Goal: Transaction & Acquisition: Book appointment/travel/reservation

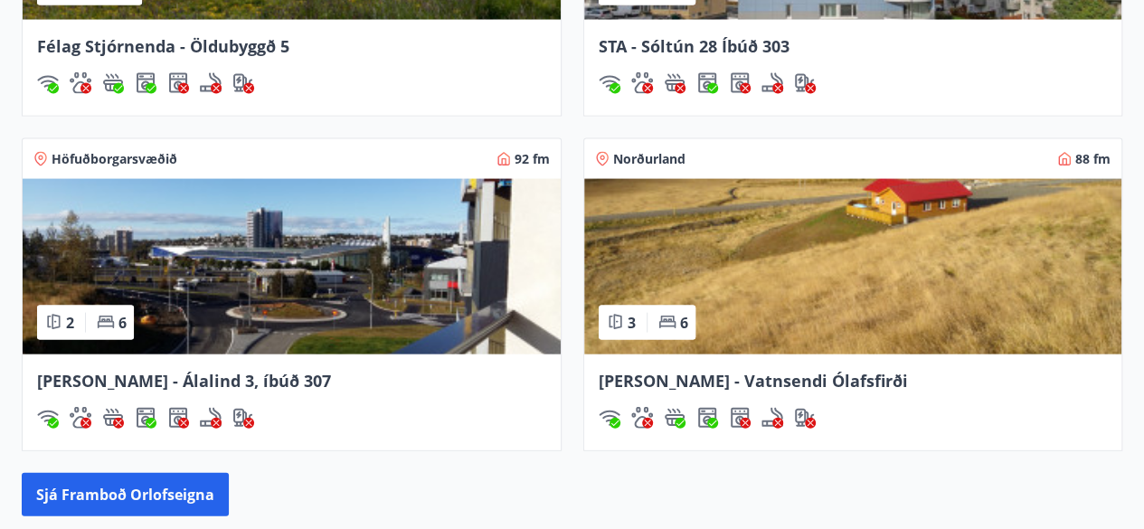
scroll to position [1787, 0]
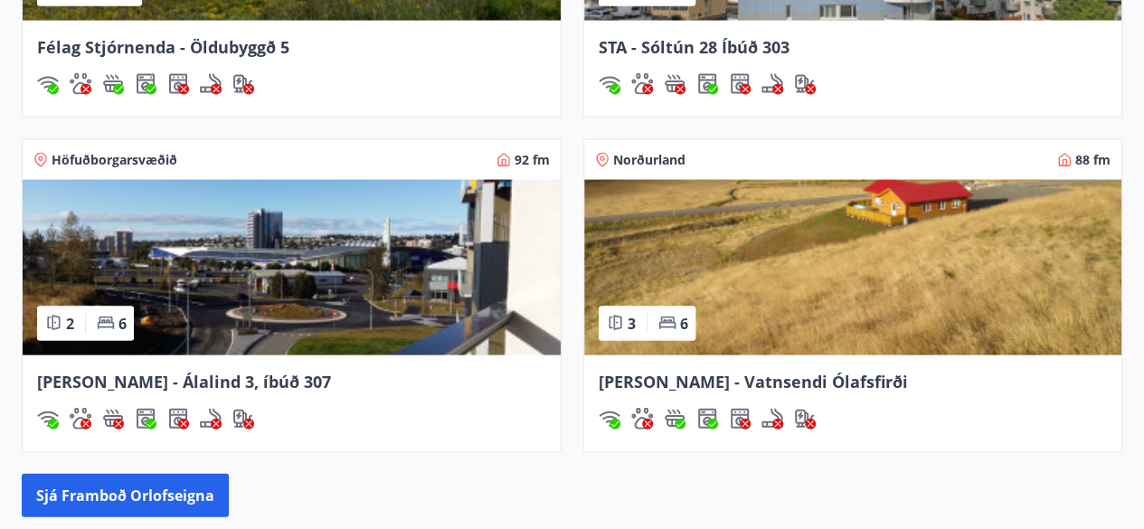
click at [517, 428] on div "[PERSON_NAME] - Álalind 3, íbúð 307" at bounding box center [292, 403] width 538 height 96
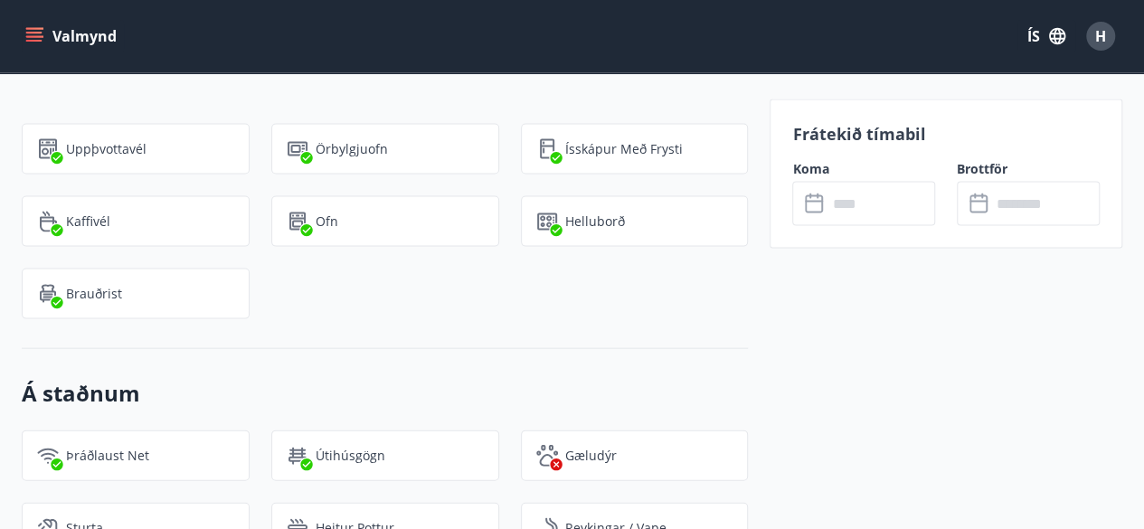
scroll to position [1919, 0]
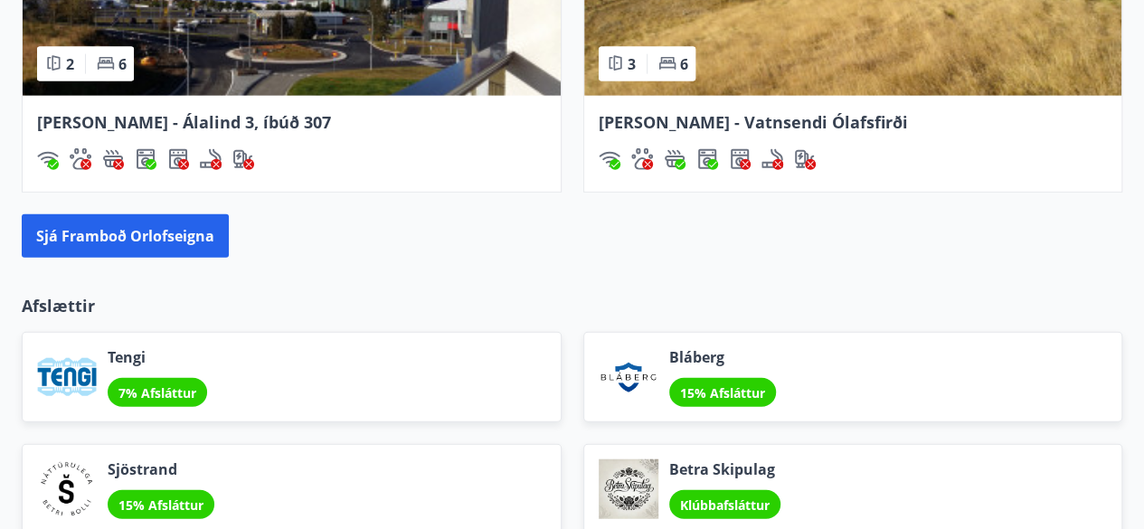
scroll to position [2047, 0]
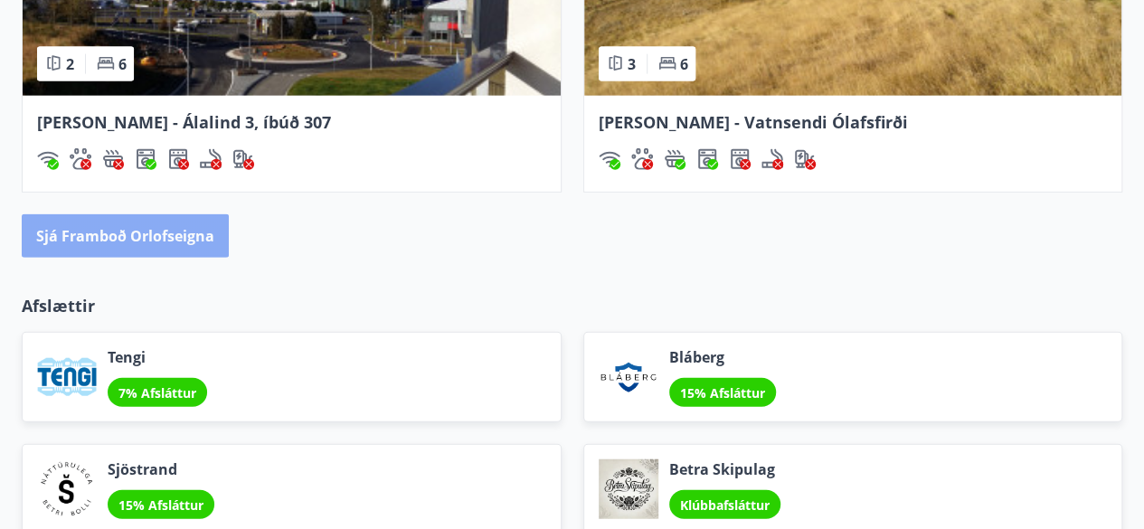
click at [146, 225] on button "Sjá framboð orlofseigna" at bounding box center [125, 235] width 207 height 43
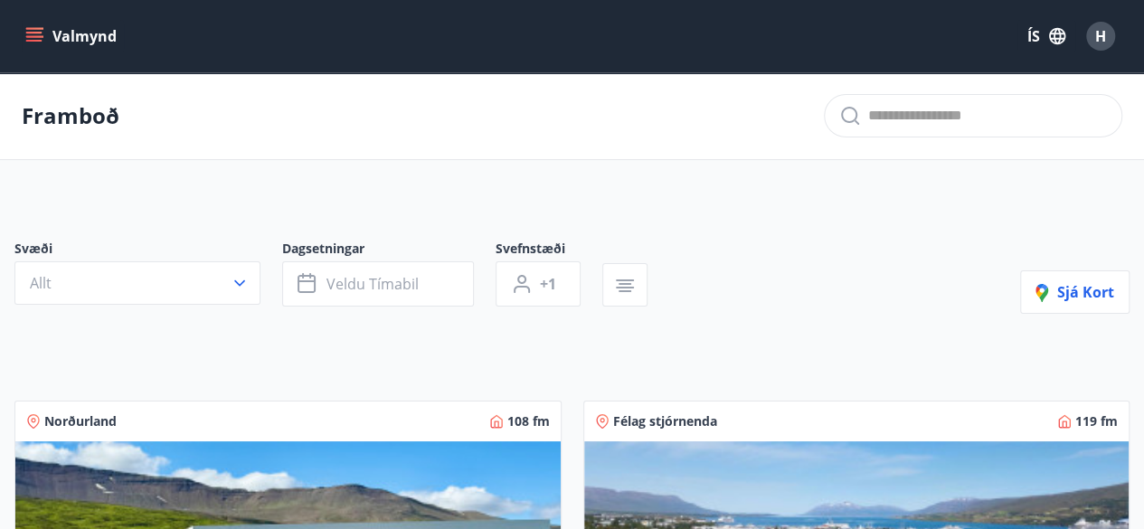
click at [78, 412] on span "Norðurland" at bounding box center [80, 421] width 72 height 18
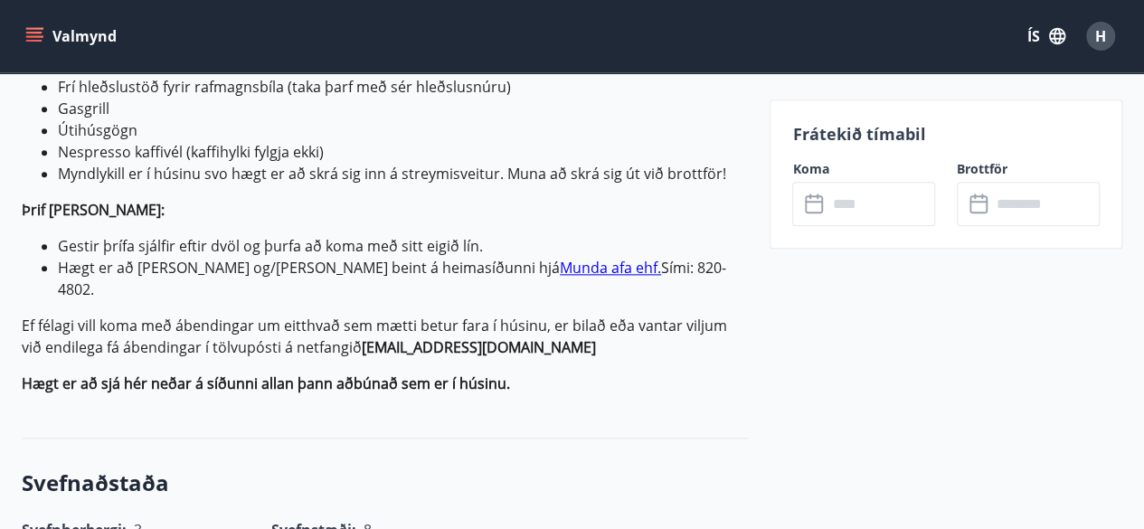
scroll to position [1006, 0]
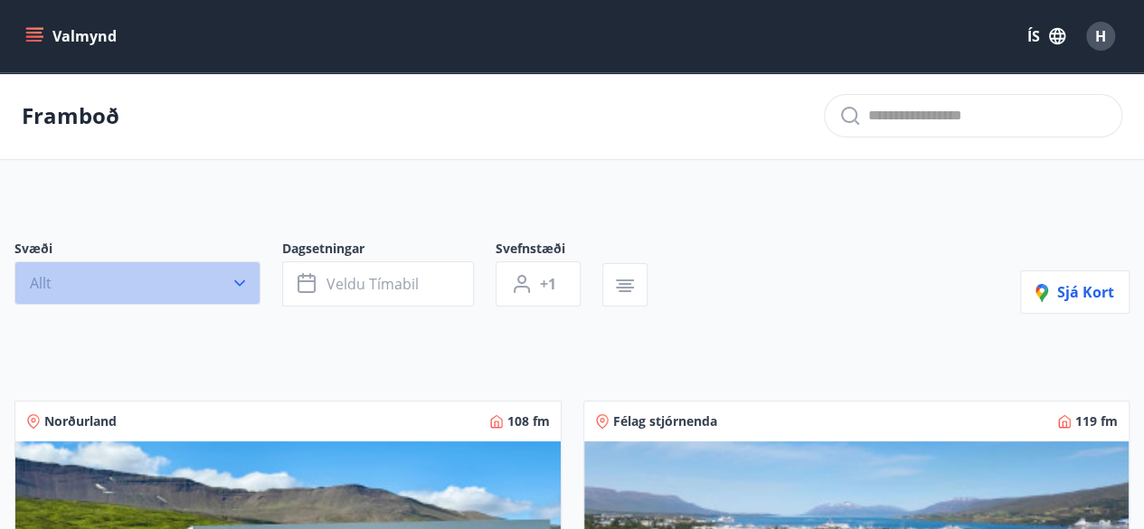
click at [240, 285] on icon "button" at bounding box center [240, 283] width 18 height 18
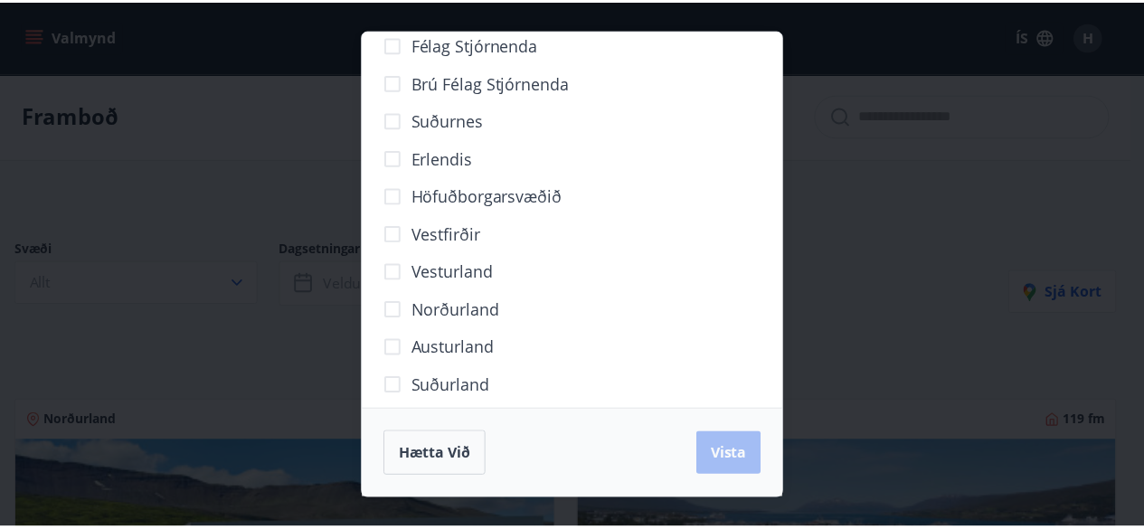
scroll to position [179, 0]
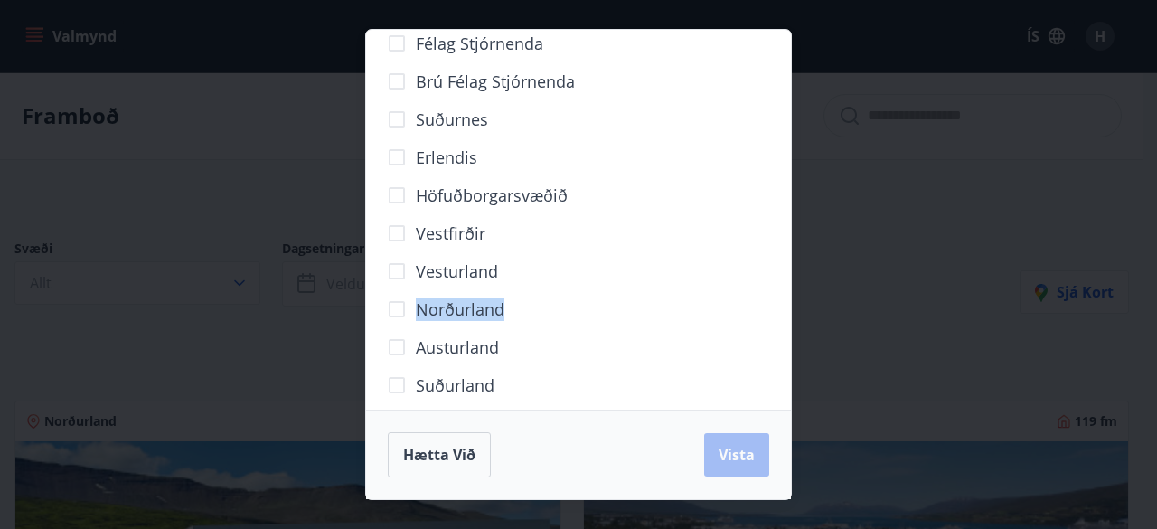
click at [398, 311] on div "Norðurland" at bounding box center [579, 309] width 382 height 38
click at [756, 450] on button "Vista" at bounding box center [736, 454] width 65 height 43
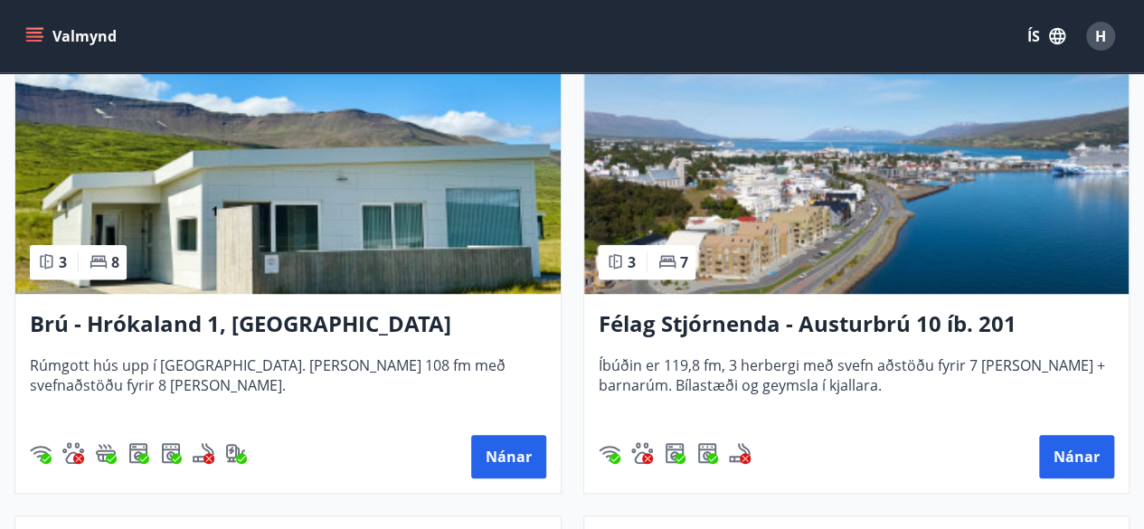
scroll to position [420, 0]
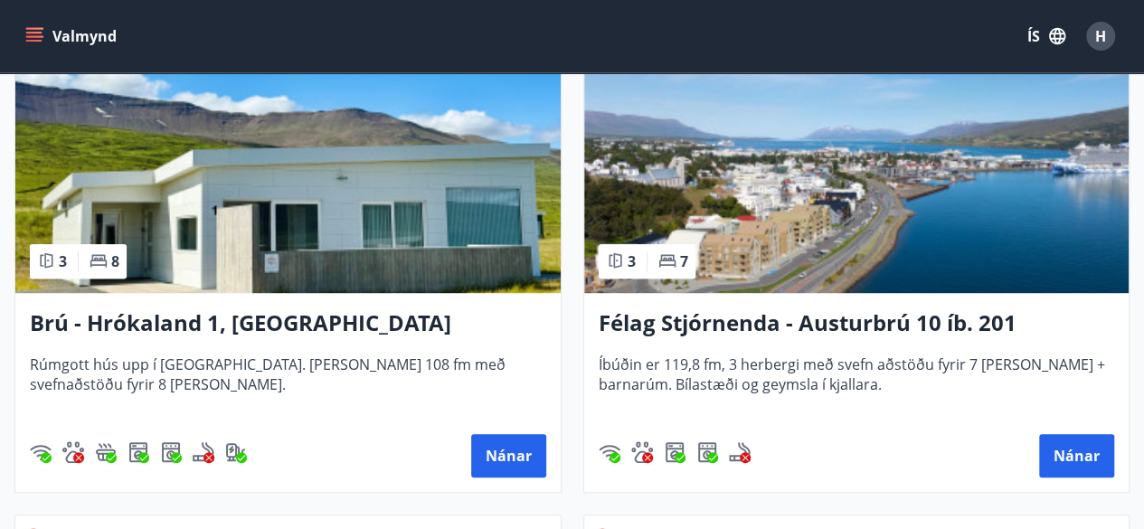
click at [792, 323] on h3 "Félag Stjórnenda - Austurbrú 10 íb. 201" at bounding box center [857, 323] width 516 height 33
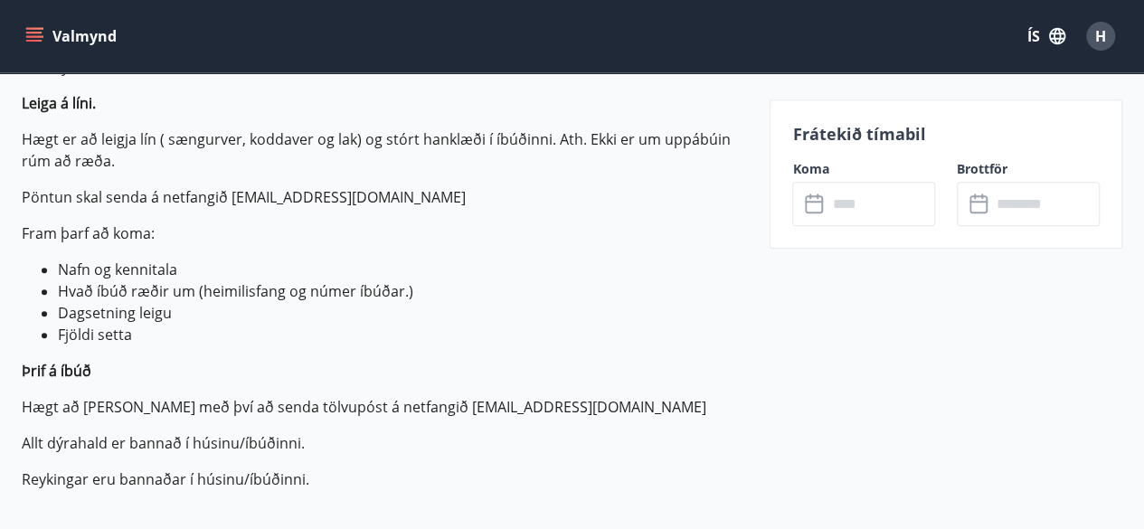
scroll to position [507, 0]
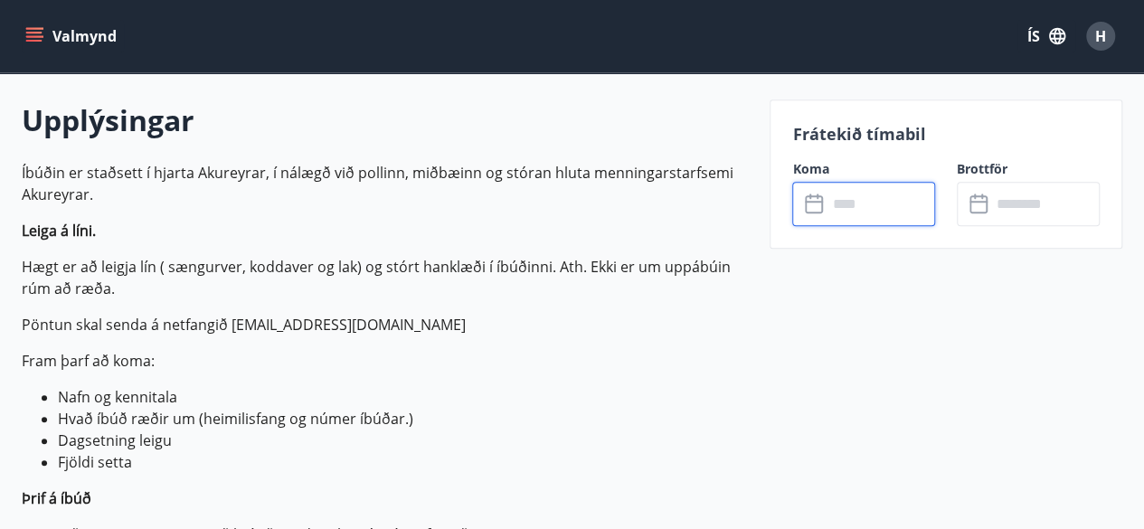
click at [844, 206] on input "text" at bounding box center [880, 204] width 108 height 44
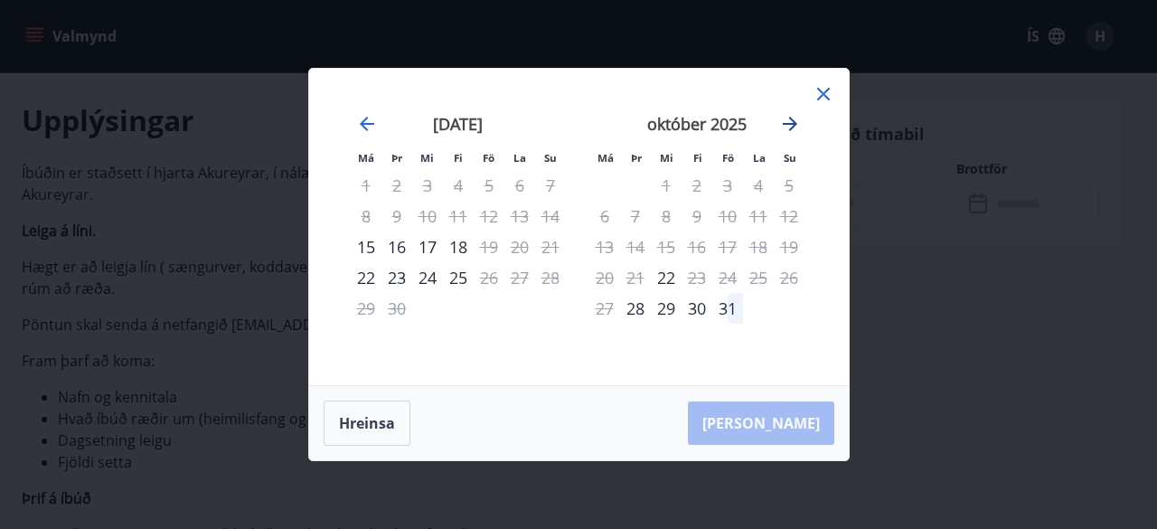
click at [785, 123] on icon "Move forward to switch to the next month." at bounding box center [790, 124] width 22 height 22
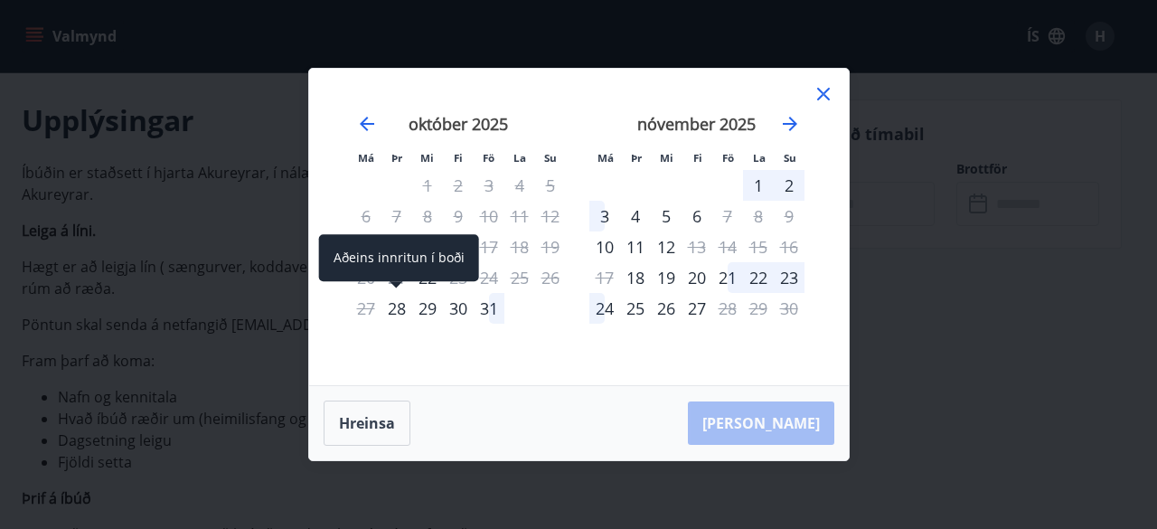
click at [400, 314] on div "28" at bounding box center [397, 308] width 31 height 31
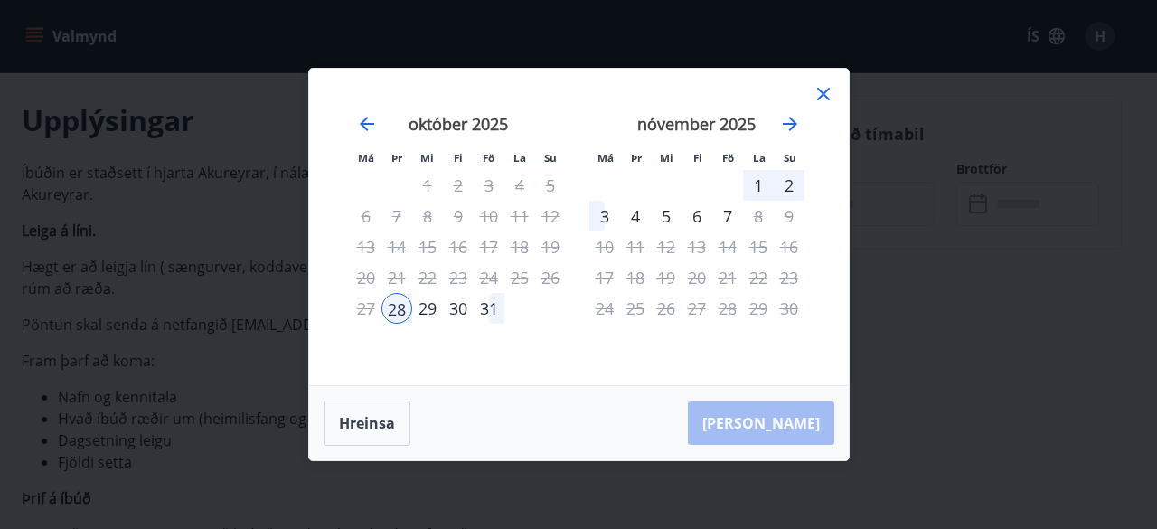
click at [533, 404] on div "Hreinsa Taka Frá" at bounding box center [579, 423] width 540 height 74
click at [788, 126] on icon "Move forward to switch to the next month." at bounding box center [790, 124] width 22 height 22
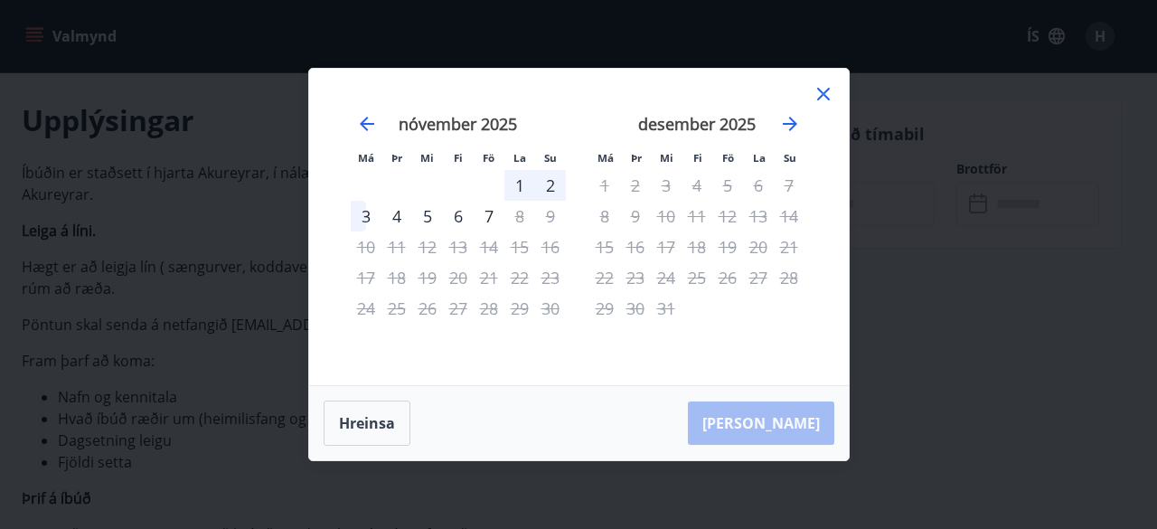
click at [825, 90] on icon at bounding box center [824, 94] width 22 height 22
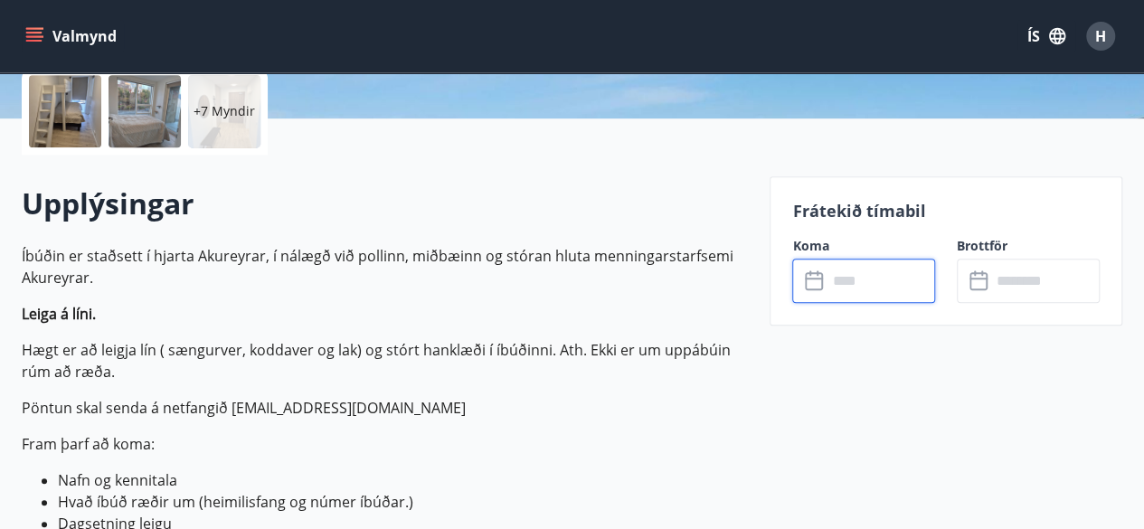
scroll to position [425, 0]
click at [843, 279] on input "text" at bounding box center [880, 280] width 108 height 44
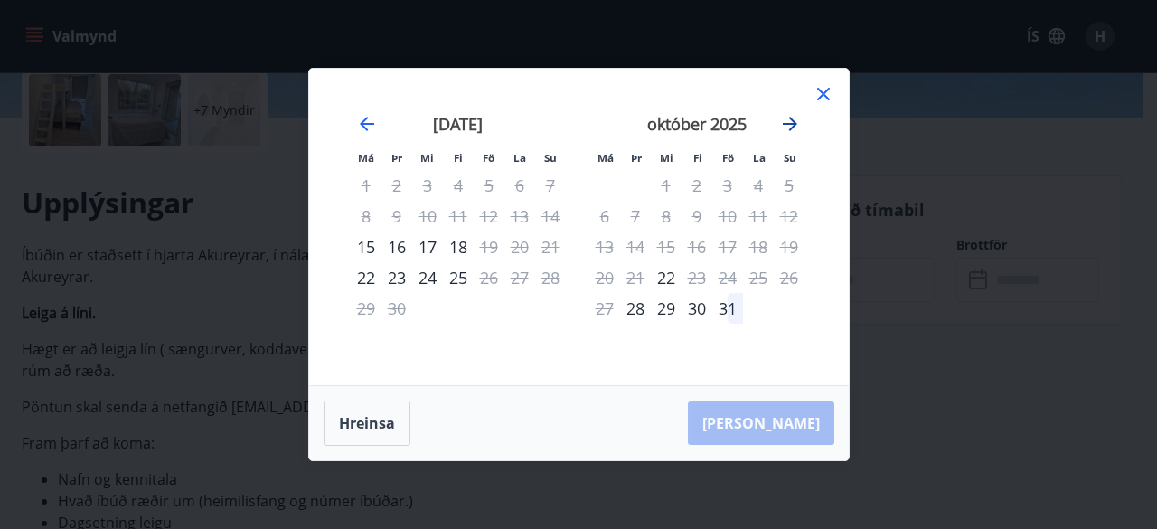
click at [791, 121] on icon "Move forward to switch to the next month." at bounding box center [790, 124] width 22 height 22
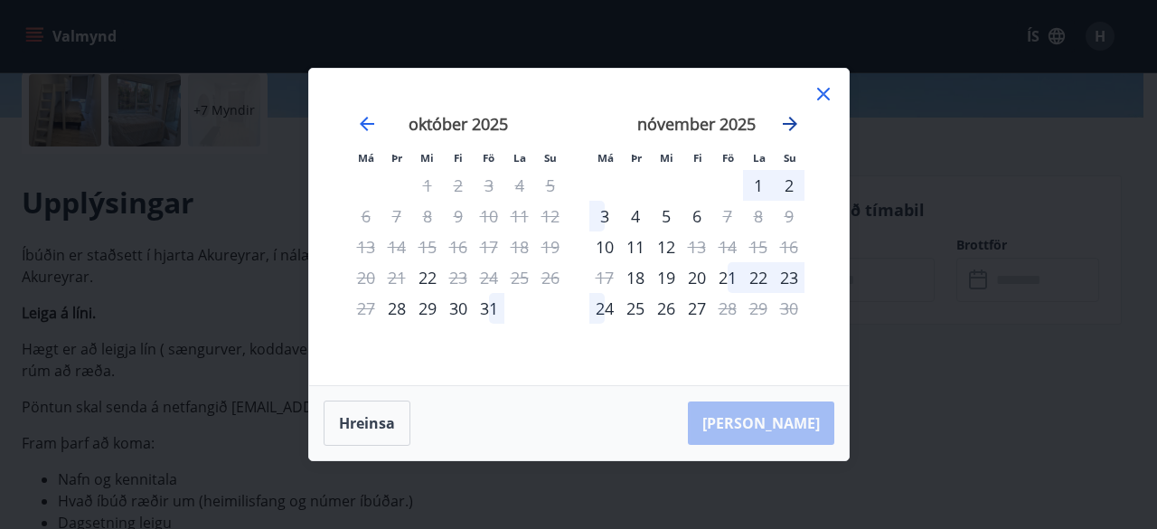
click at [790, 124] on icon "Move forward to switch to the next month." at bounding box center [790, 124] width 14 height 14
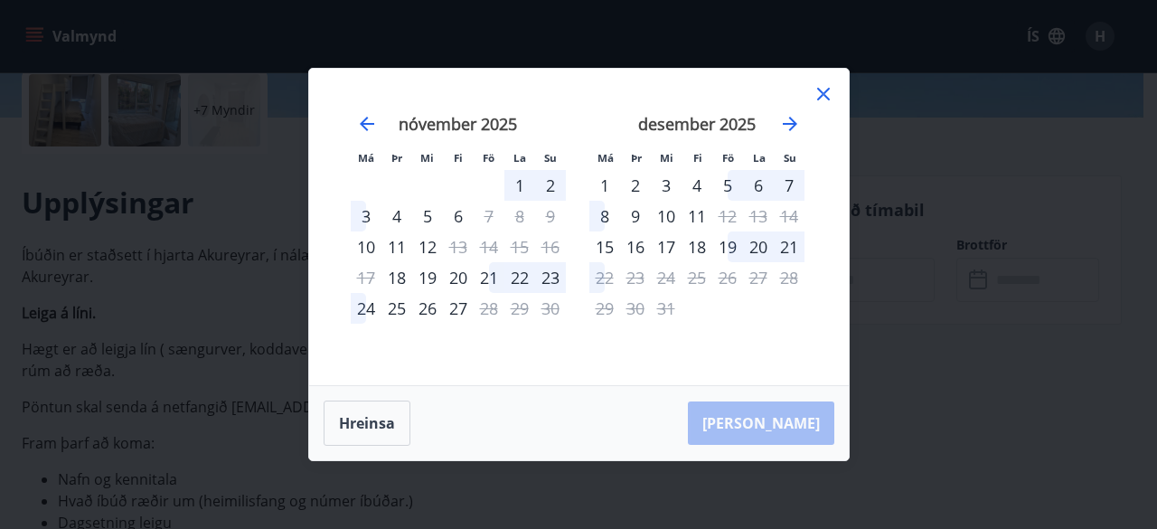
click at [820, 92] on icon at bounding box center [823, 94] width 13 height 13
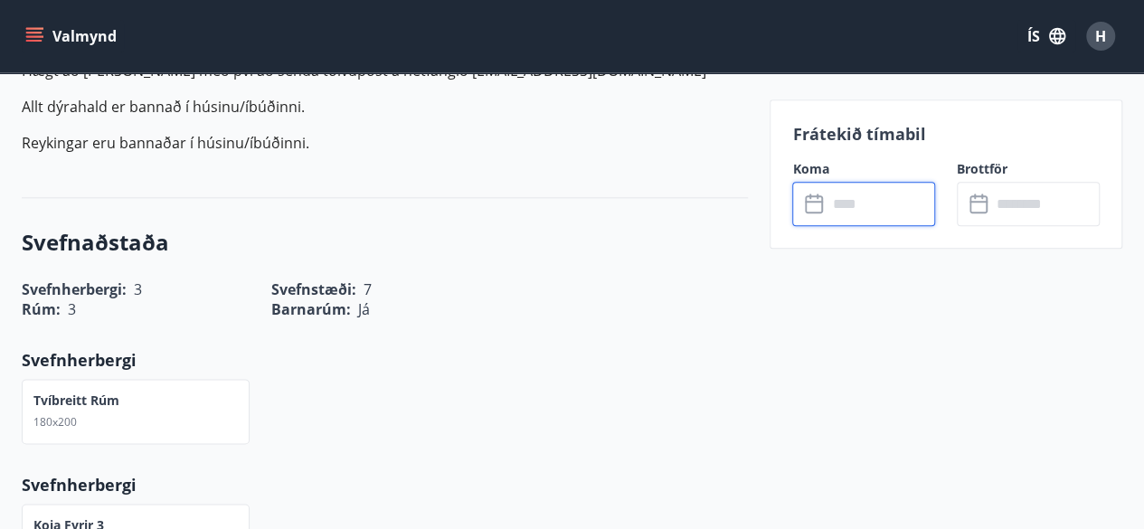
scroll to position [975, 0]
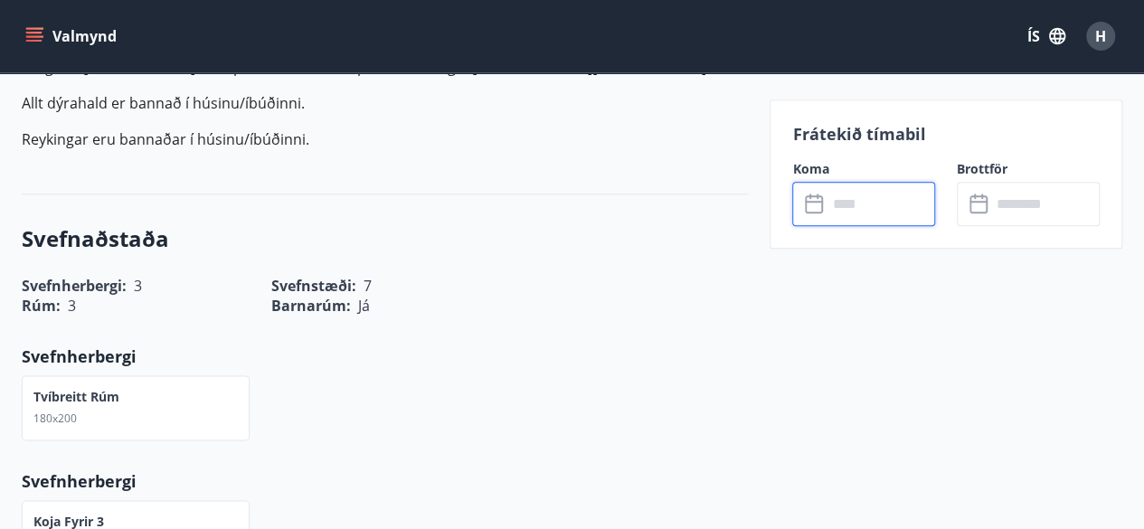
click at [837, 206] on input "text" at bounding box center [880, 204] width 108 height 44
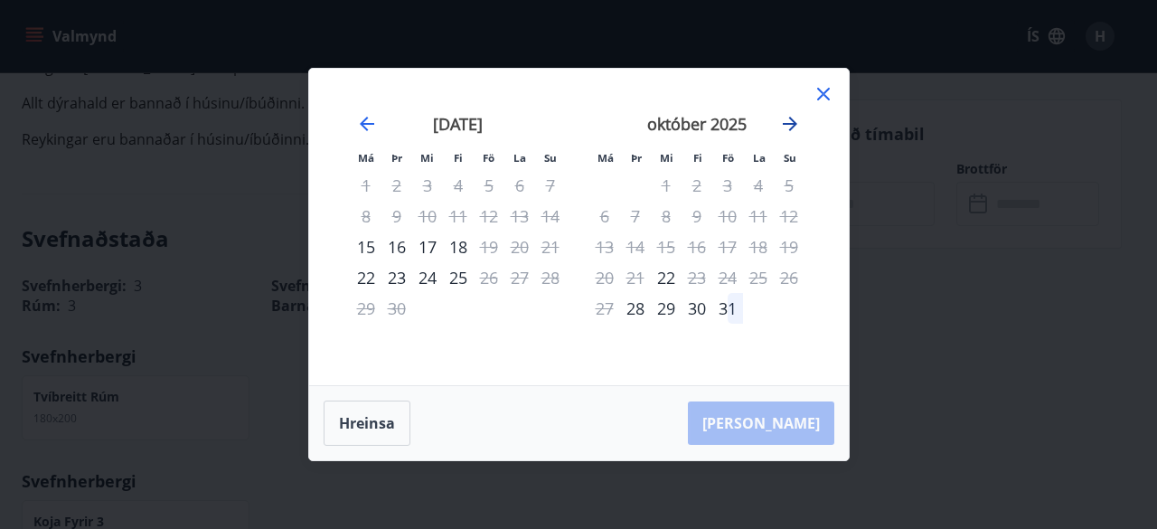
click at [791, 122] on icon "Move forward to switch to the next month." at bounding box center [790, 124] width 22 height 22
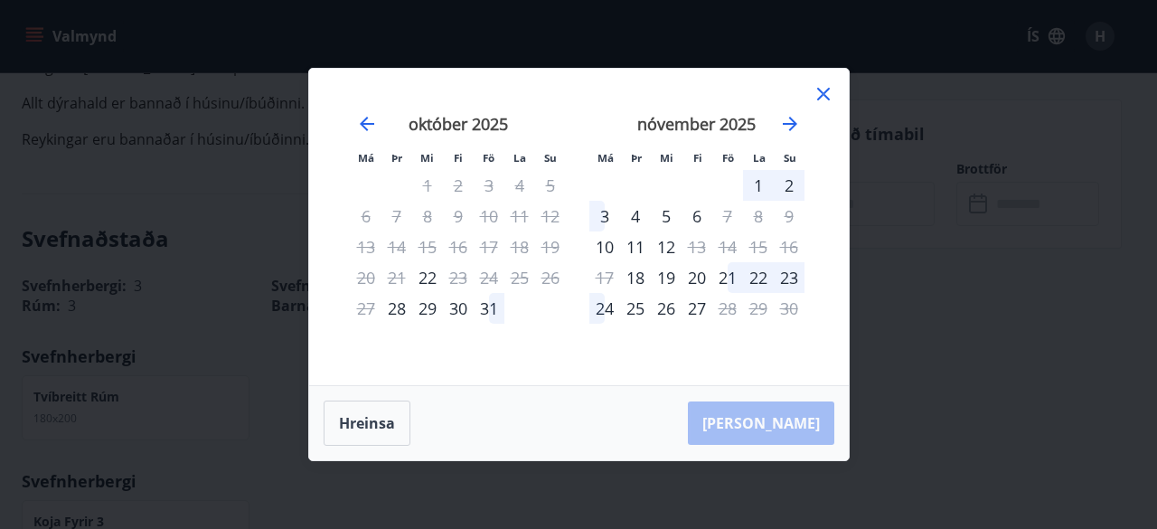
click at [823, 89] on icon at bounding box center [824, 94] width 22 height 22
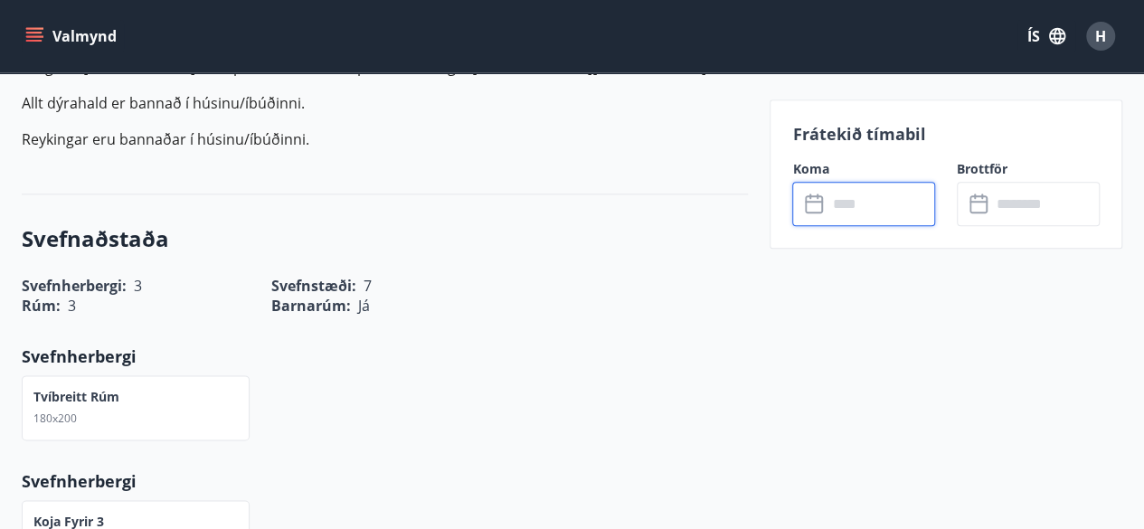
click at [846, 204] on input "text" at bounding box center [880, 204] width 108 height 44
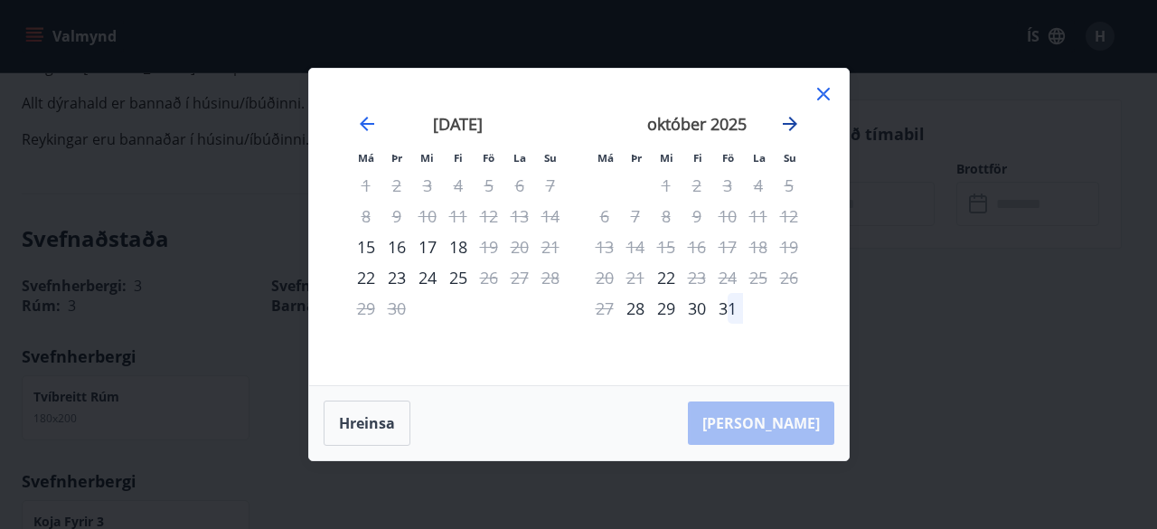
click at [788, 122] on icon "Move forward to switch to the next month." at bounding box center [790, 124] width 22 height 22
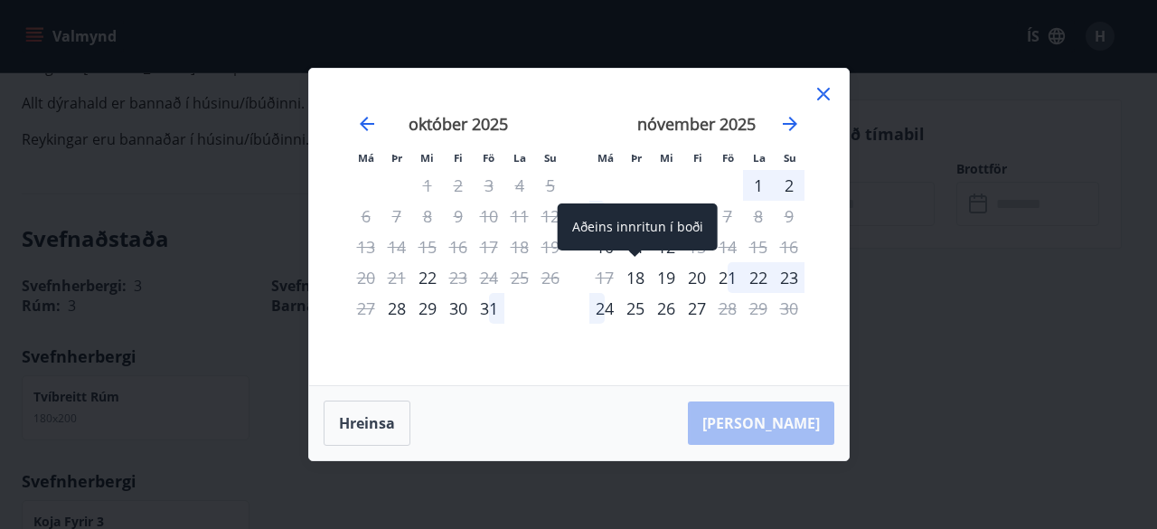
click at [635, 271] on div "18" at bounding box center [635, 277] width 31 height 31
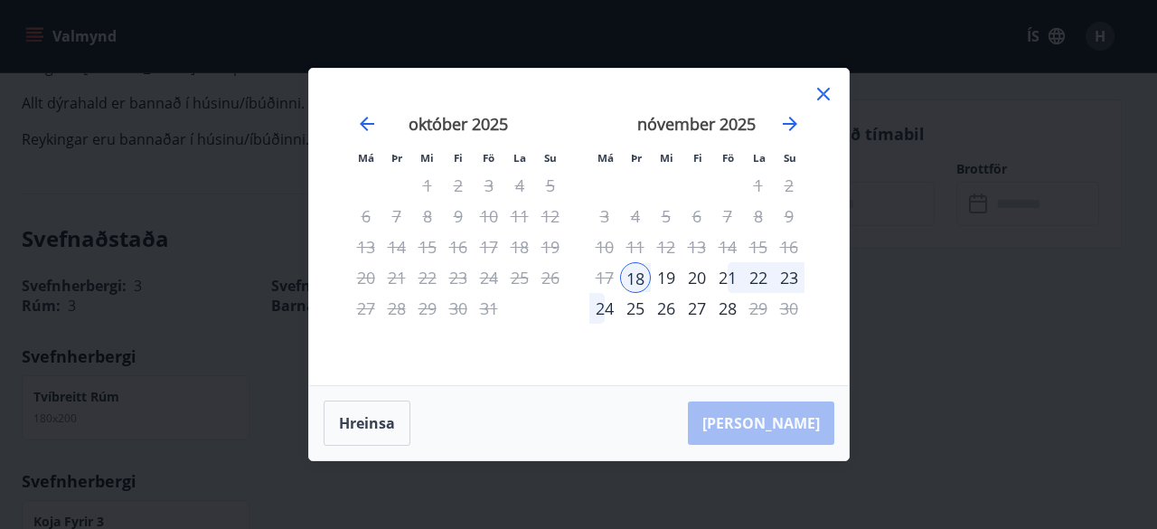
click at [791, 422] on div "Hreinsa Taka Frá" at bounding box center [579, 423] width 540 height 74
click at [602, 308] on div "24" at bounding box center [604, 308] width 31 height 31
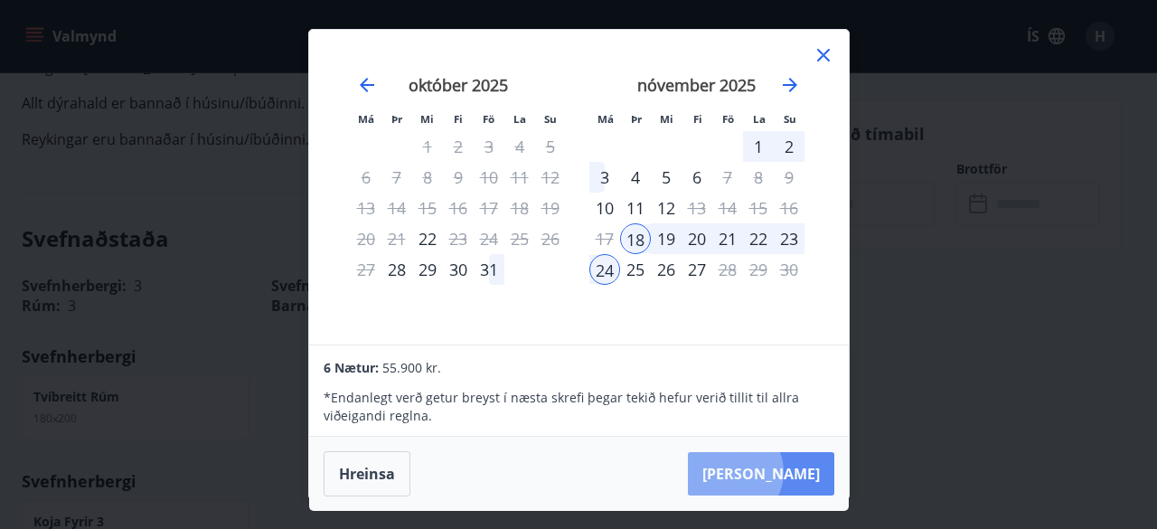
click at [788, 471] on button "[PERSON_NAME]" at bounding box center [761, 473] width 146 height 43
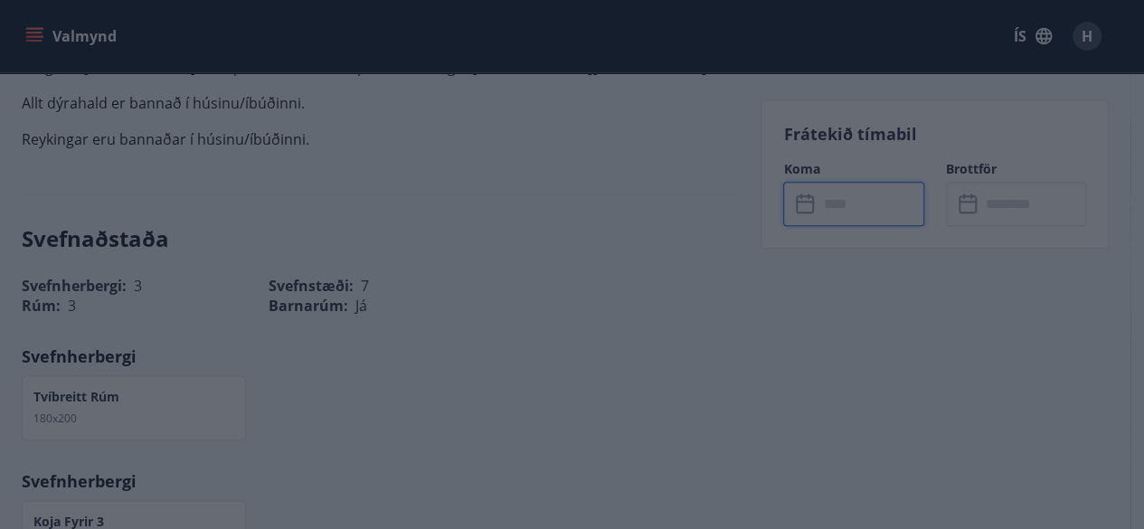
type input "******"
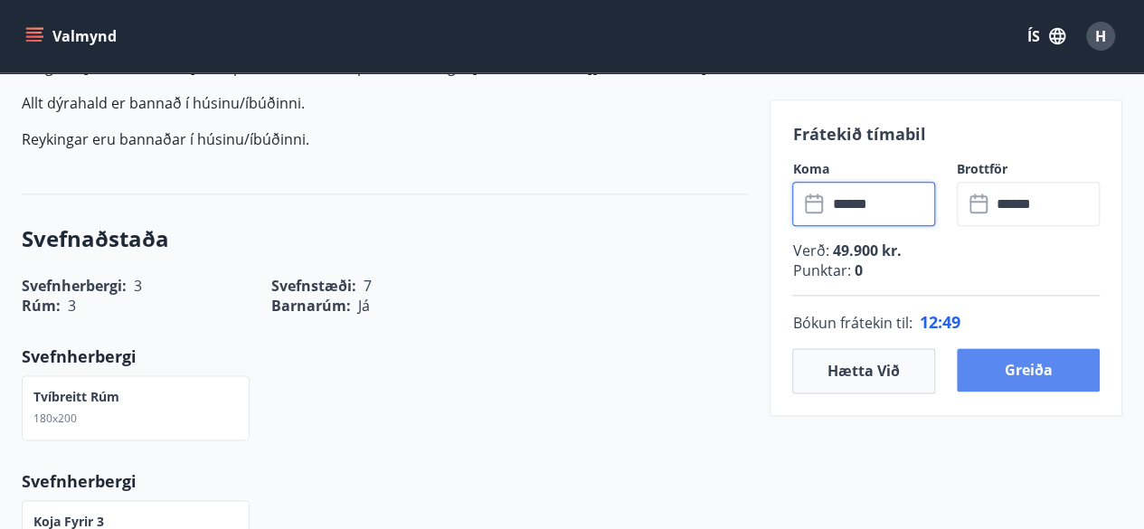
click at [1049, 372] on button "Greiða" at bounding box center [1028, 369] width 143 height 43
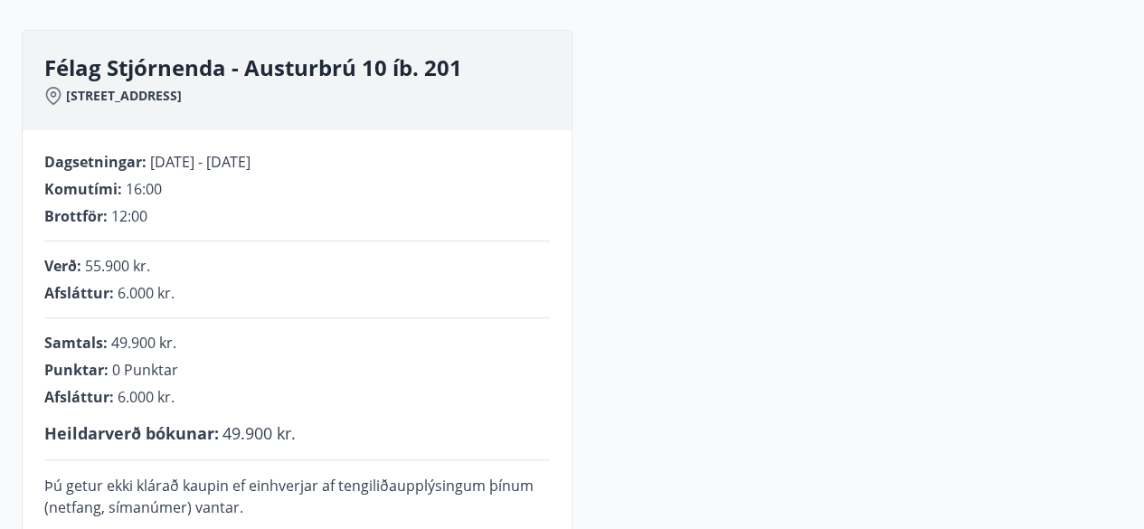
scroll to position [213, 0]
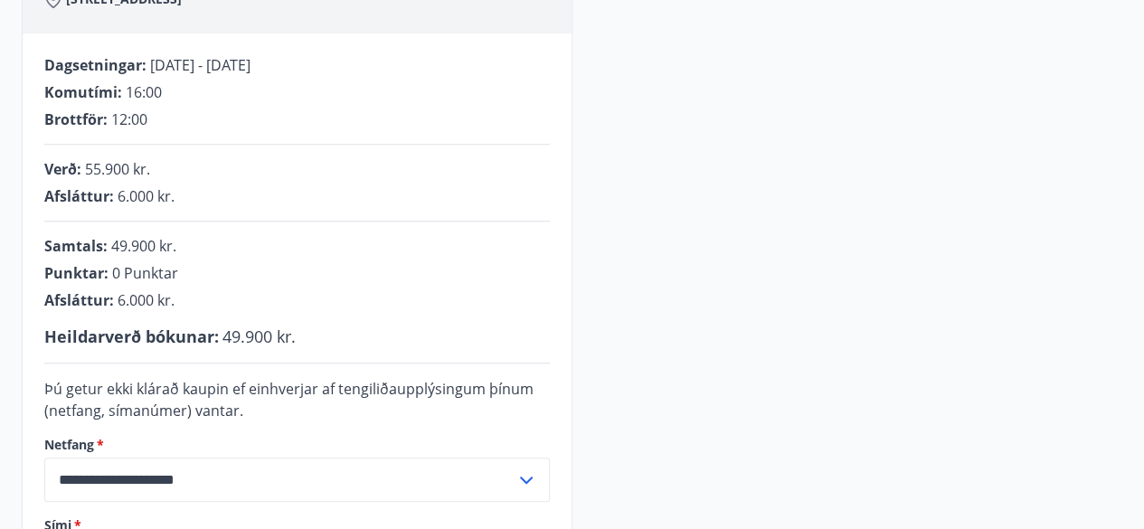
click at [1066, 368] on div "**********" at bounding box center [572, 298] width 1100 height 731
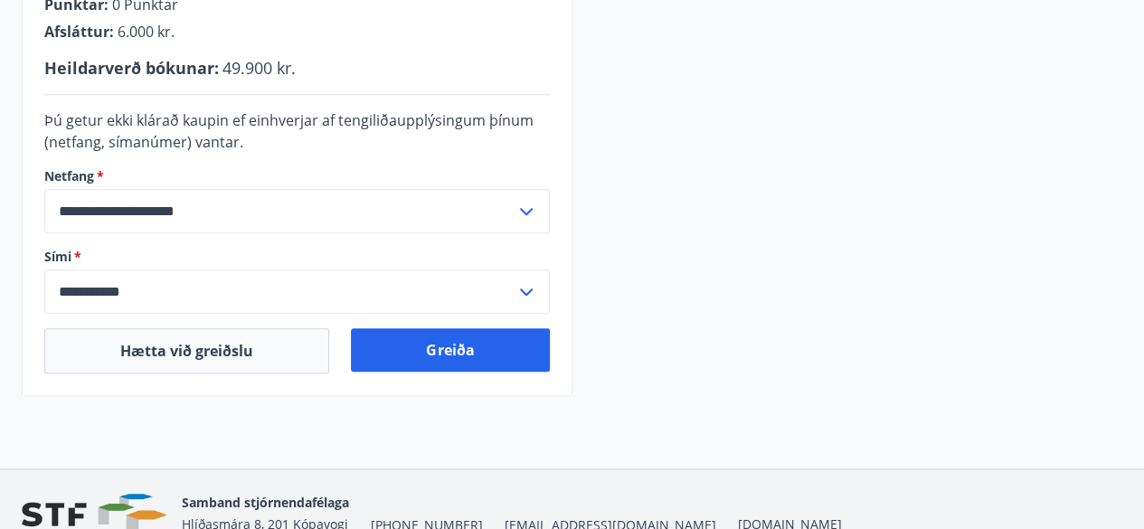
scroll to position [581, 0]
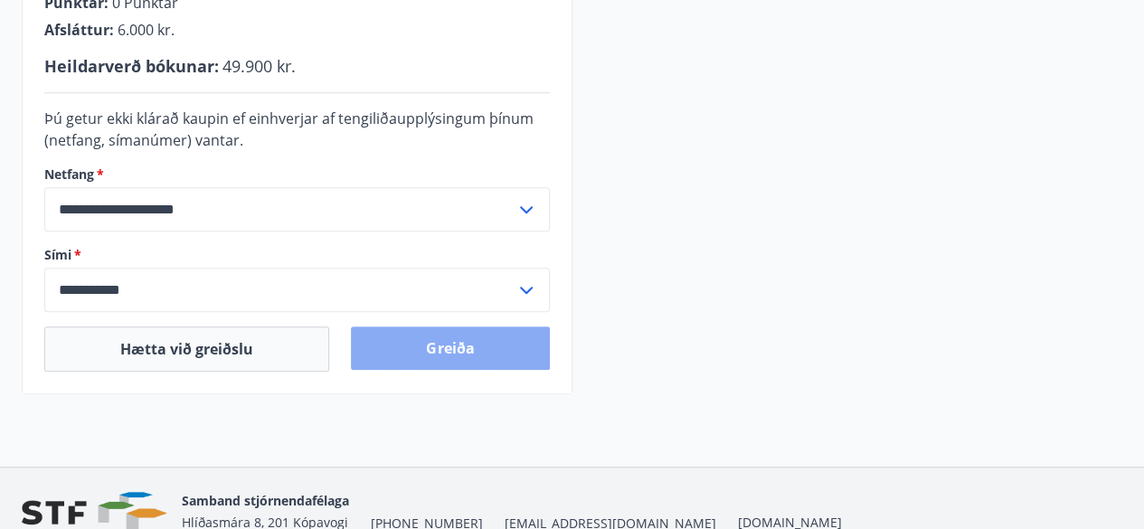
click at [457, 343] on button "Greiða" at bounding box center [450, 347] width 198 height 43
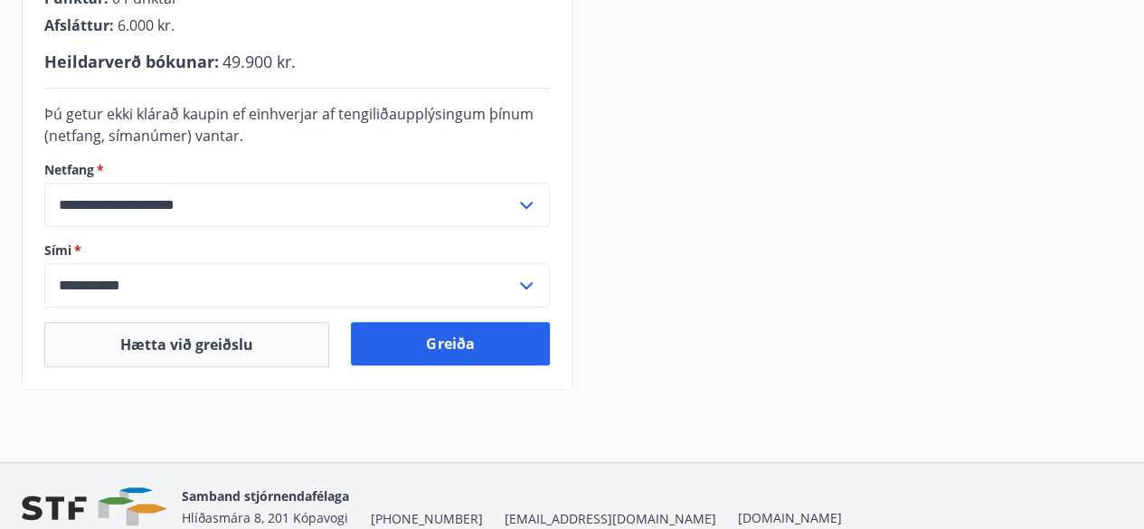
scroll to position [587, 0]
click at [526, 288] on icon at bounding box center [526, 285] width 22 height 22
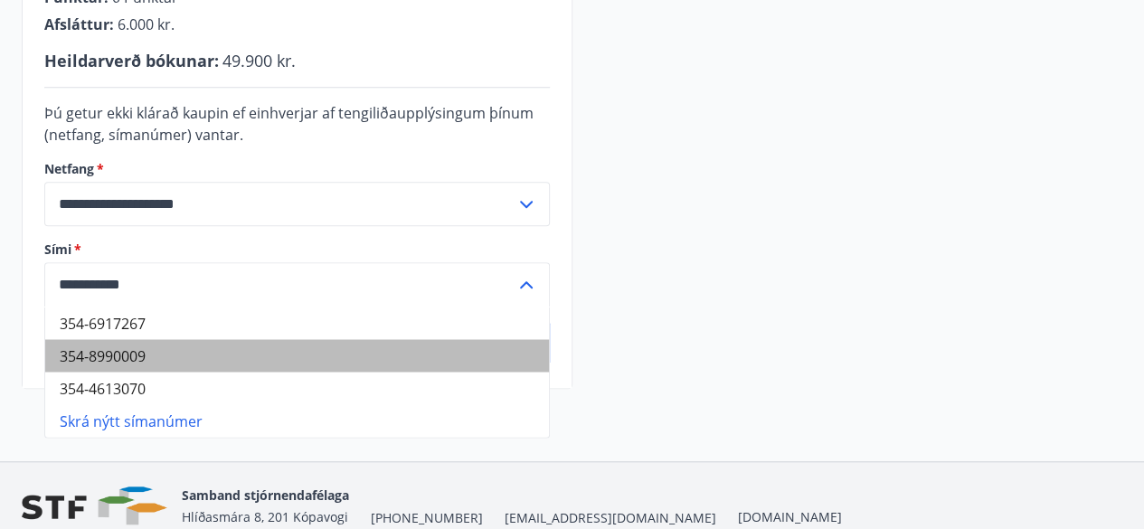
click at [325, 353] on li "354-8990009" at bounding box center [297, 355] width 504 height 33
type input "**********"
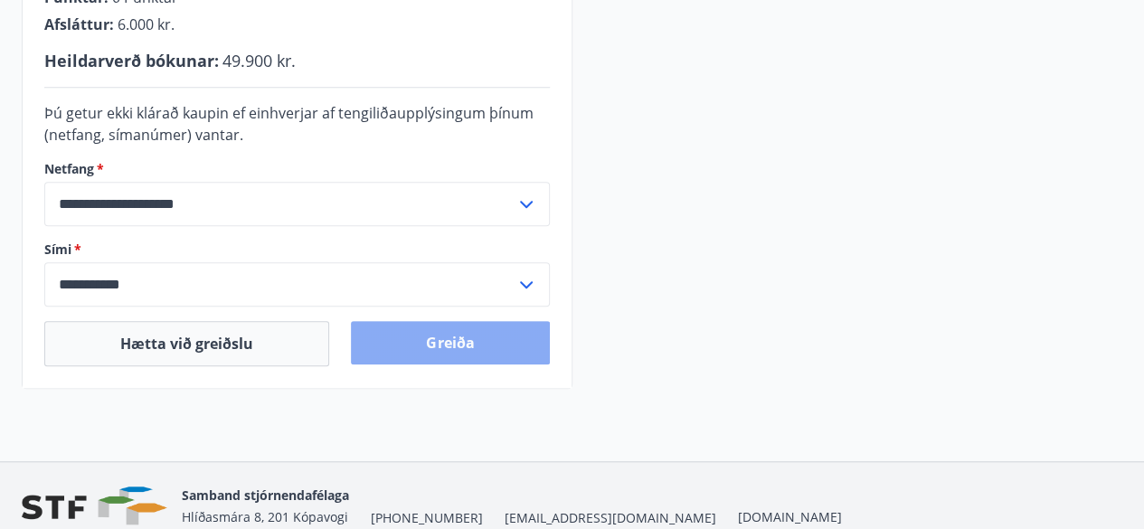
click at [450, 336] on button "Greiða" at bounding box center [450, 342] width 198 height 43
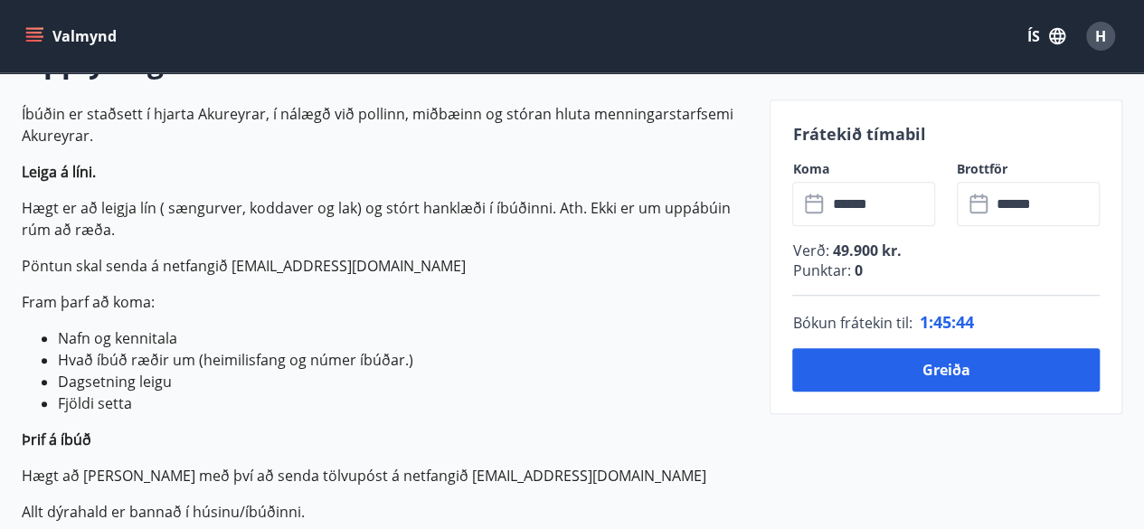
scroll to position [578, 0]
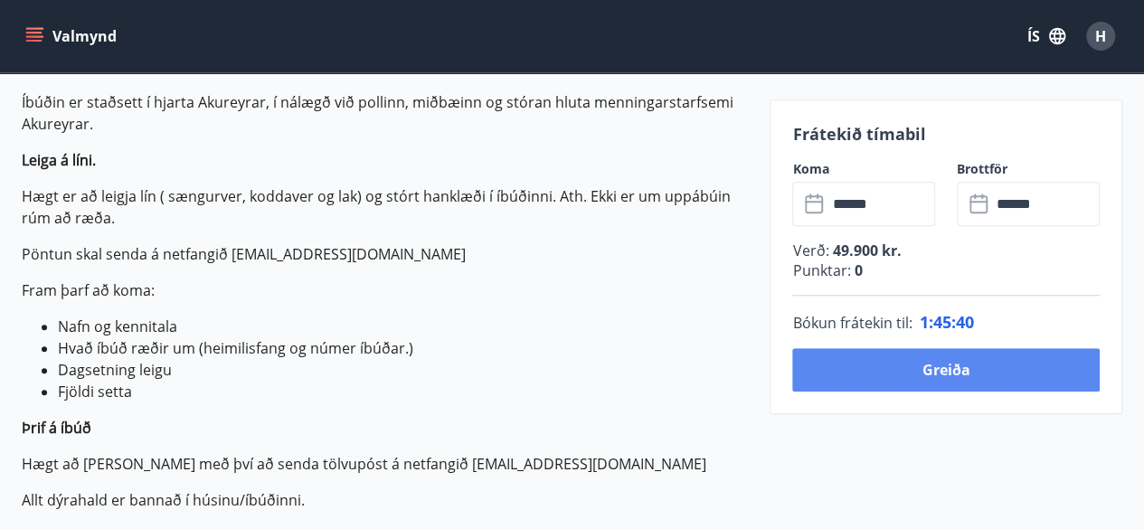
click at [910, 362] on button "Greiða" at bounding box center [945, 369] width 307 height 43
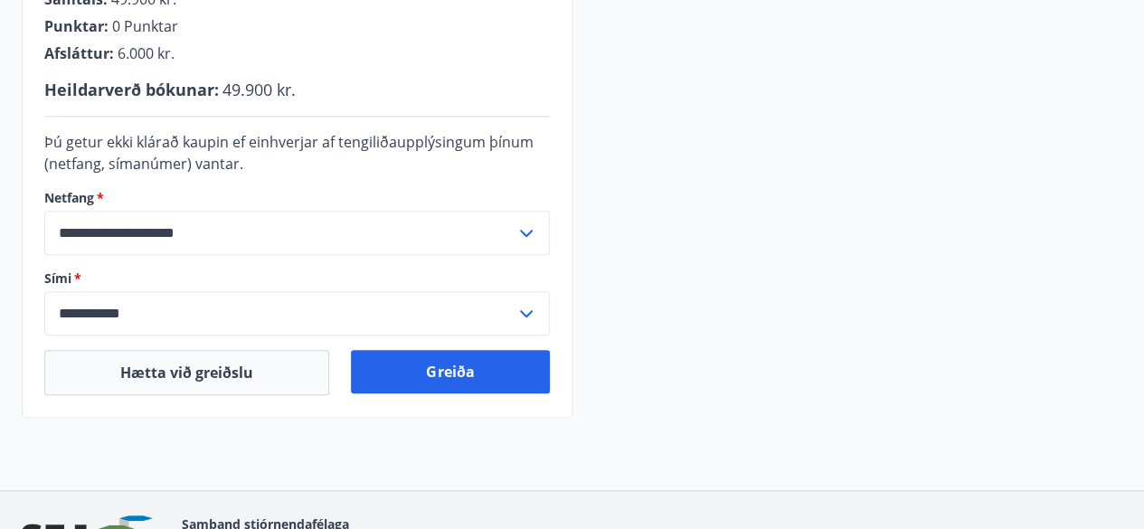
scroll to position [556, 0]
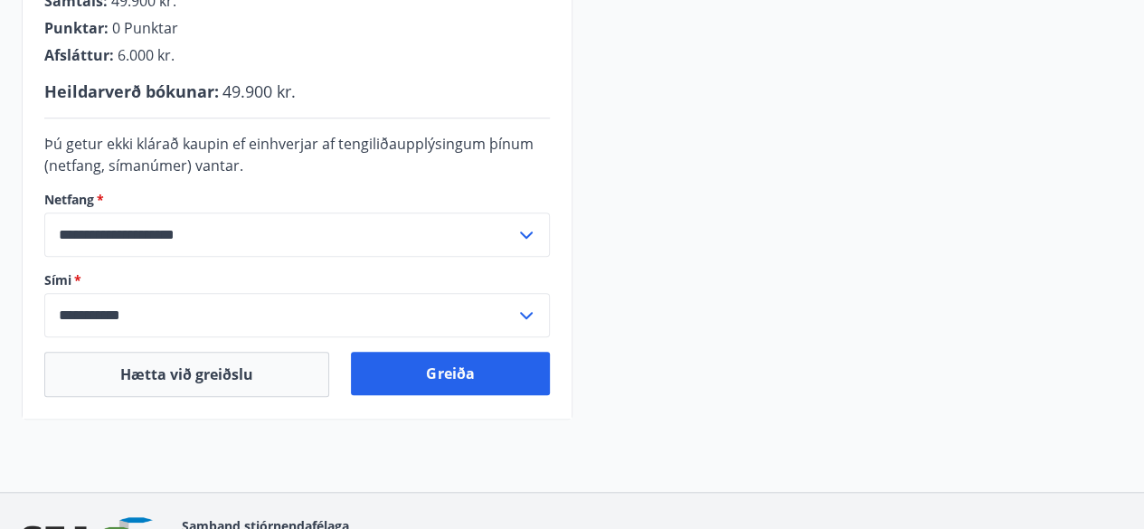
click at [521, 314] on icon at bounding box center [526, 316] width 22 height 22
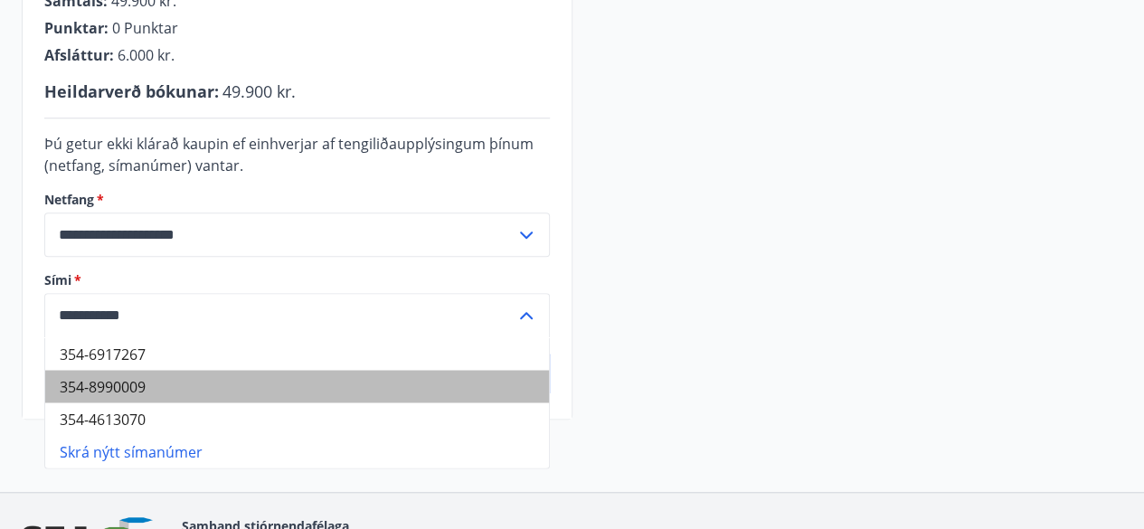
click at [371, 388] on li "354-8990009" at bounding box center [297, 386] width 504 height 33
type input "**********"
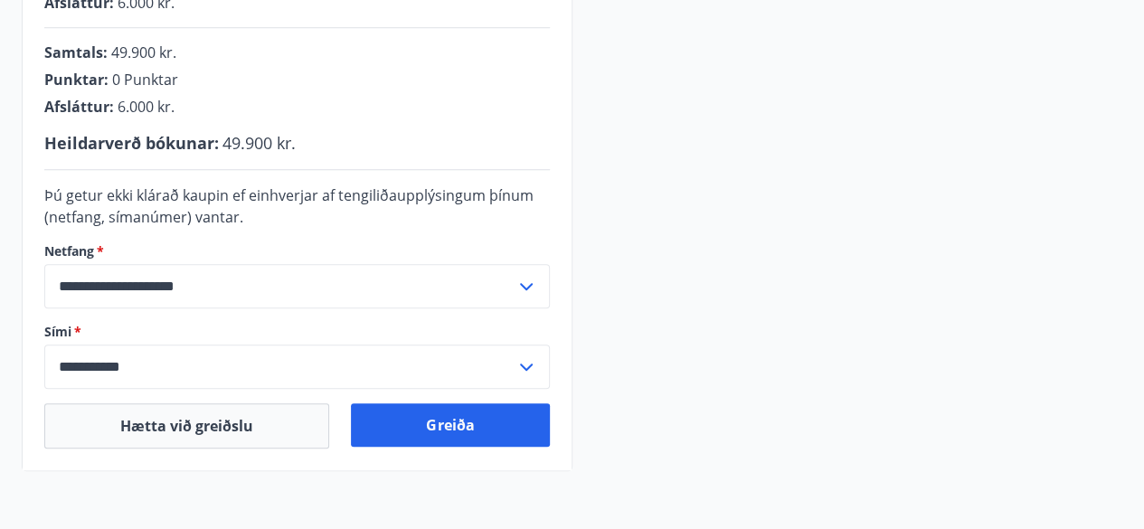
scroll to position [508, 0]
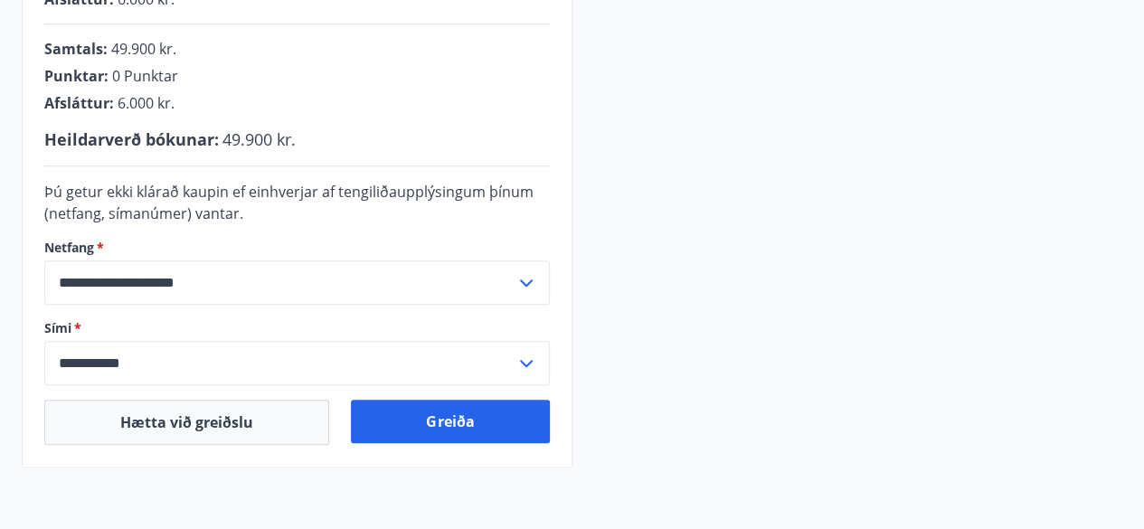
click at [278, 370] on input "**********" at bounding box center [279, 363] width 471 height 44
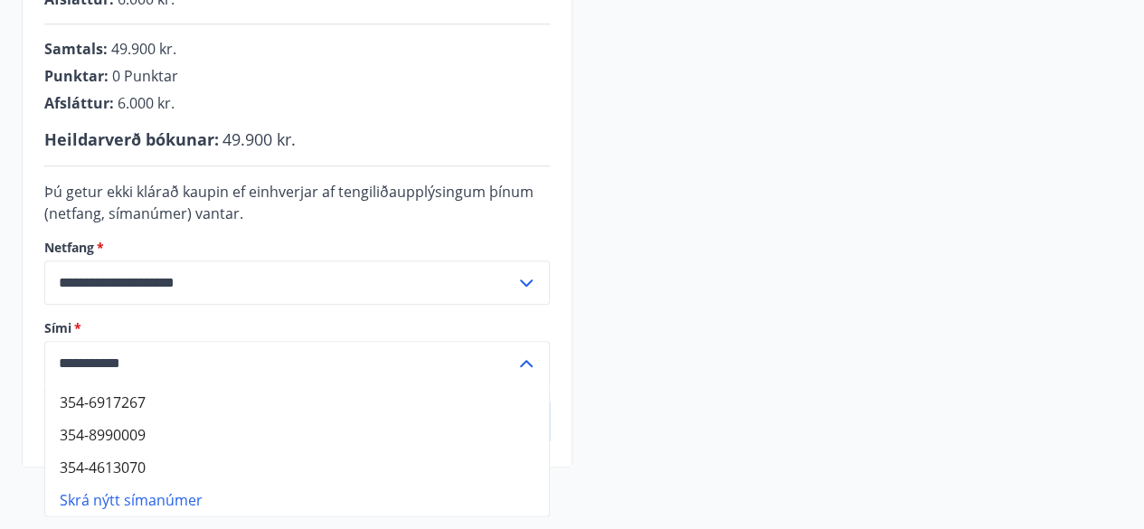
click at [278, 370] on input "**********" at bounding box center [279, 363] width 471 height 44
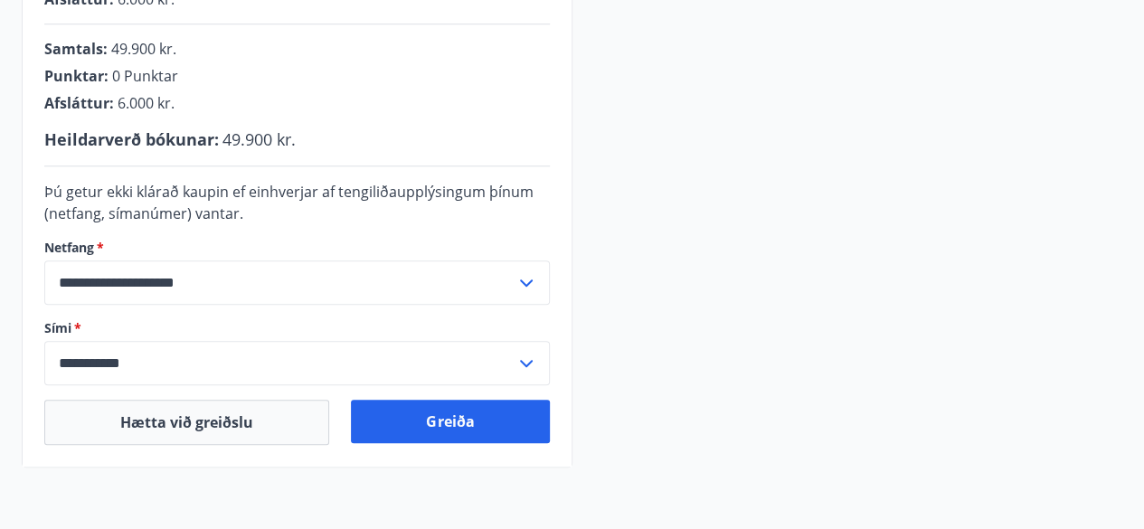
click at [617, 375] on div "**********" at bounding box center [572, 101] width 1100 height 731
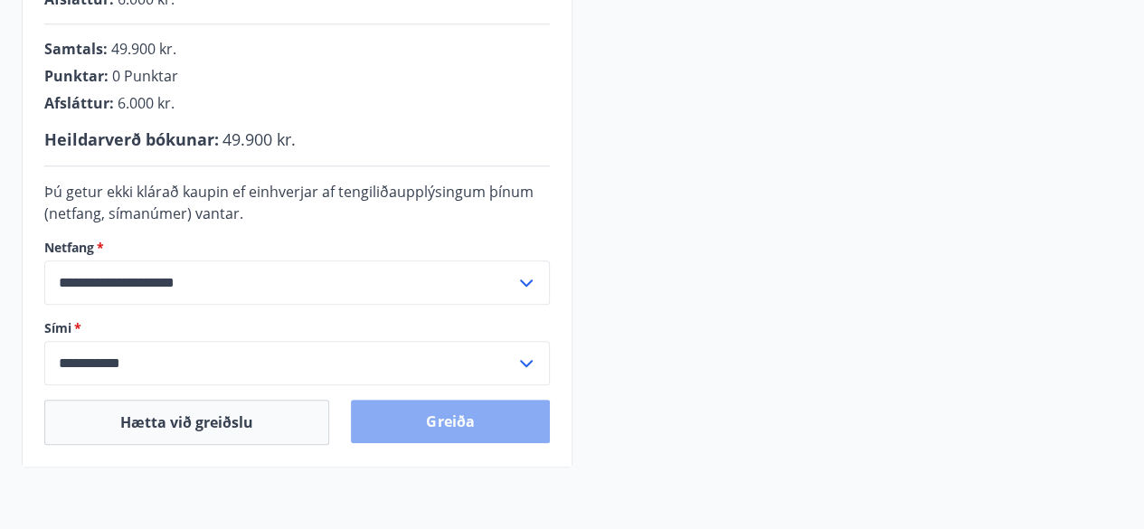
click at [483, 429] on button "Greiða" at bounding box center [450, 421] width 198 height 43
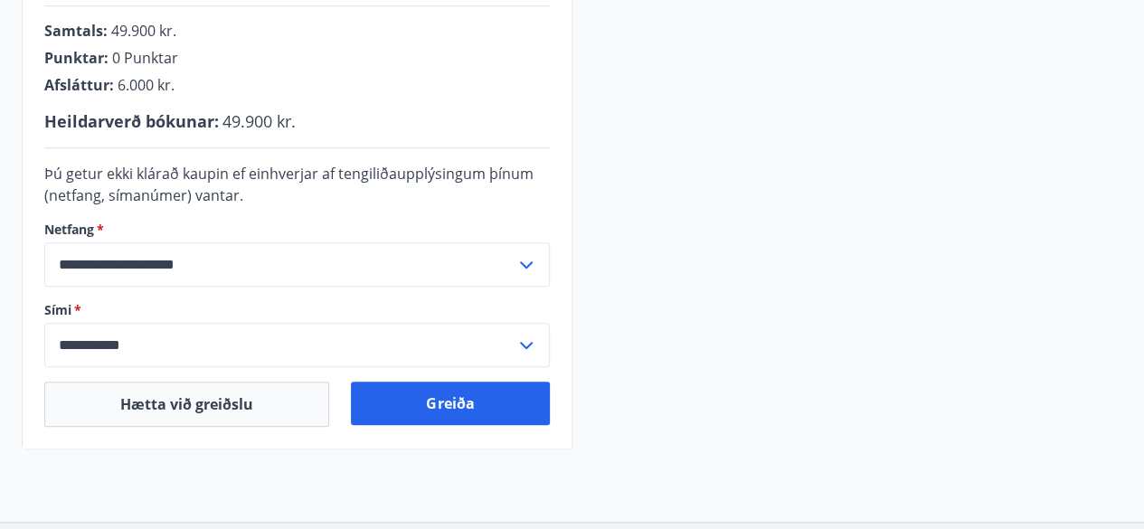
scroll to position [588, 0]
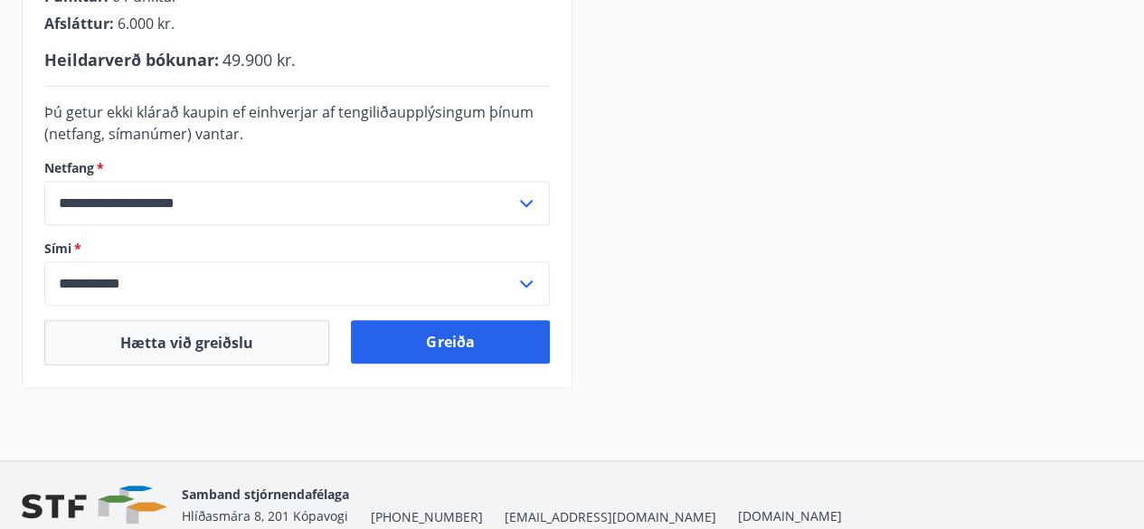
click at [527, 273] on icon at bounding box center [526, 284] width 22 height 22
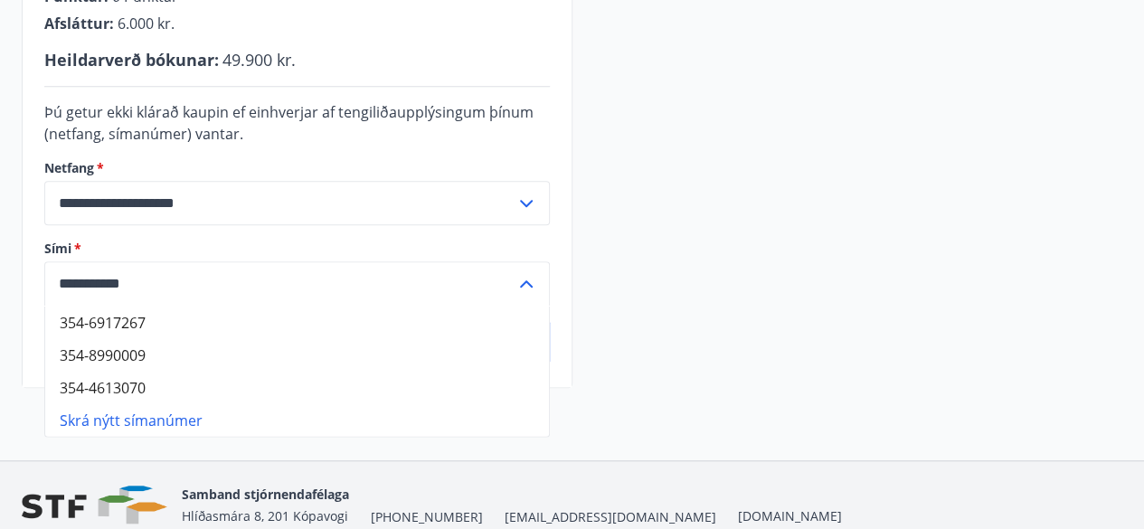
click at [294, 245] on label "Sími   *" at bounding box center [296, 249] width 505 height 18
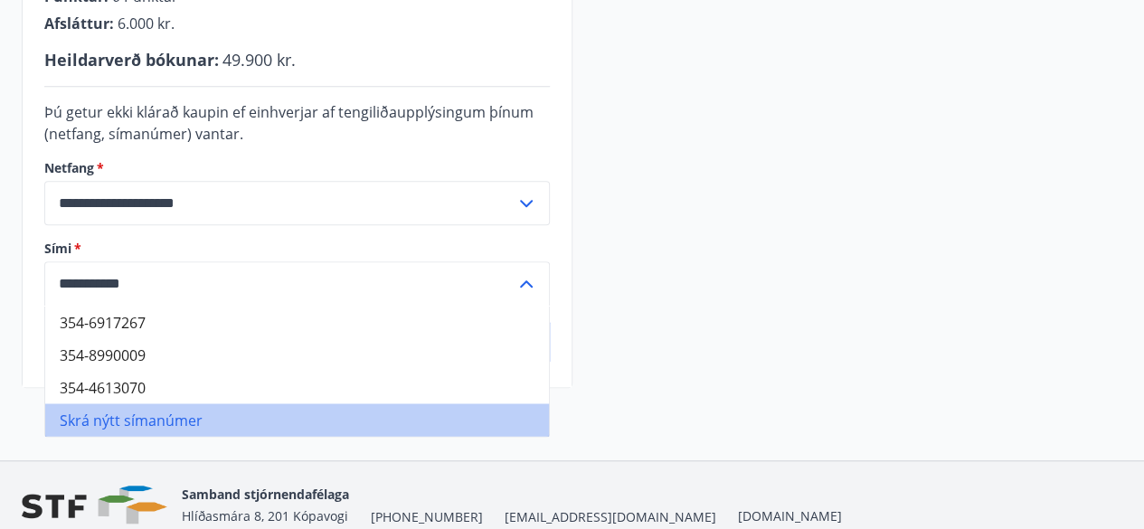
click at [171, 418] on li "Skrá nýtt símanúmer" at bounding box center [297, 419] width 504 height 33
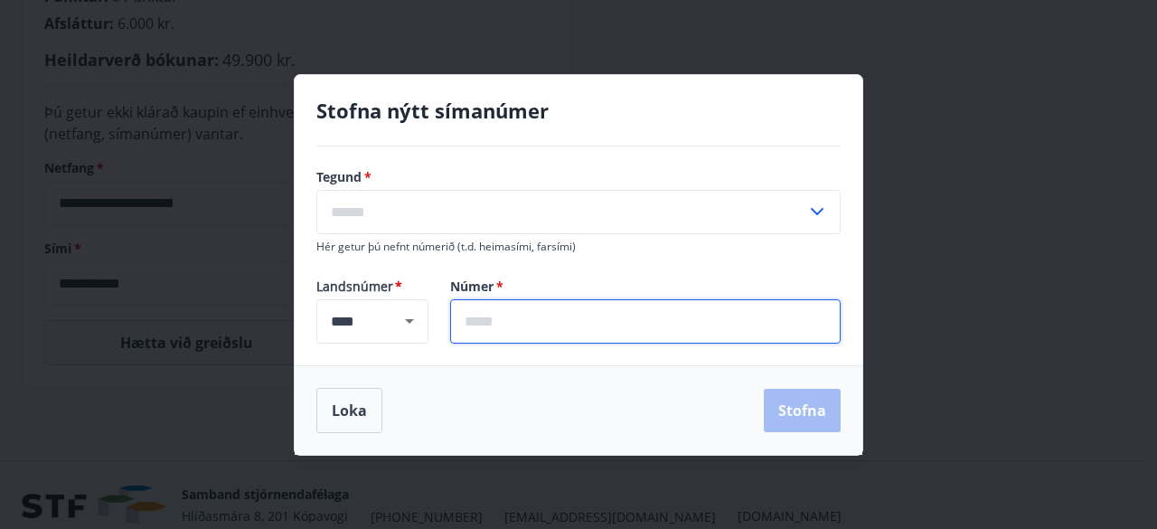
click at [516, 316] on input "text" at bounding box center [645, 321] width 391 height 44
type input "*******"
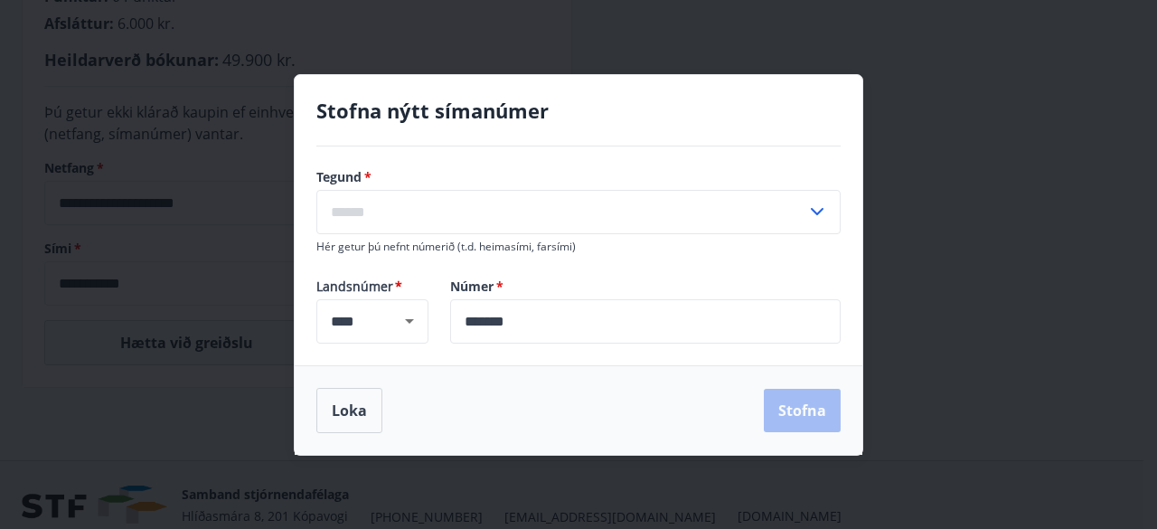
click at [805, 411] on div "Loka Stofna" at bounding box center [578, 410] width 524 height 45
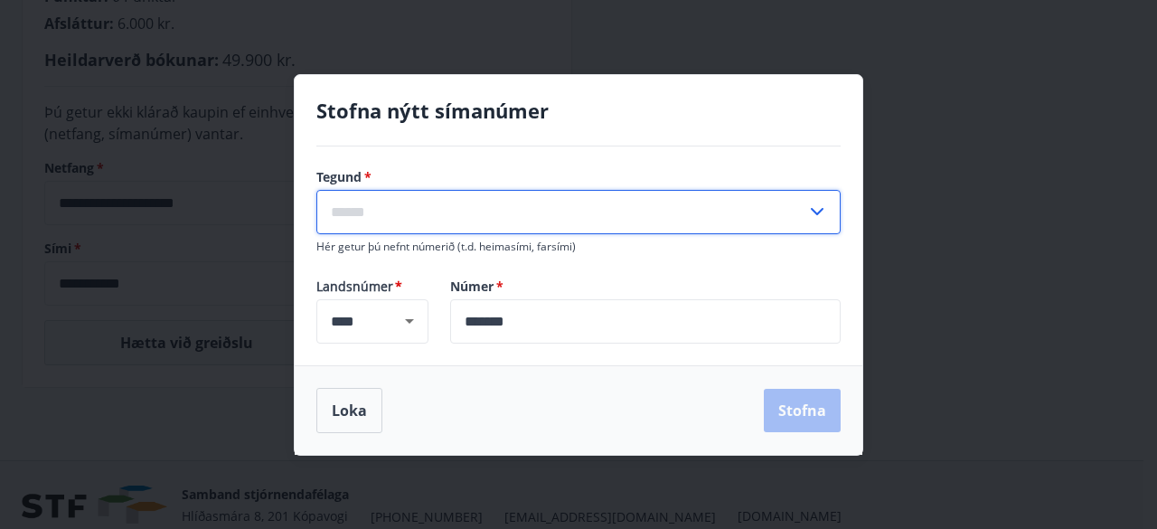
click at [541, 203] on input "text" at bounding box center [561, 212] width 490 height 44
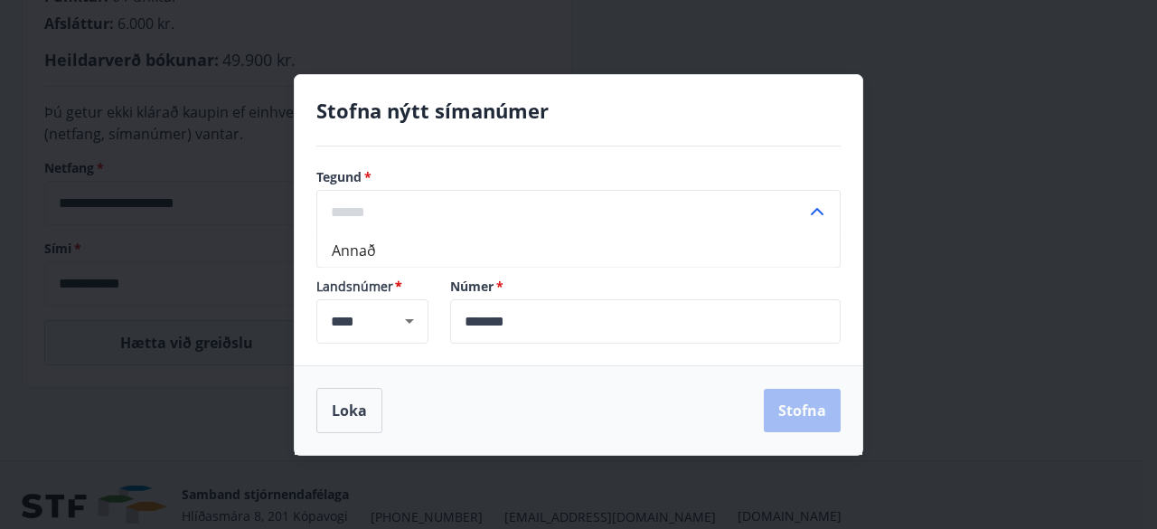
click at [819, 207] on icon at bounding box center [817, 212] width 22 height 22
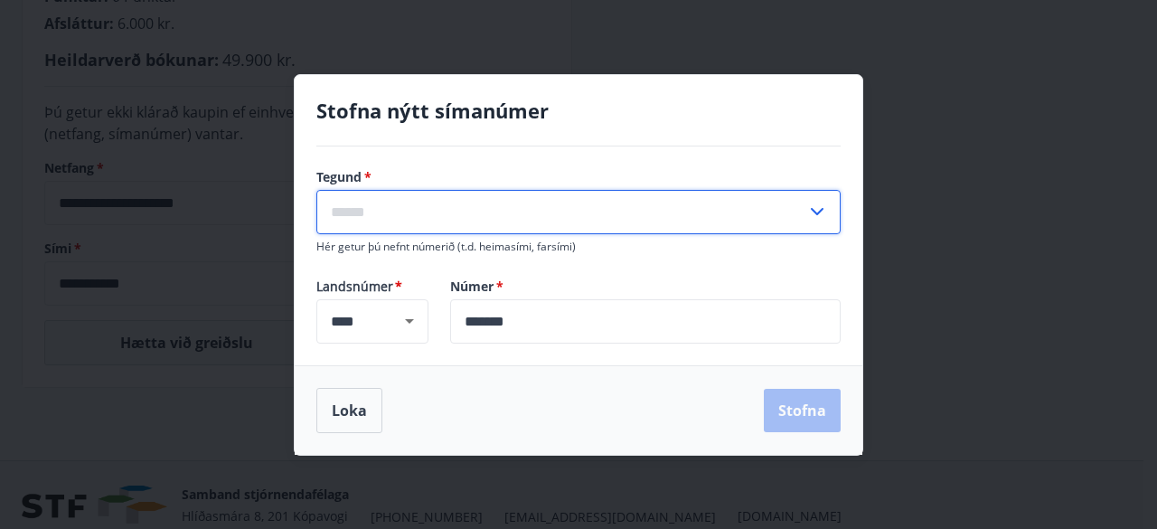
click at [582, 195] on input "text" at bounding box center [561, 212] width 490 height 44
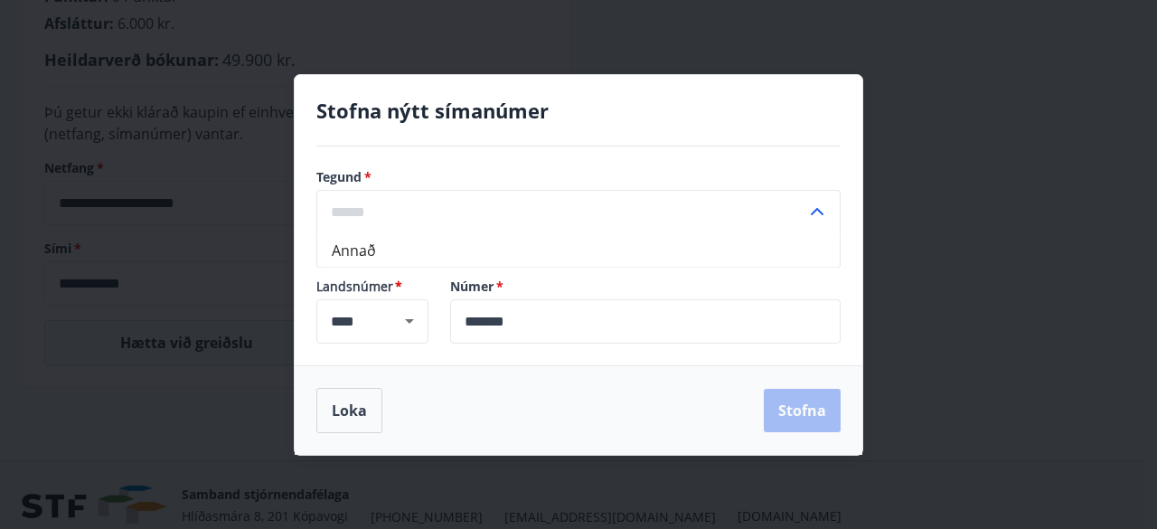
click at [816, 213] on icon at bounding box center [817, 212] width 22 height 22
click at [646, 201] on input "text" at bounding box center [561, 212] width 490 height 44
click at [524, 209] on input "text" at bounding box center [561, 212] width 490 height 44
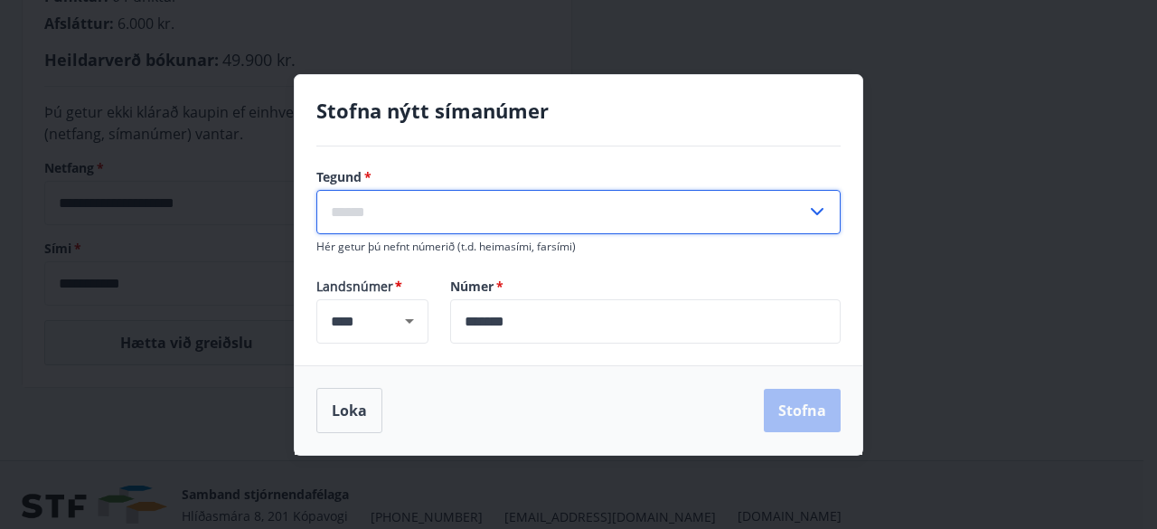
click at [514, 222] on input "text" at bounding box center [561, 212] width 490 height 44
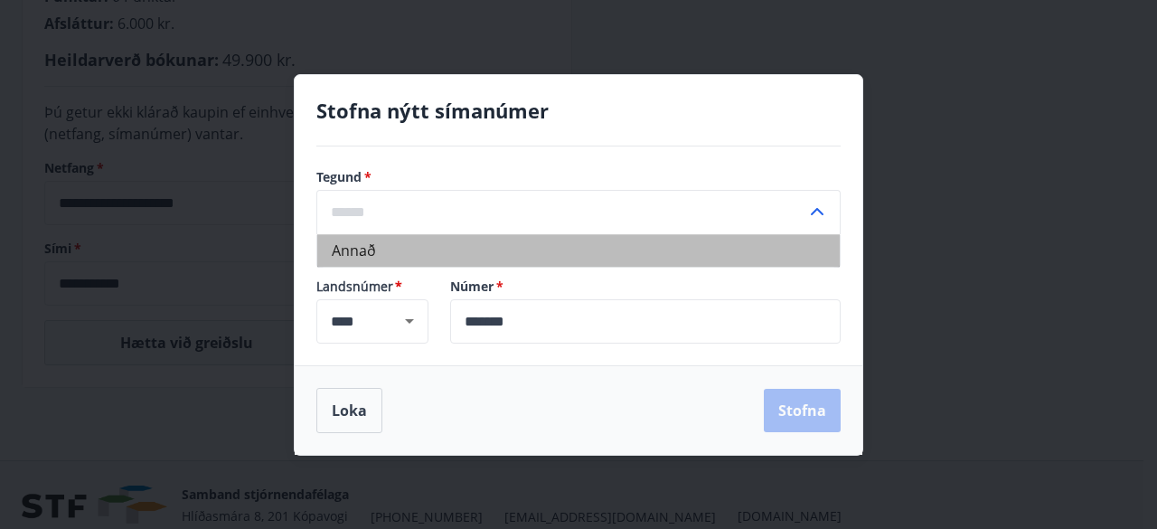
click at [458, 251] on li "Annað" at bounding box center [578, 250] width 523 height 33
type input "*****"
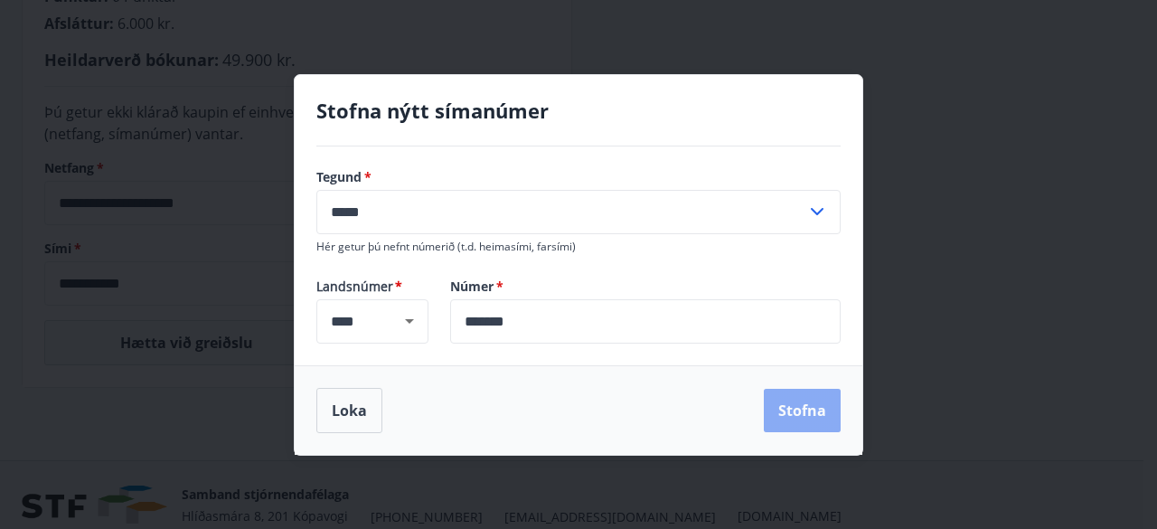
click at [792, 406] on button "Stofna" at bounding box center [802, 410] width 77 height 43
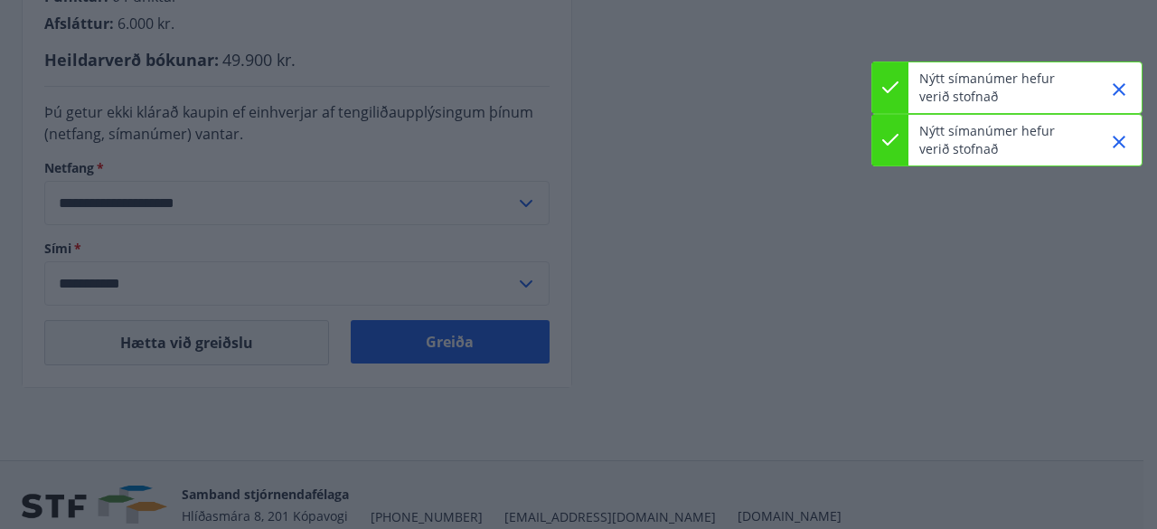
type input "**********"
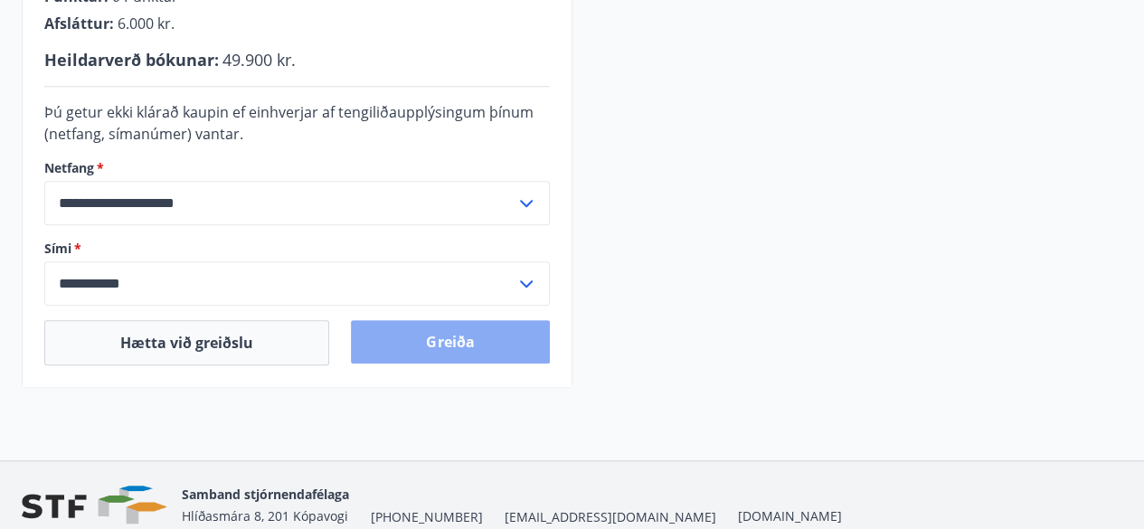
click at [459, 329] on button "Greiða" at bounding box center [450, 341] width 198 height 43
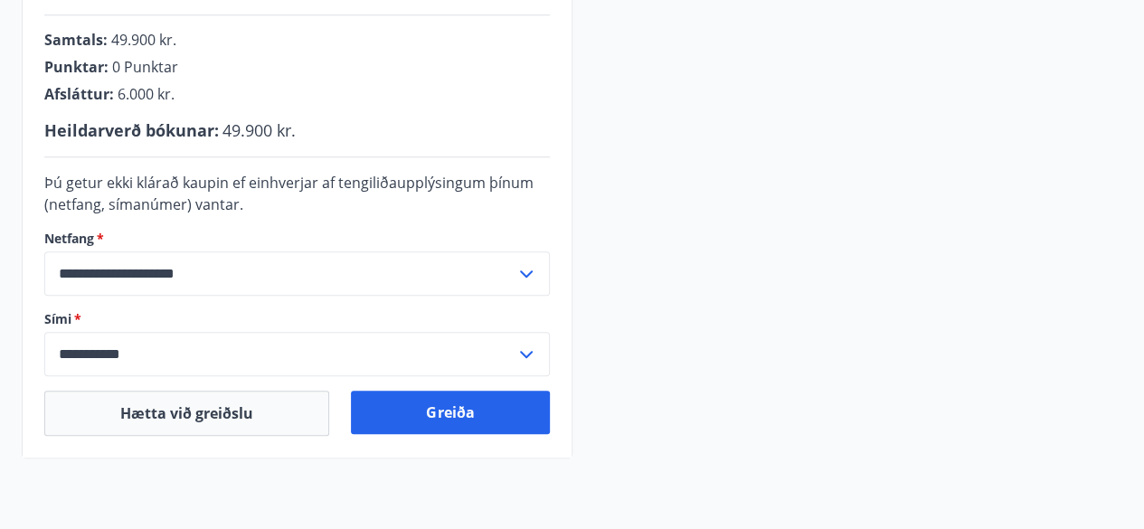
scroll to position [518, 0]
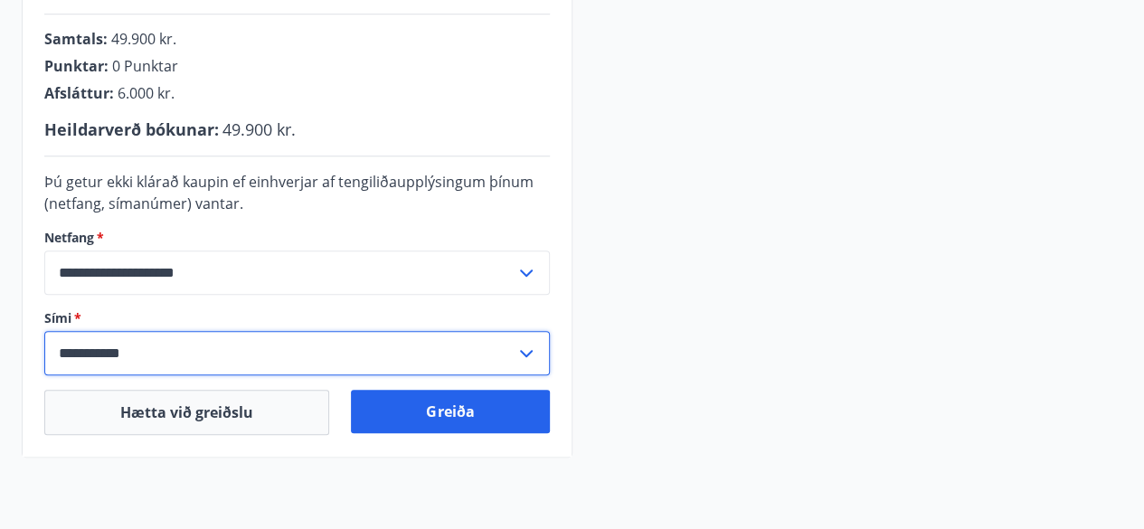
click at [354, 348] on input "**********" at bounding box center [279, 353] width 471 height 44
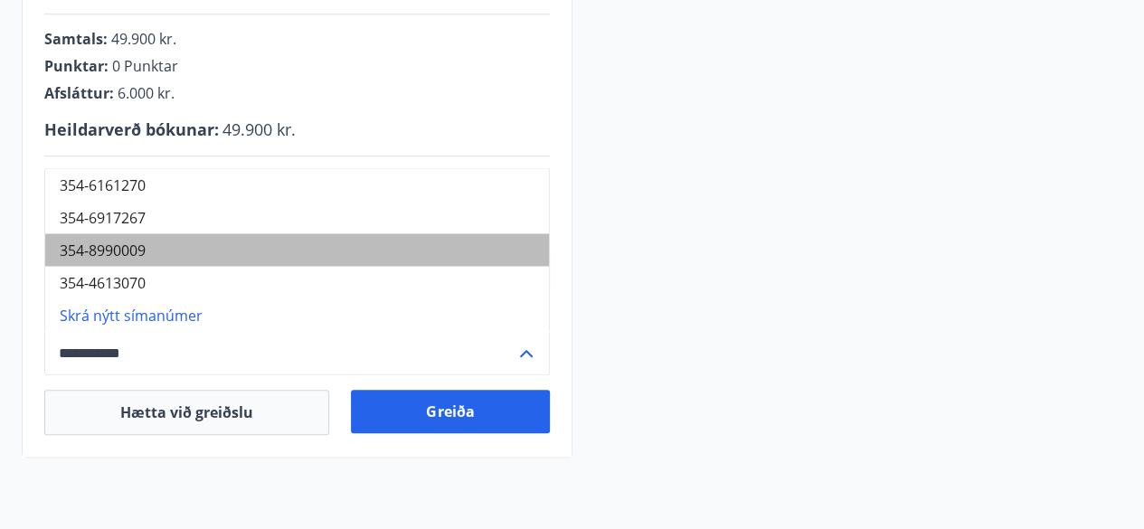
click at [167, 242] on li "354-8990009" at bounding box center [297, 249] width 504 height 33
type input "**********"
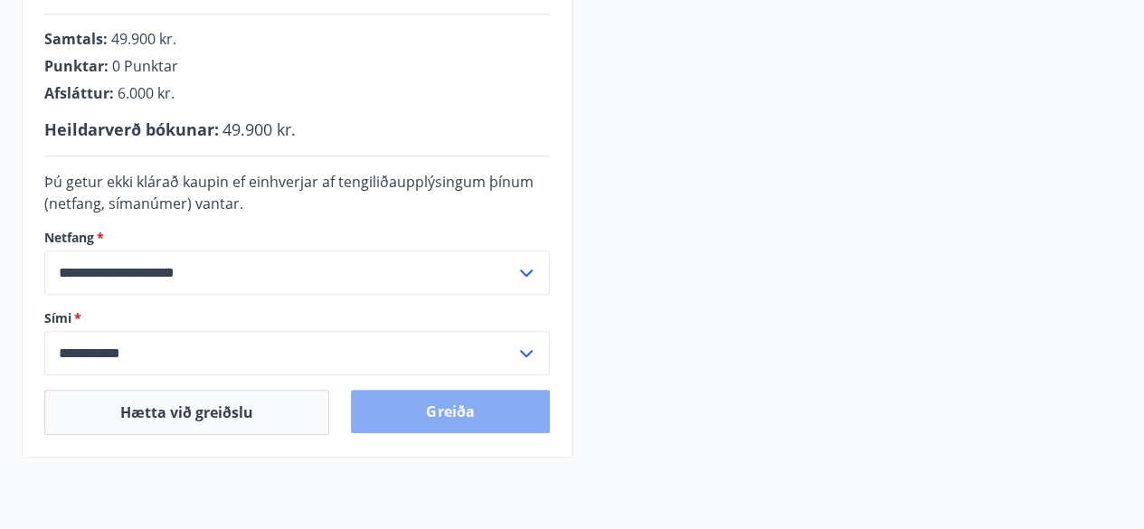
click at [449, 408] on button "Greiða" at bounding box center [450, 411] width 198 height 43
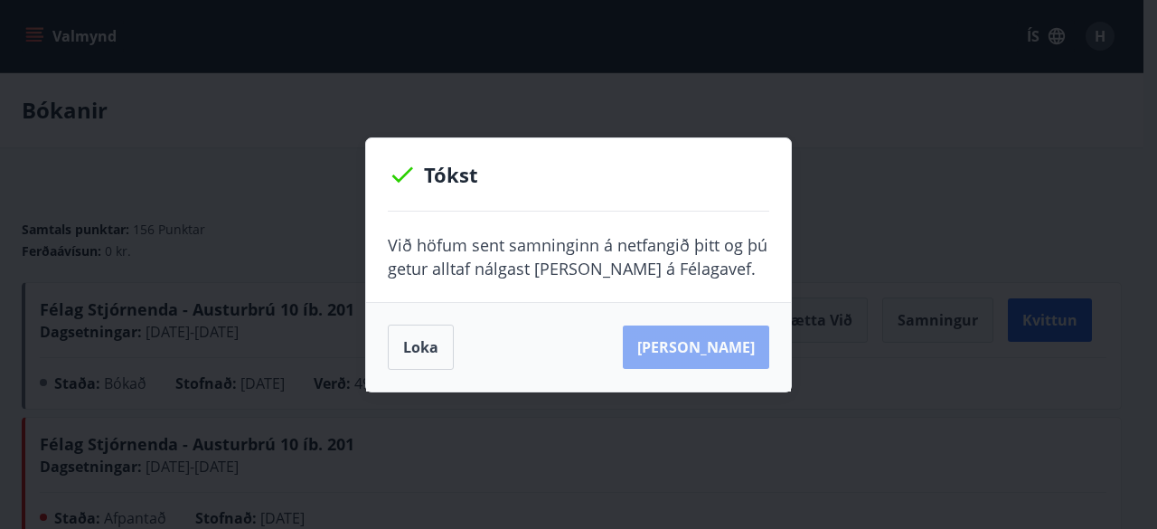
click at [730, 346] on button "[PERSON_NAME]" at bounding box center [696, 346] width 146 height 43
click at [745, 346] on button "[PERSON_NAME]" at bounding box center [696, 346] width 146 height 43
click at [417, 348] on button "Loka" at bounding box center [421, 347] width 66 height 45
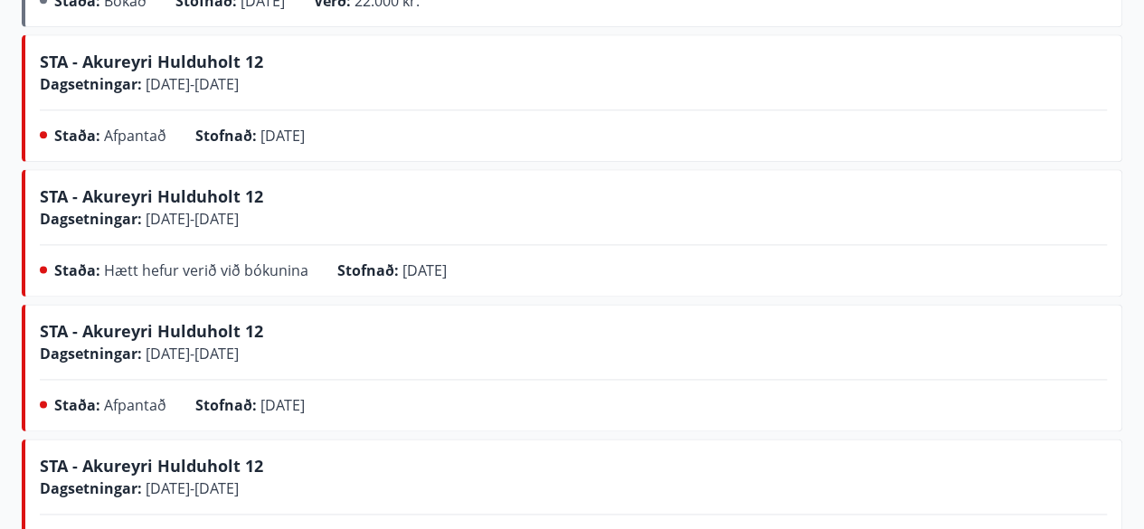
scroll to position [1057, 0]
click at [602, 318] on div "STA - Akureyri Hulduholt 12 Dagsetningar : [DATE] - [DATE]" at bounding box center [573, 340] width 1067 height 45
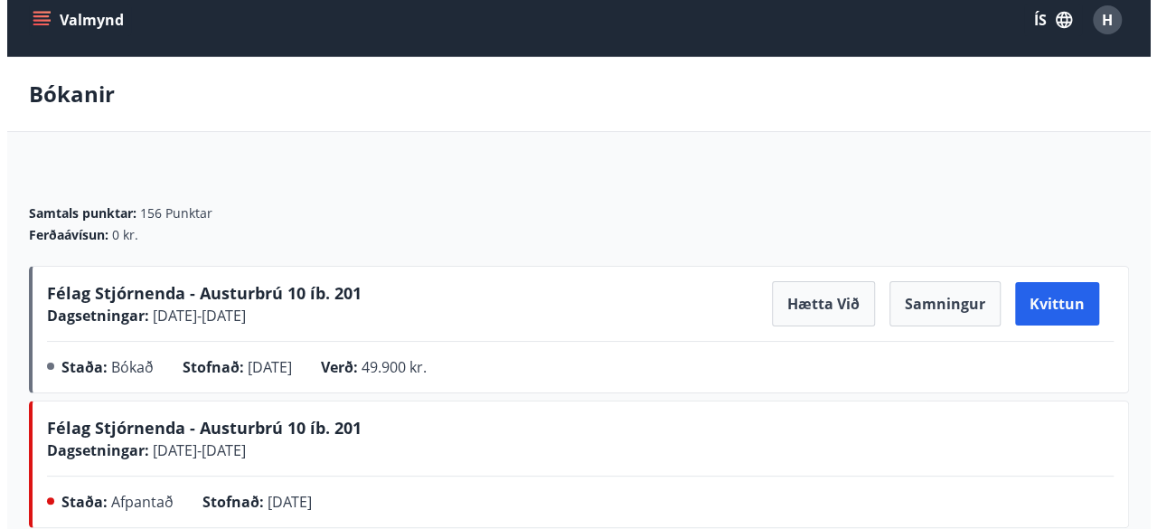
scroll to position [0, 0]
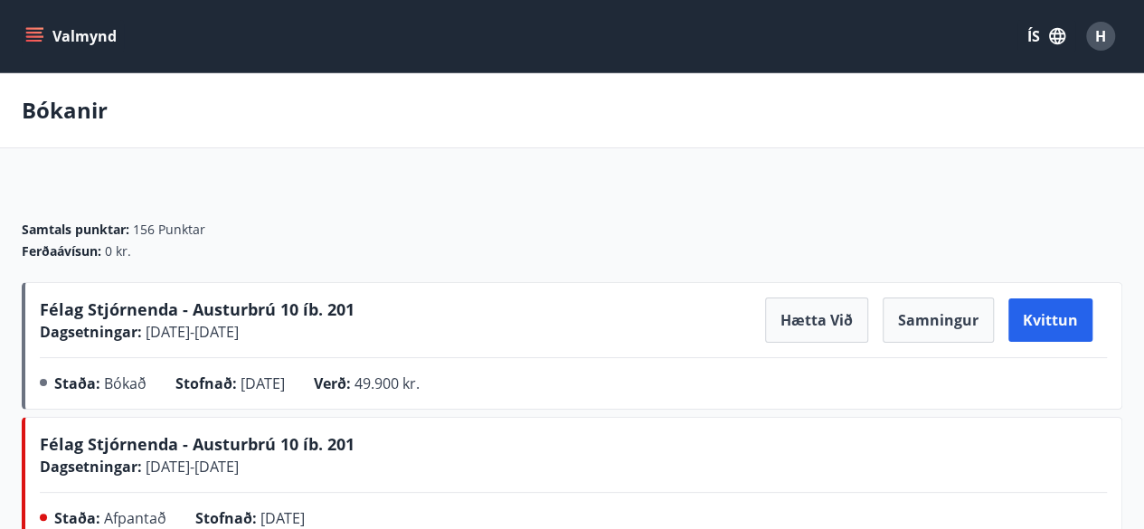
click at [89, 46] on button "Valmynd" at bounding box center [73, 36] width 102 height 33
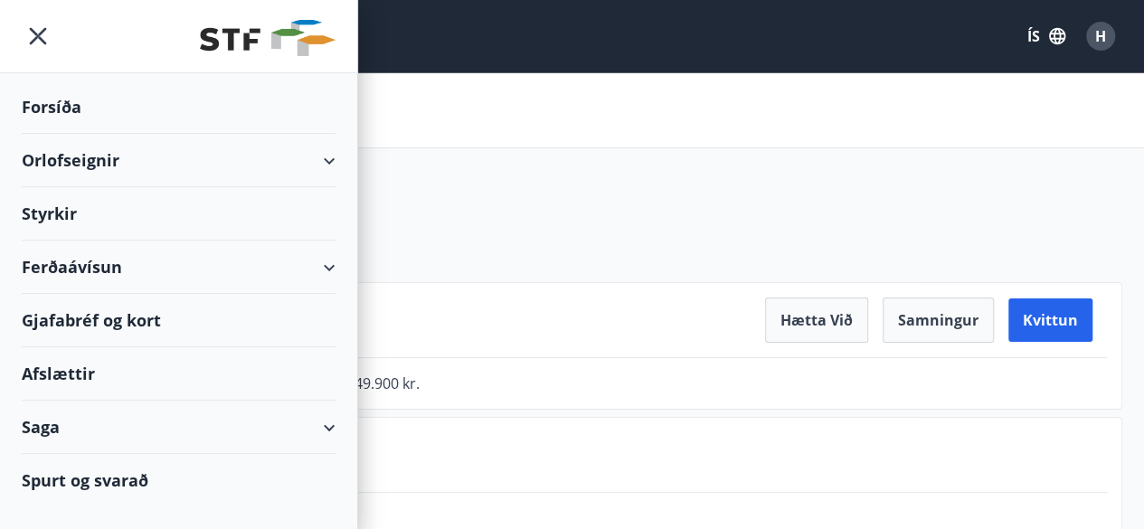
click at [70, 150] on div "Orlofseignir" at bounding box center [179, 160] width 314 height 53
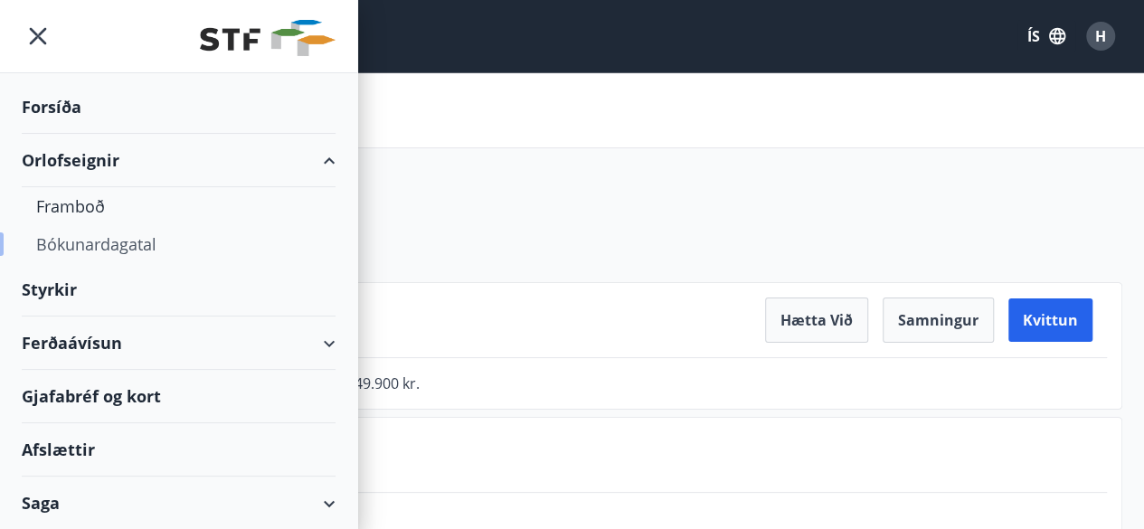
click at [107, 245] on div "Bókunardagatal" at bounding box center [178, 244] width 285 height 38
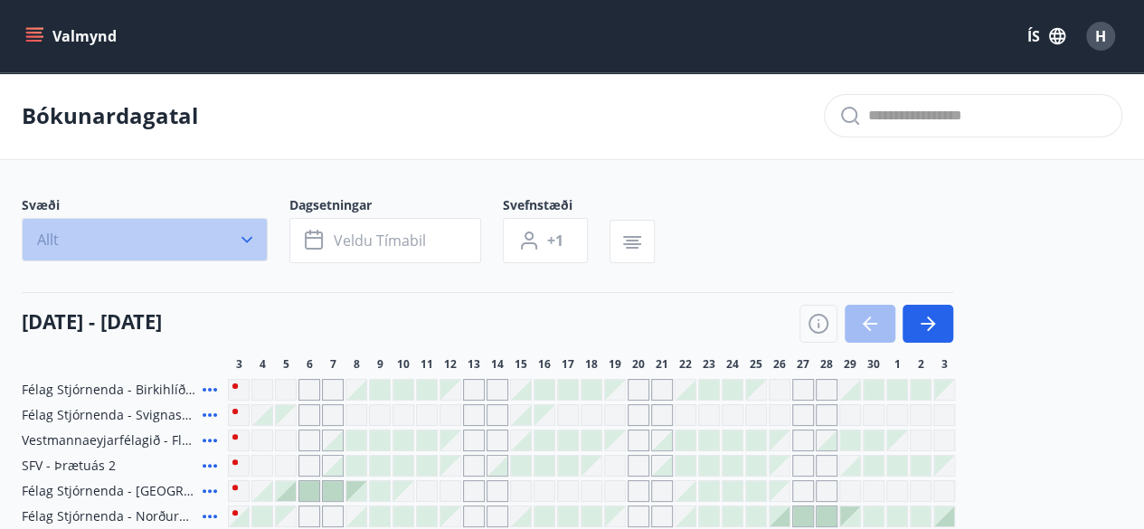
click at [251, 240] on icon "button" at bounding box center [247, 240] width 18 height 18
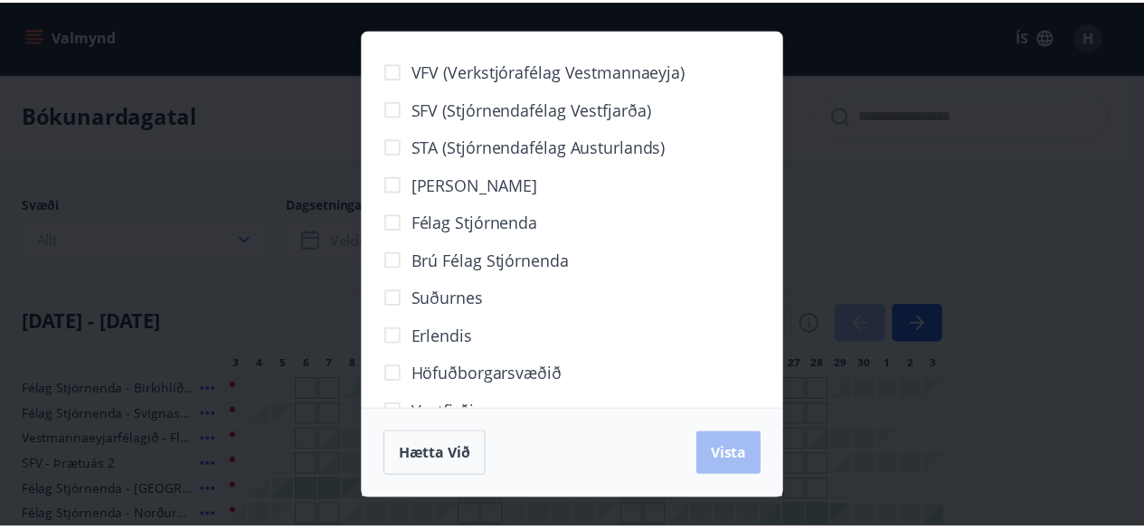
scroll to position [193, 0]
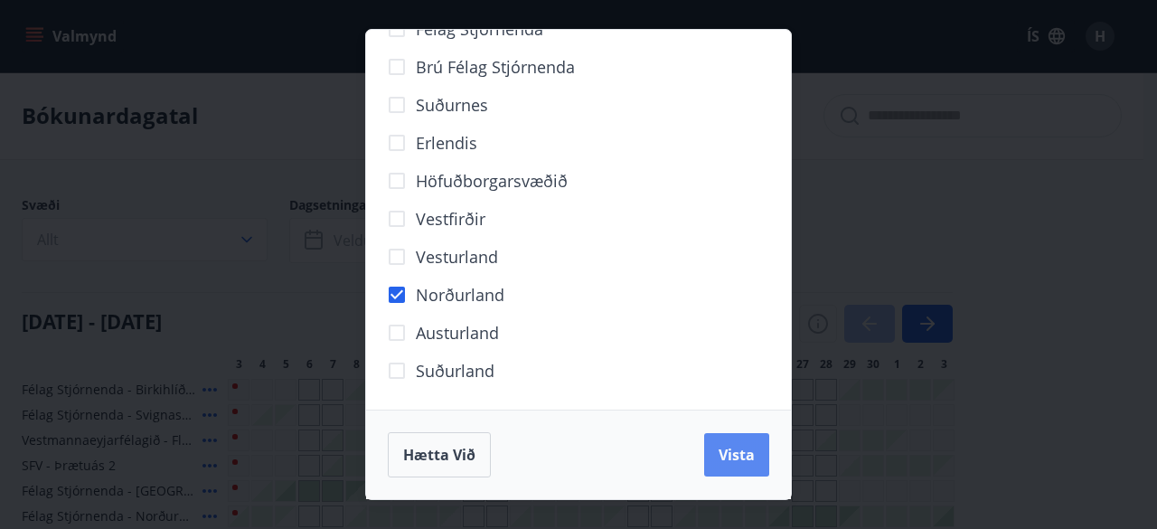
click at [750, 453] on span "Vista" at bounding box center [737, 455] width 36 height 20
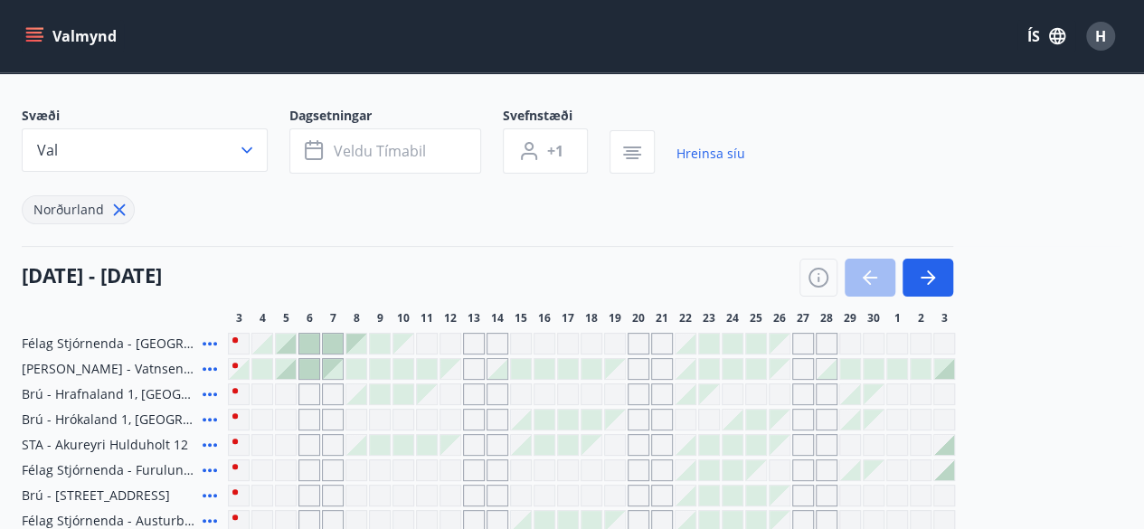
scroll to position [89, 0]
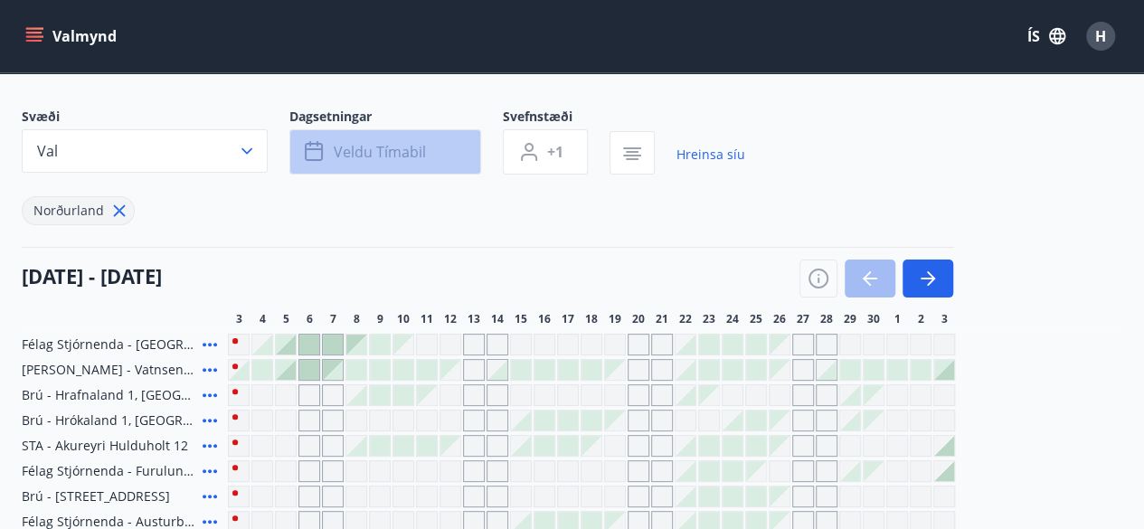
click at [406, 147] on span "Veldu tímabil" at bounding box center [380, 152] width 92 height 20
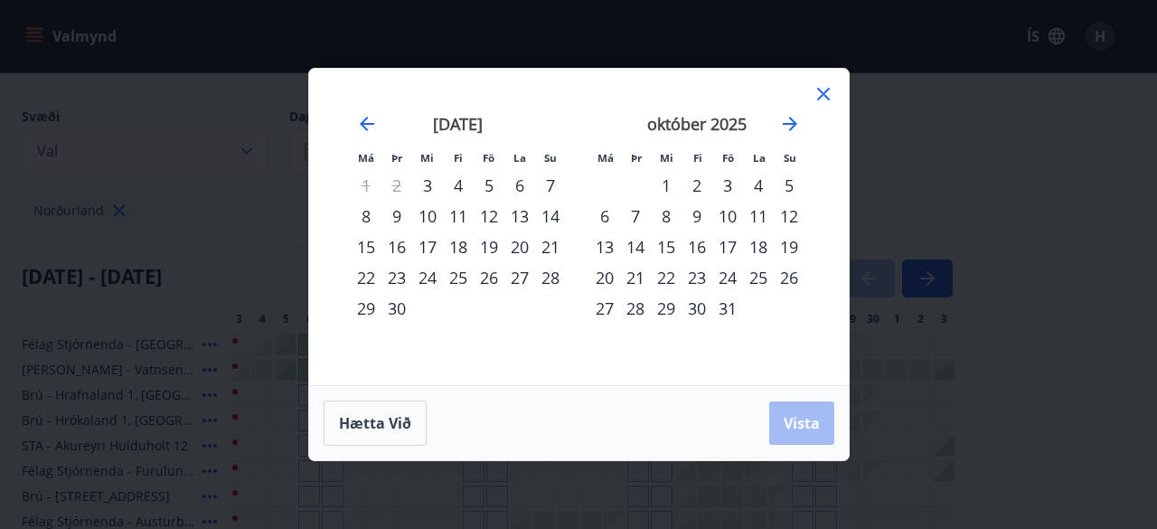
click at [722, 189] on div "3" at bounding box center [727, 185] width 31 height 31
click at [792, 185] on div "5" at bounding box center [789, 185] width 31 height 31
click at [812, 428] on span "Vista" at bounding box center [802, 423] width 36 height 20
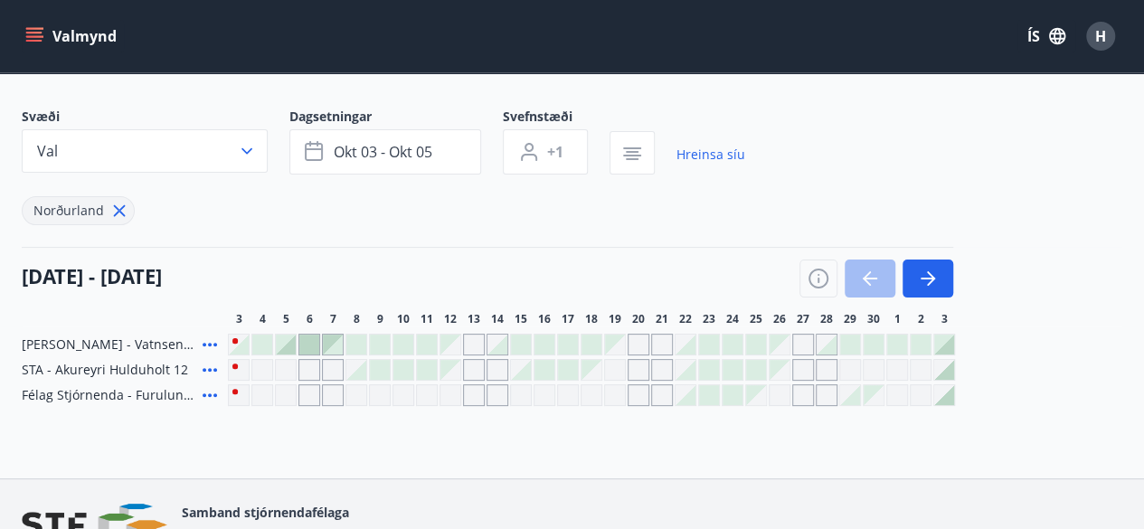
scroll to position [188, 0]
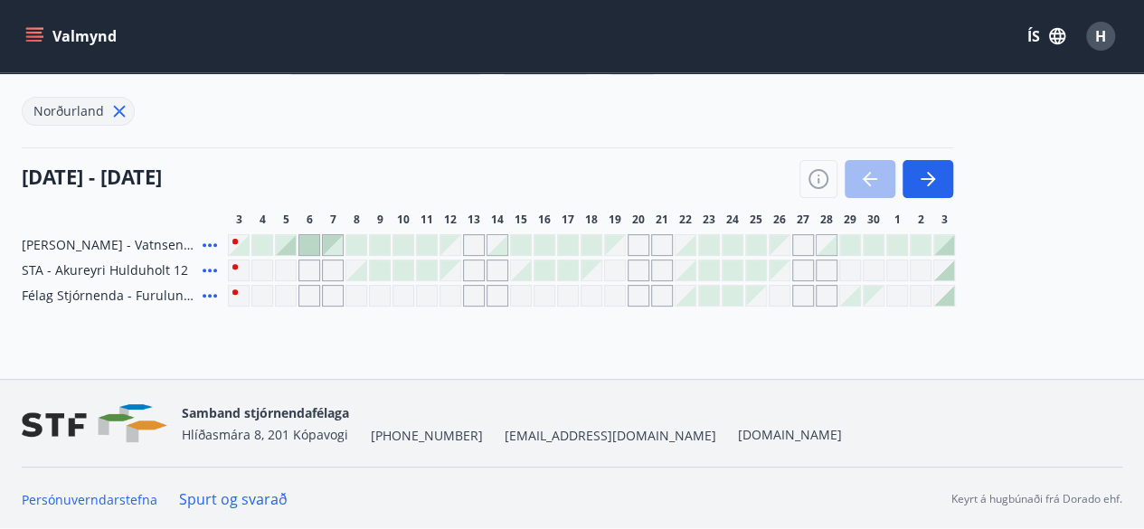
click at [34, 37] on icon "menu" at bounding box center [36, 36] width 20 height 2
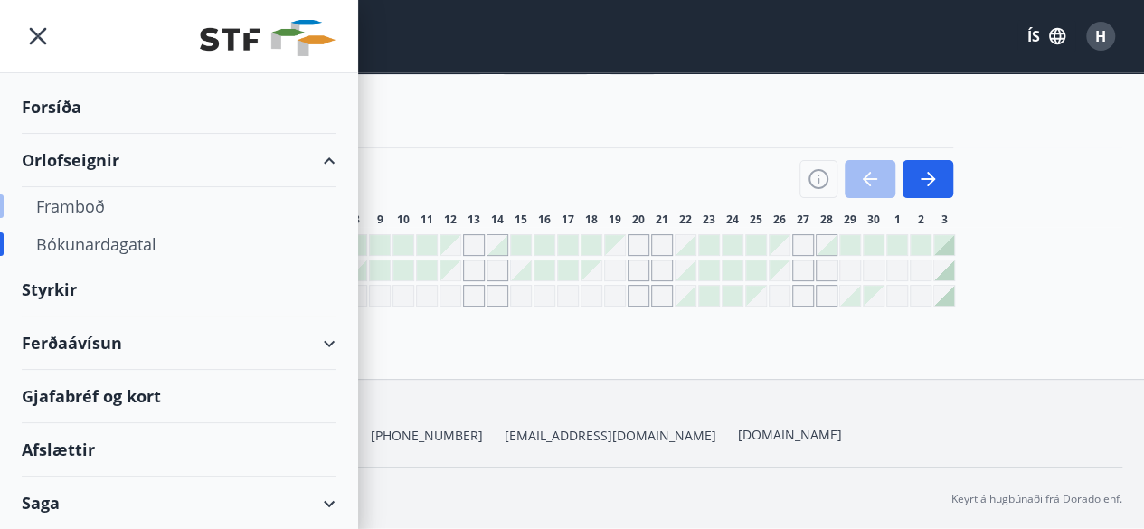
click at [90, 202] on div "Framboð" at bounding box center [178, 206] width 285 height 38
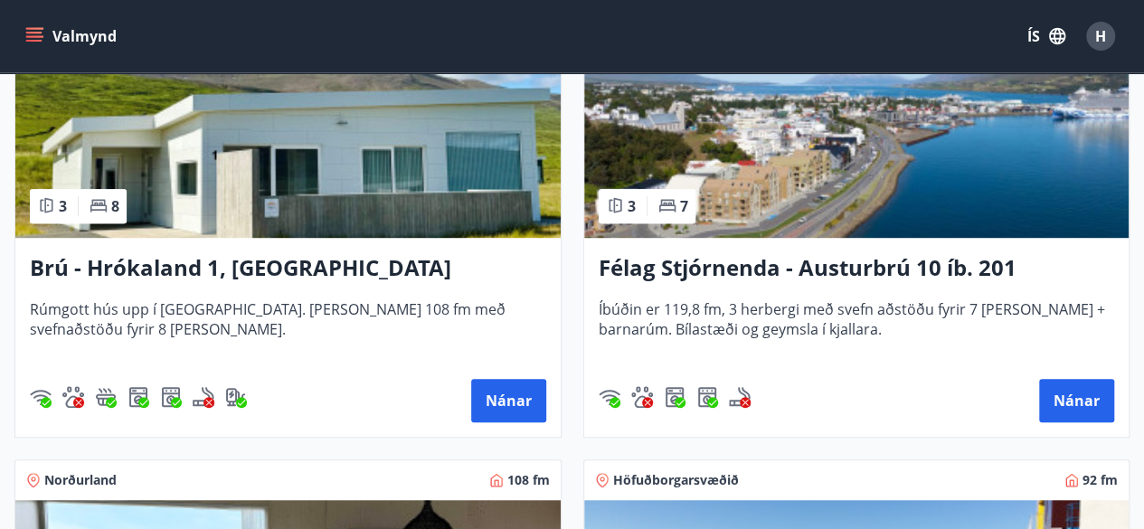
scroll to position [430, 0]
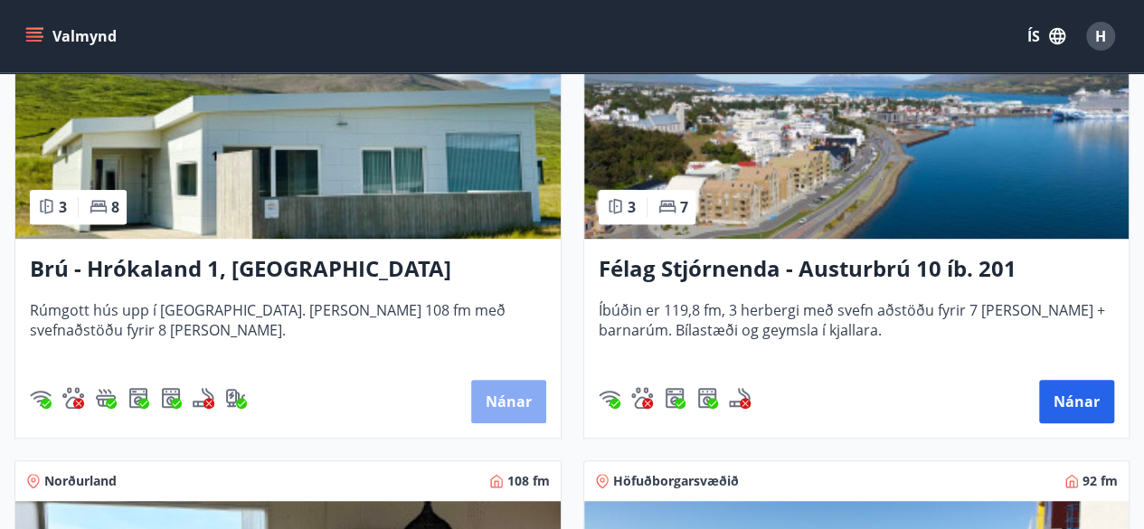
click at [497, 401] on button "Nánar" at bounding box center [508, 401] width 75 height 43
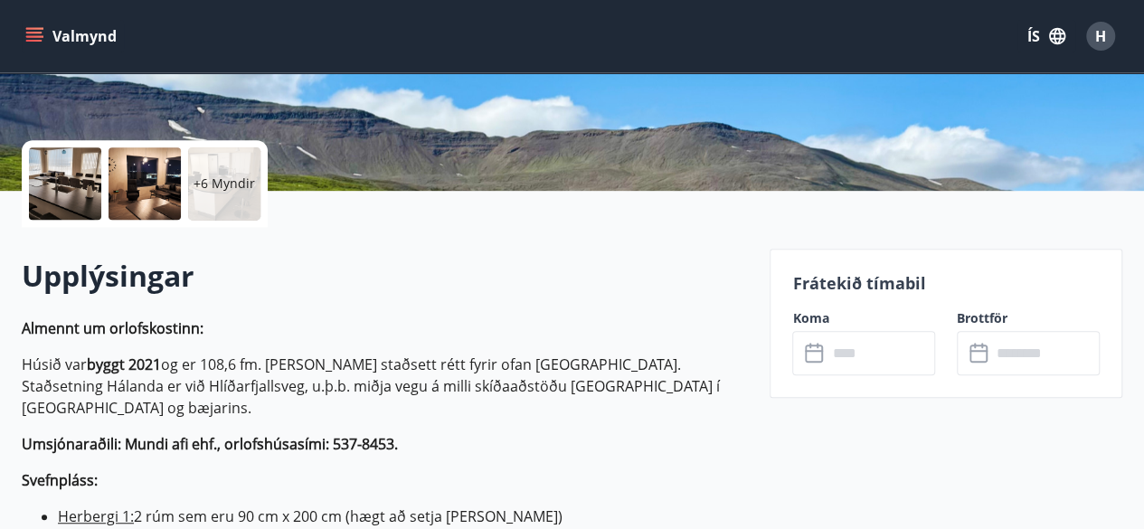
scroll to position [357, 0]
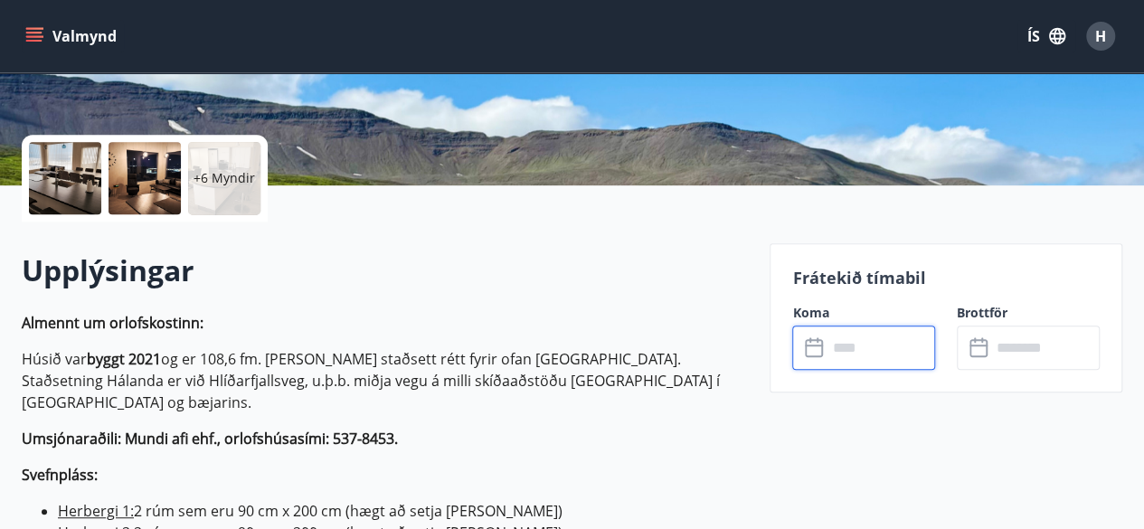
click at [851, 350] on input "text" at bounding box center [880, 347] width 108 height 44
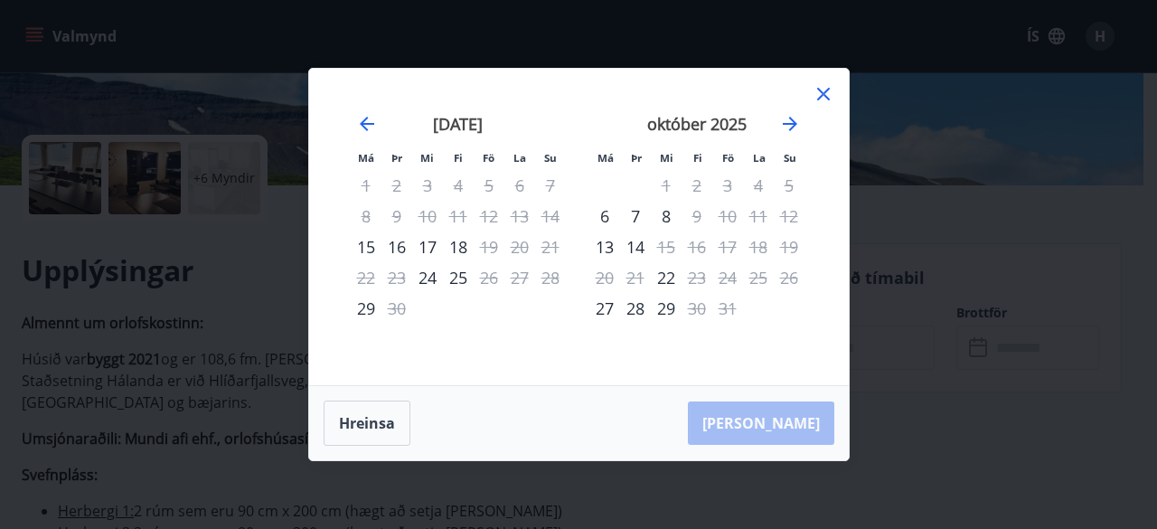
click at [824, 93] on icon at bounding box center [823, 94] width 13 height 13
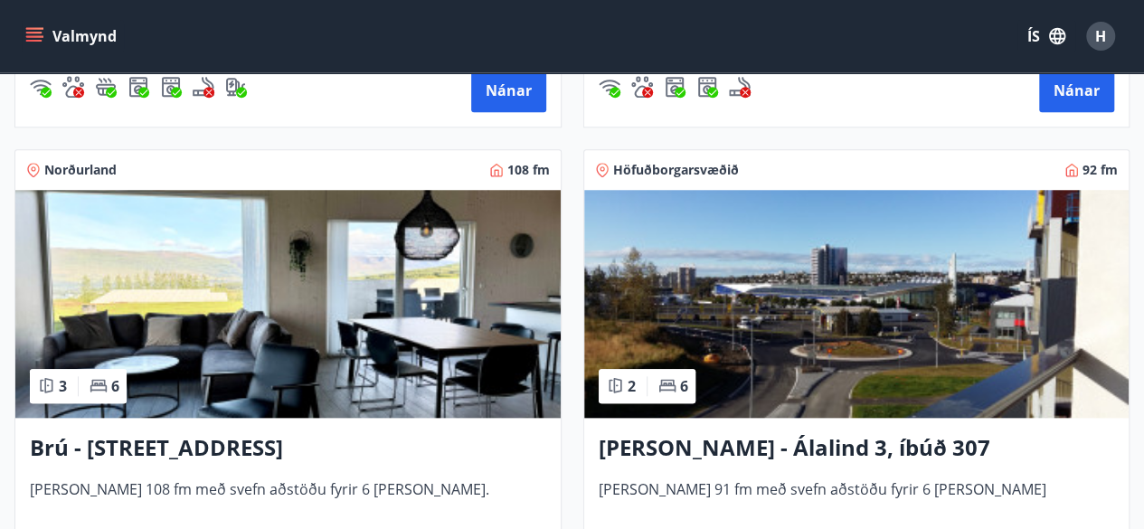
scroll to position [744, 0]
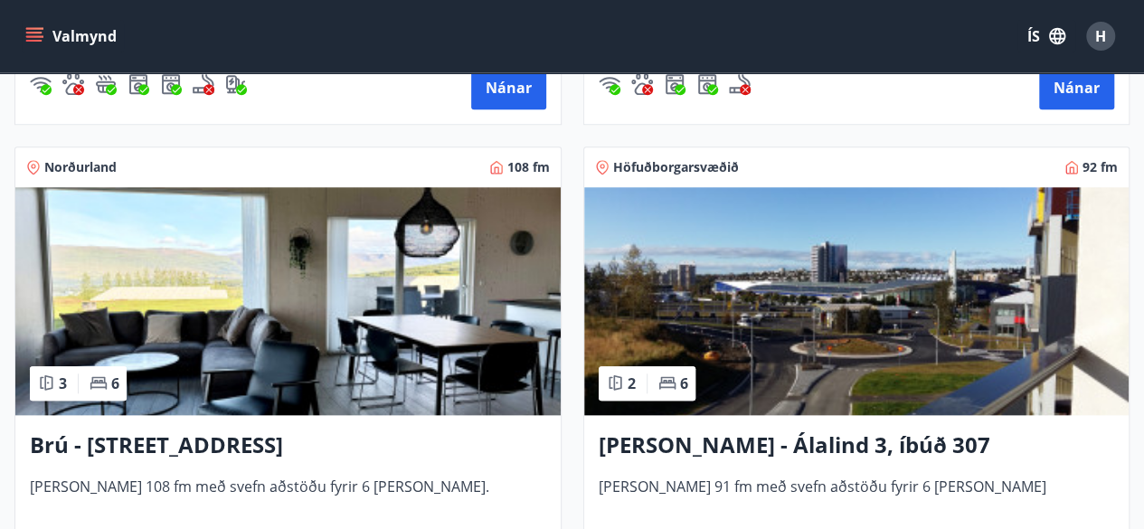
click at [277, 435] on h3 "Brú - [STREET_ADDRESS]" at bounding box center [288, 445] width 516 height 33
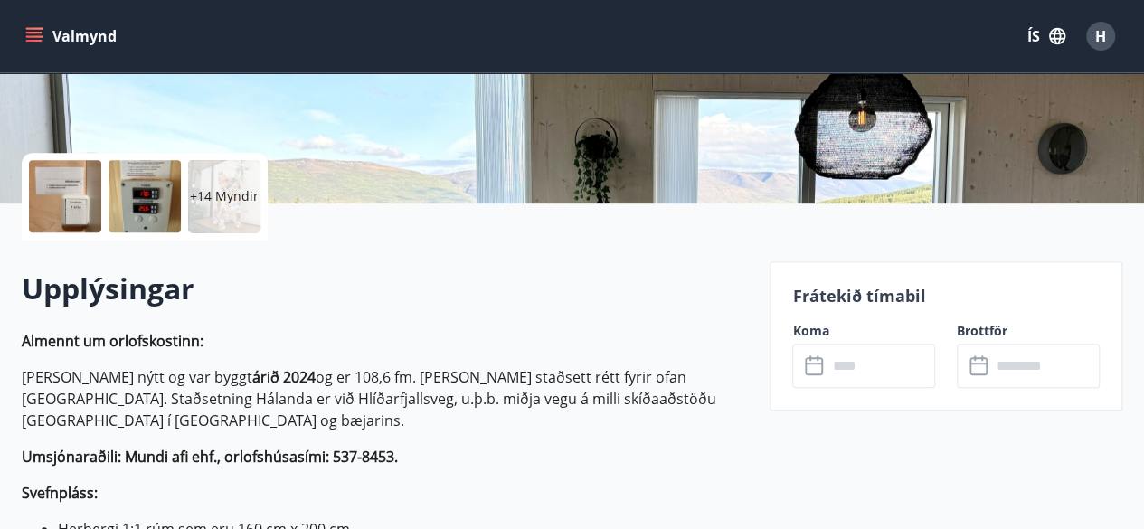
scroll to position [338, 0]
click at [861, 365] on input "text" at bounding box center [880, 366] width 108 height 44
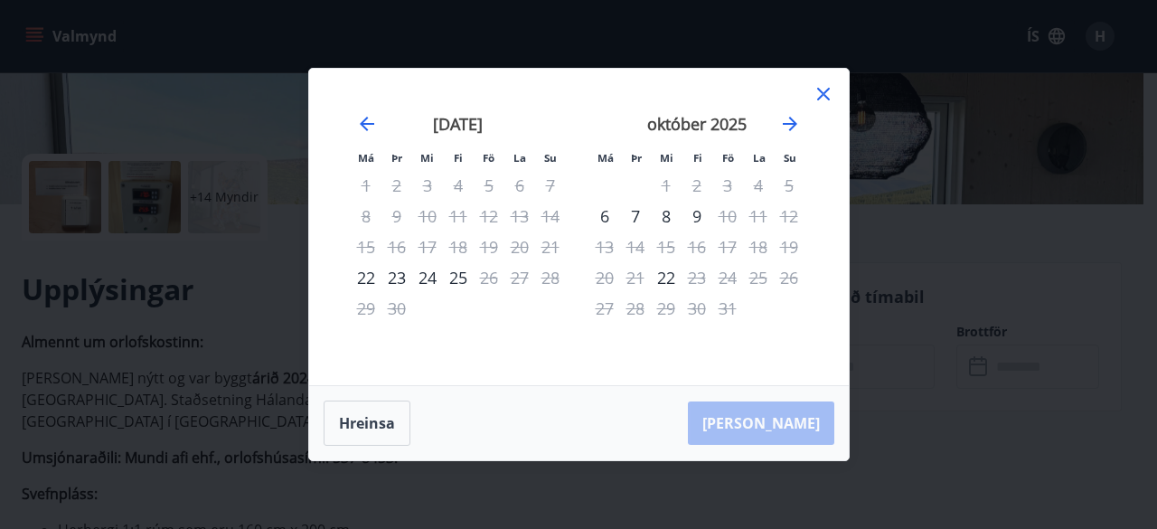
drag, startPoint x: 840, startPoint y: 376, endPoint x: 671, endPoint y: 293, distance: 188.4
click at [671, 293] on div "Má Þr Mi Fi Fö La Su Má Þr Mi Fi Fö La Su [DATE] 1 2 3 4 5 6 7 8 9 10 11 12 13 …" at bounding box center [579, 227] width 540 height 316
click at [671, 293] on div "29" at bounding box center [666, 308] width 31 height 31
click at [825, 90] on icon at bounding box center [824, 94] width 22 height 22
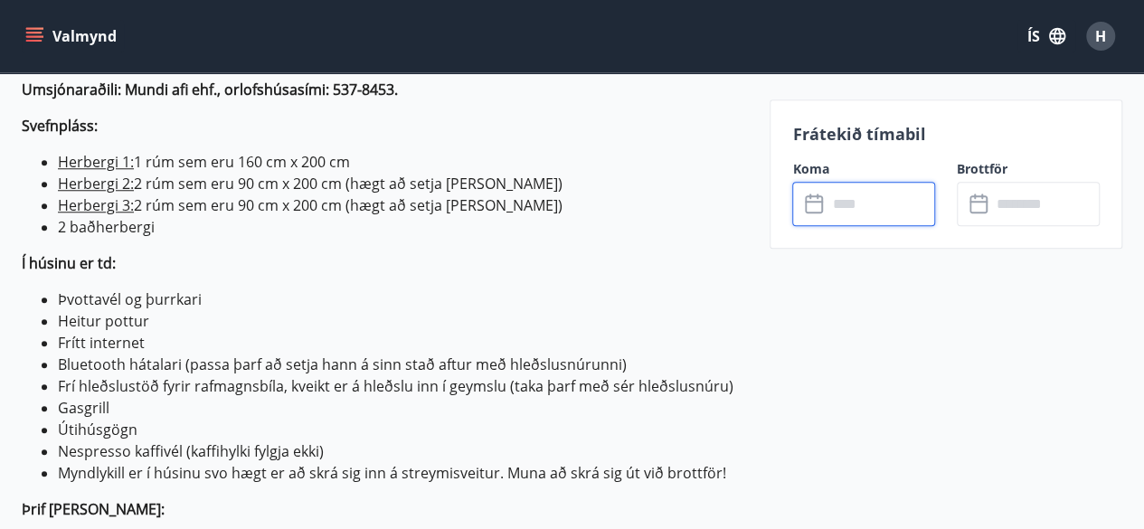
scroll to position [709, 0]
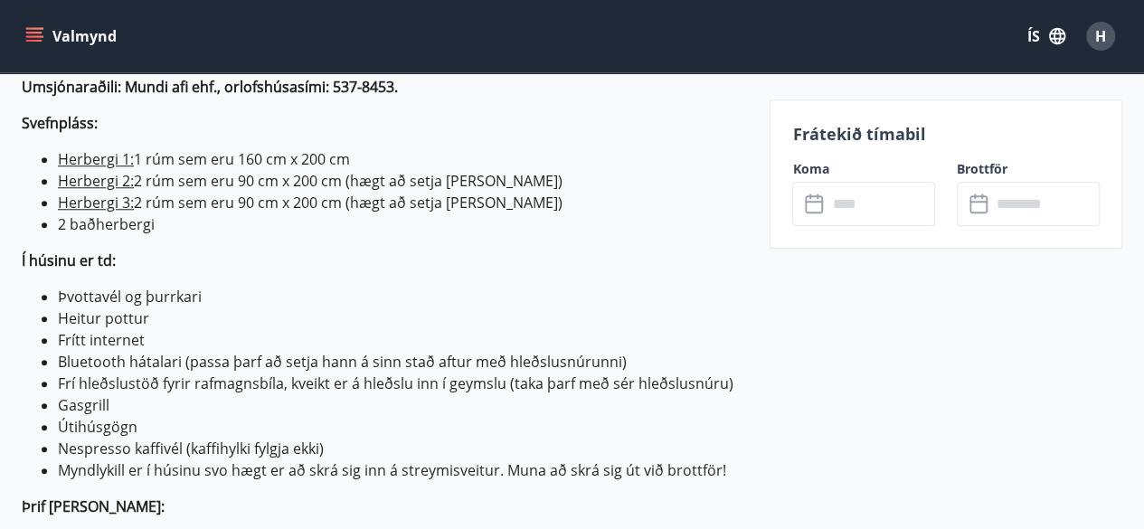
click at [31, 34] on icon "menu" at bounding box center [34, 36] width 18 height 18
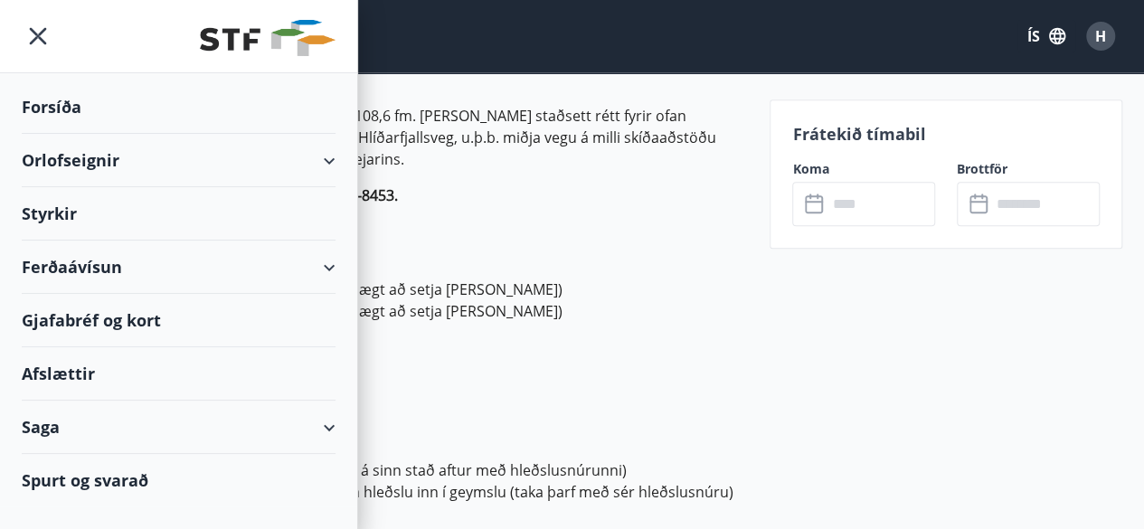
scroll to position [340, 0]
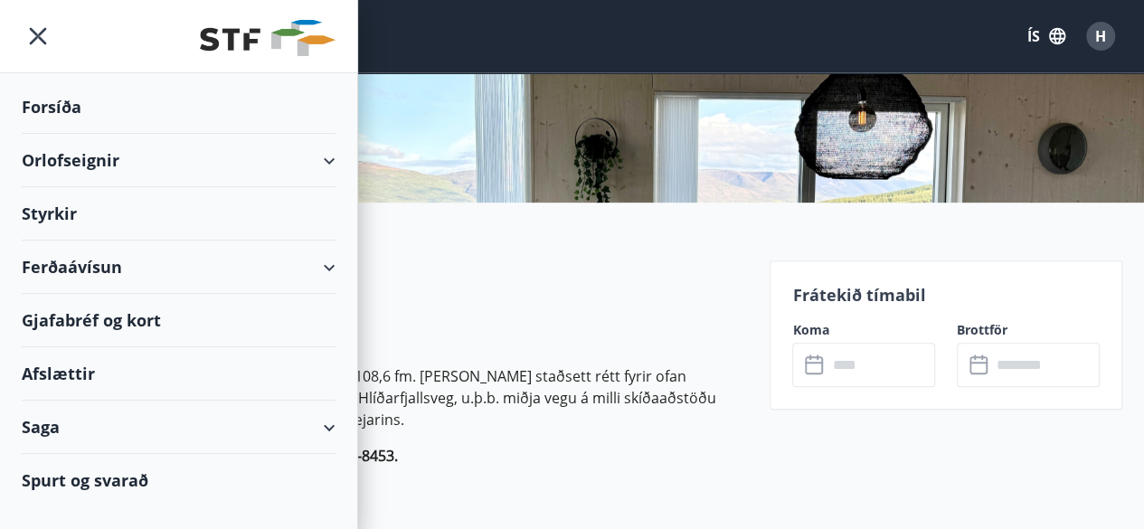
click at [93, 173] on div "Orlofseignir" at bounding box center [179, 160] width 314 height 53
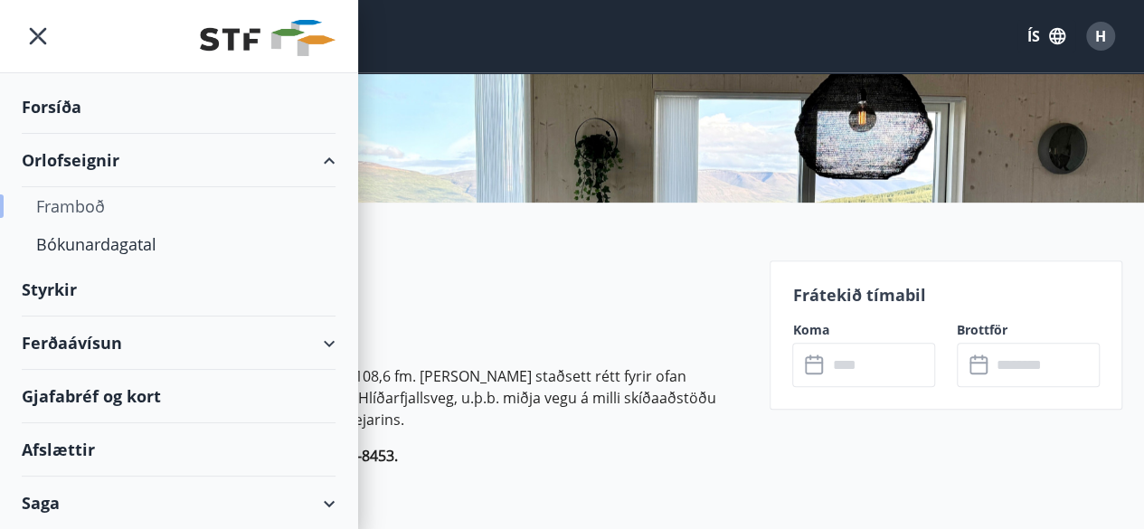
click at [63, 205] on div "Framboð" at bounding box center [178, 206] width 285 height 38
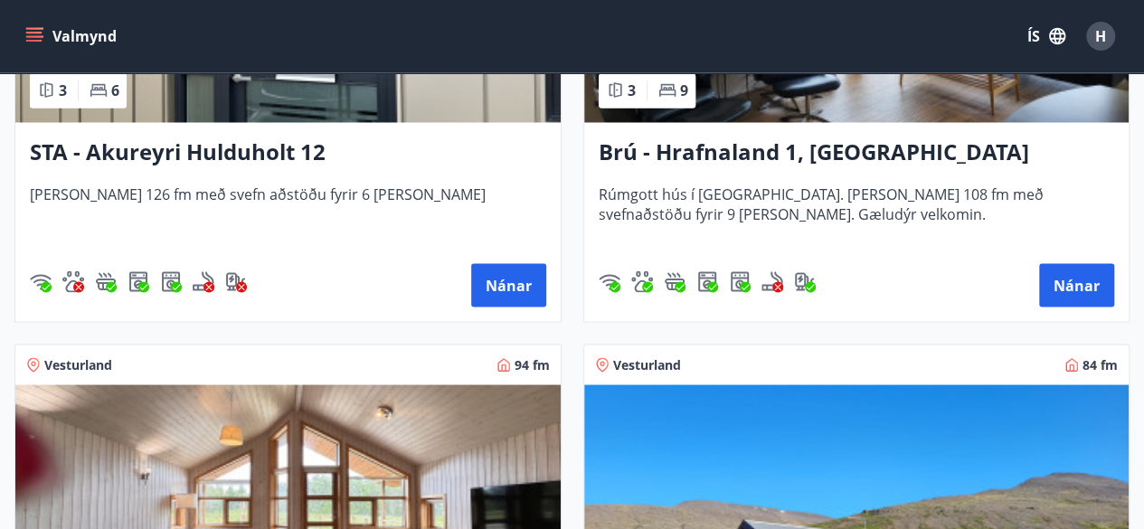
scroll to position [1528, 0]
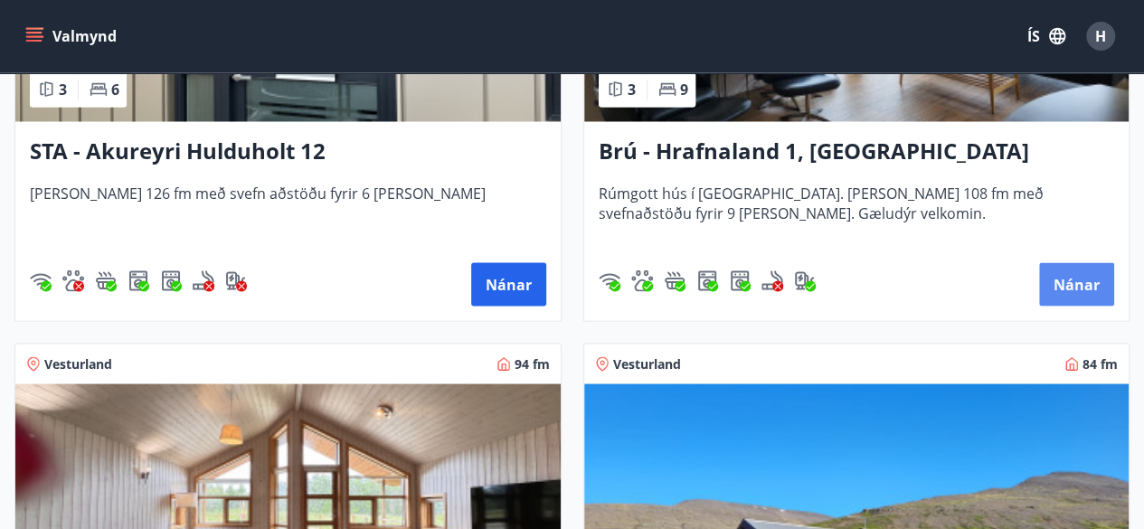
click at [1065, 281] on button "Nánar" at bounding box center [1076, 283] width 75 height 43
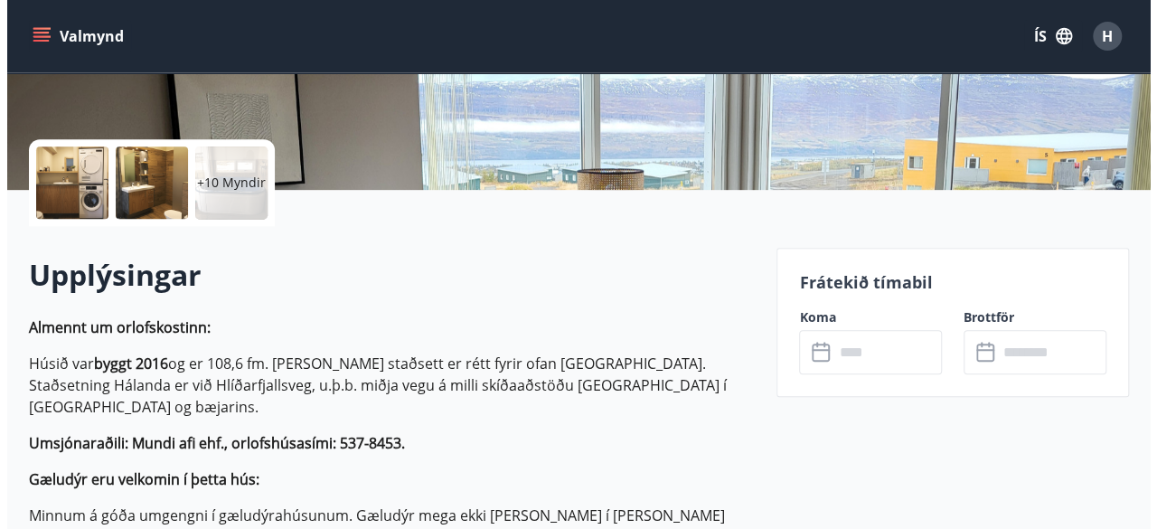
scroll to position [354, 0]
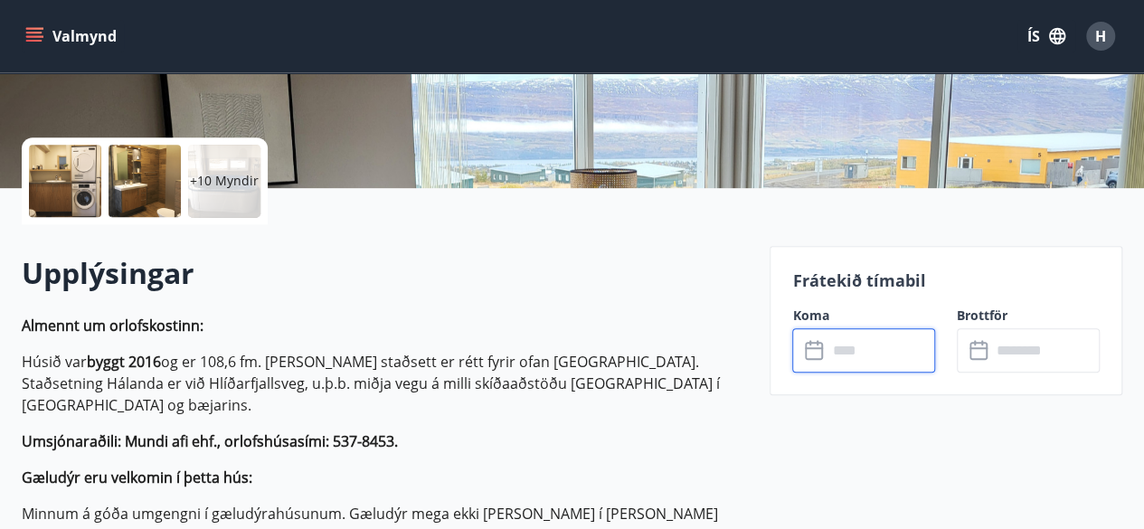
click at [873, 347] on input "text" at bounding box center [880, 350] width 108 height 44
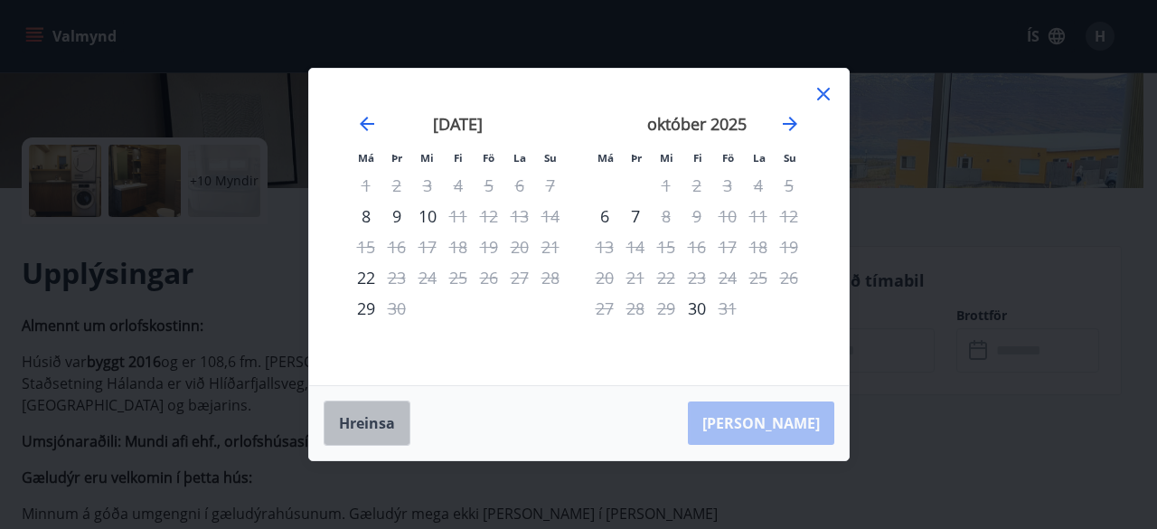
click at [363, 419] on button "Hreinsa" at bounding box center [367, 423] width 87 height 45
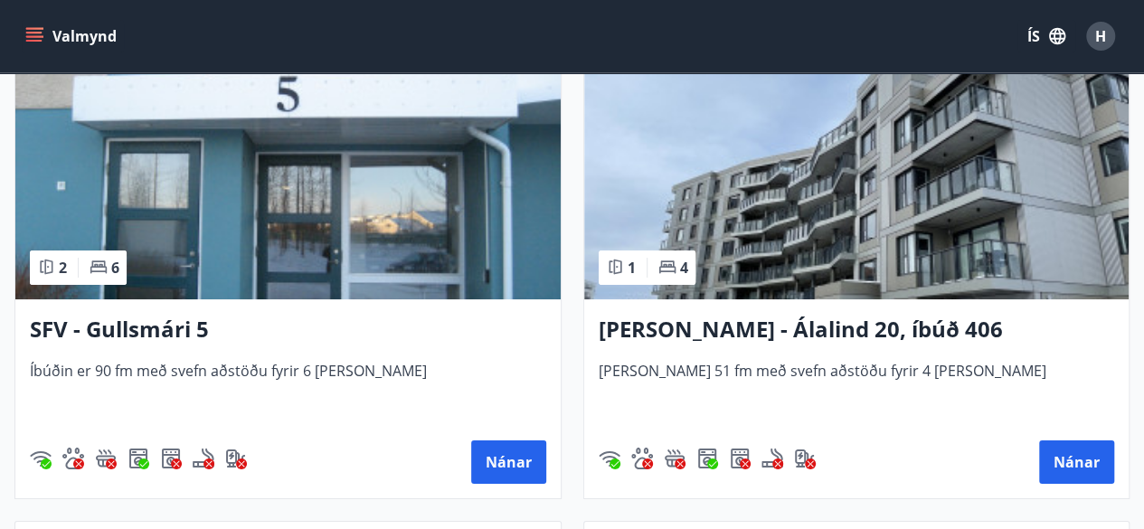
scroll to position [3305, 0]
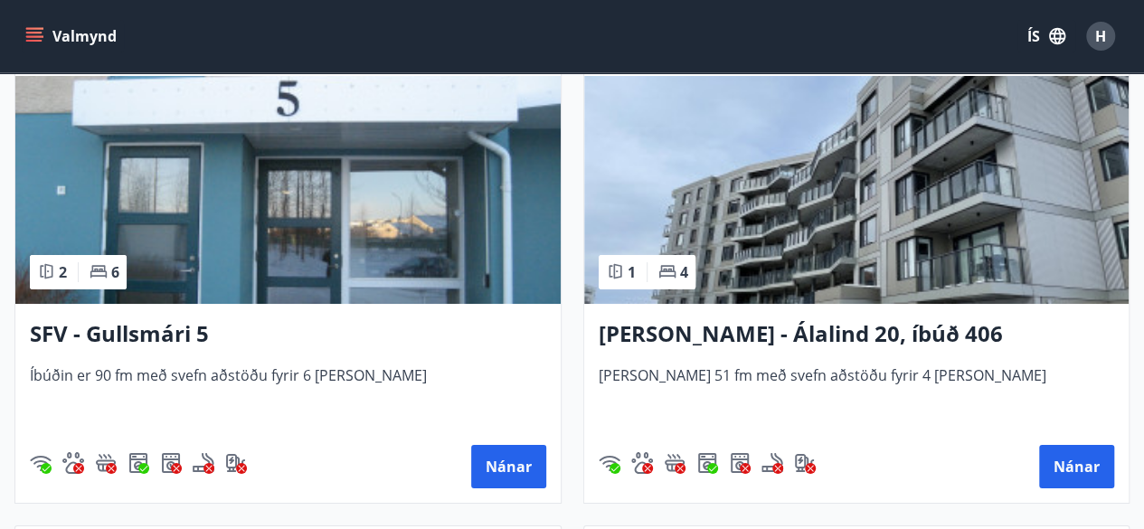
click at [720, 258] on img at bounding box center [856, 190] width 545 height 228
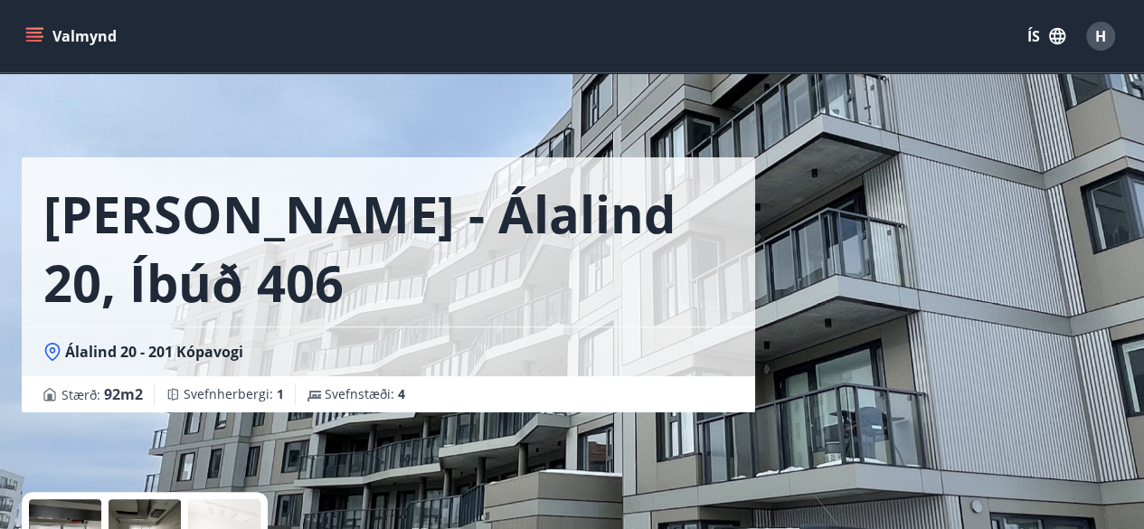
scroll to position [7, 0]
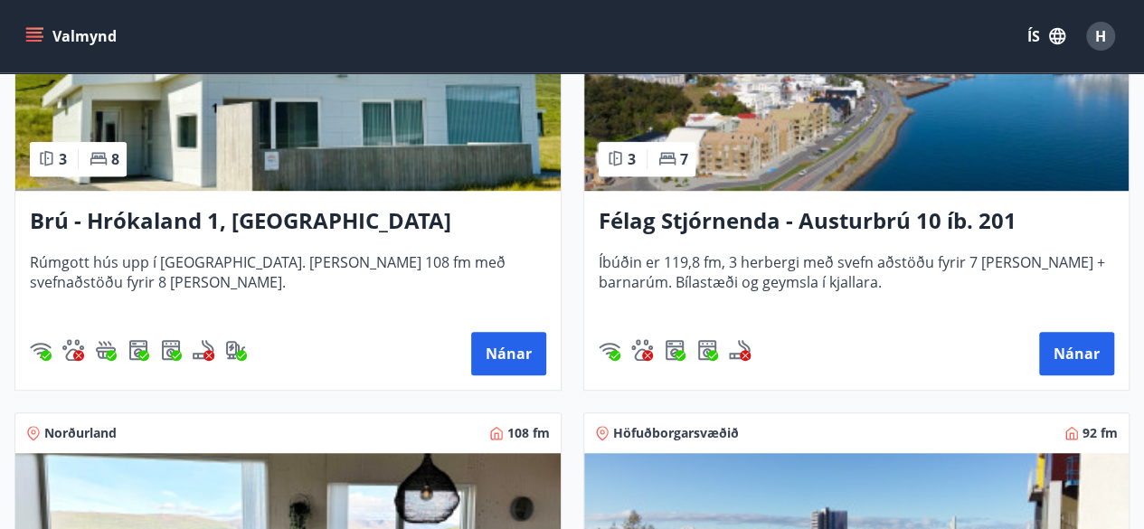
scroll to position [490, 0]
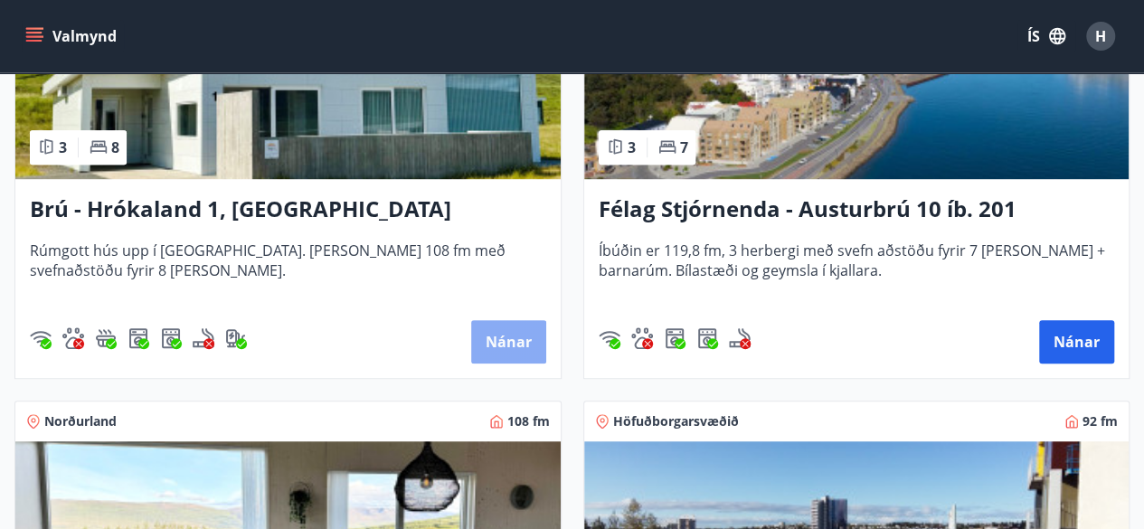
click at [503, 338] on button "Nánar" at bounding box center [508, 341] width 75 height 43
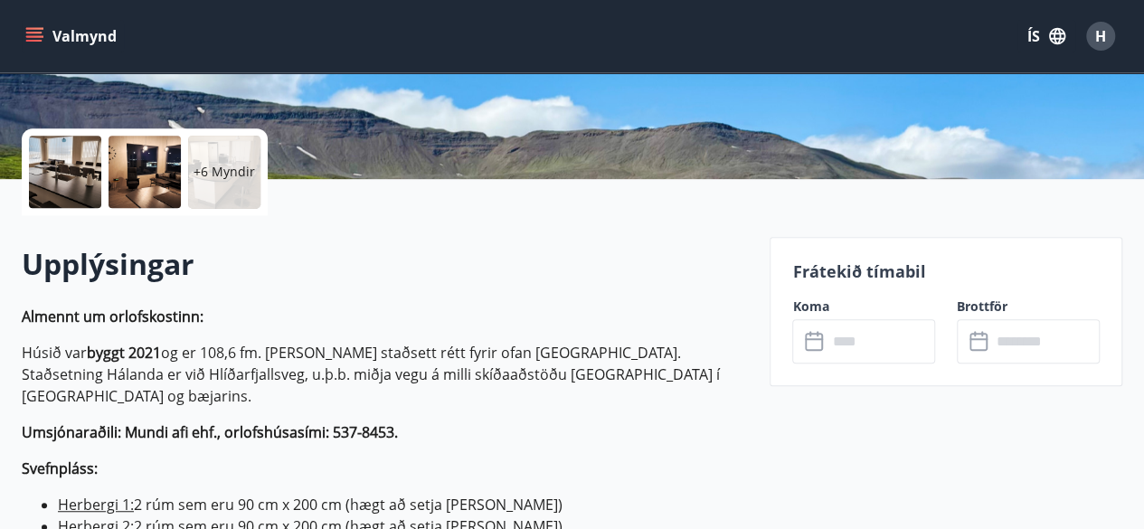
scroll to position [364, 0]
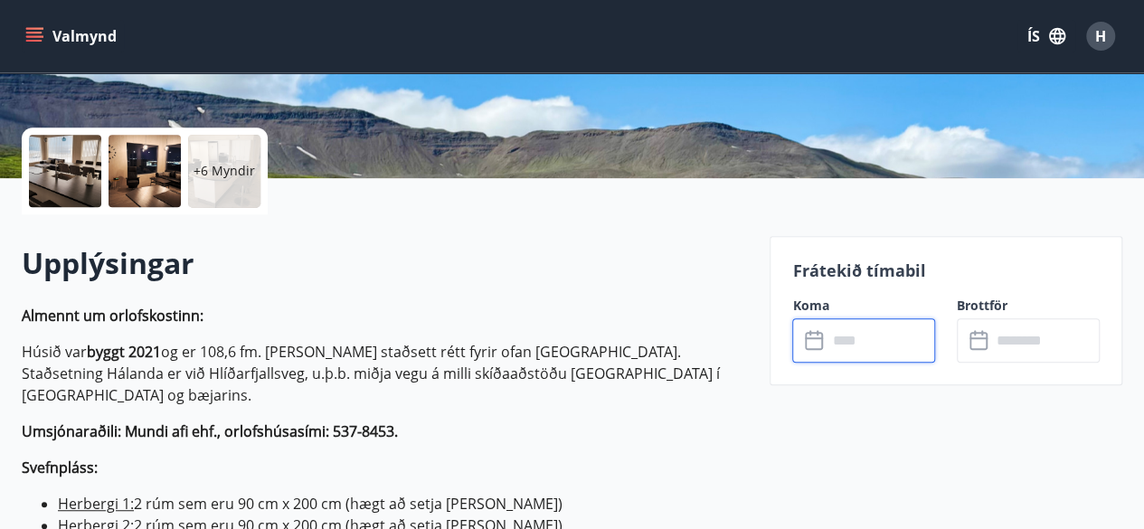
click at [859, 341] on input "text" at bounding box center [880, 340] width 108 height 44
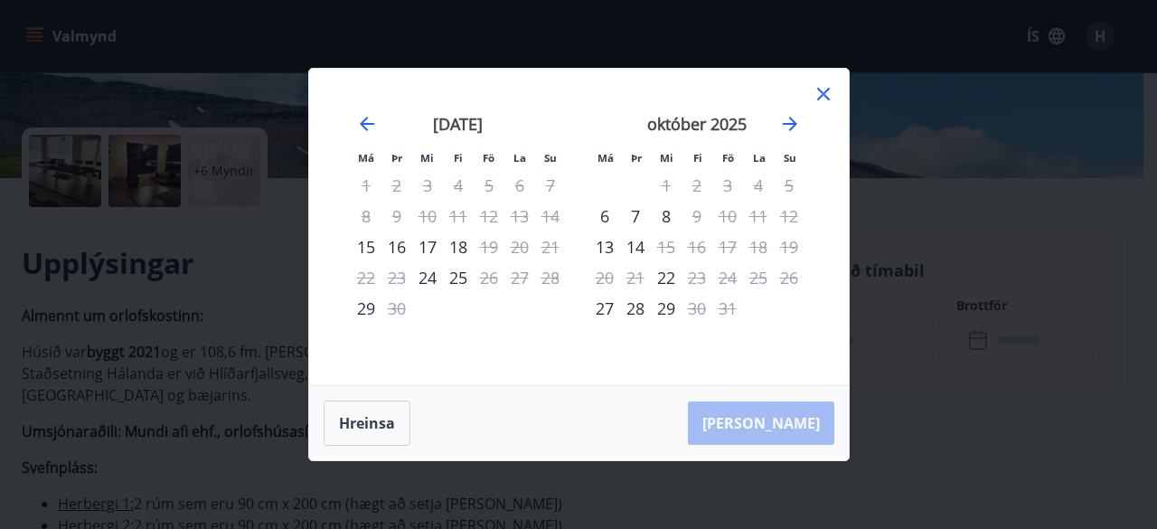
click at [823, 91] on icon at bounding box center [824, 94] width 22 height 22
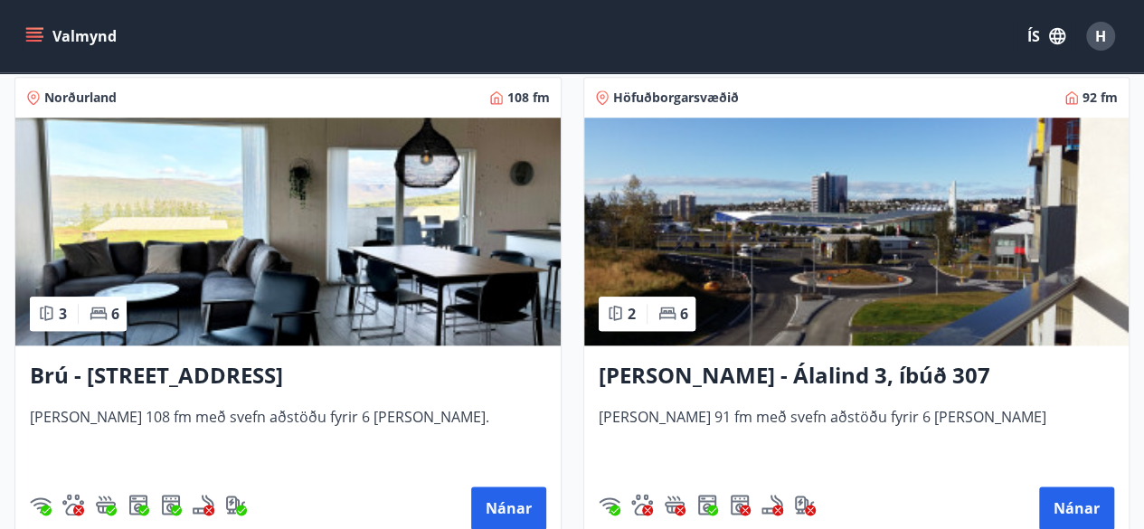
scroll to position [819, 0]
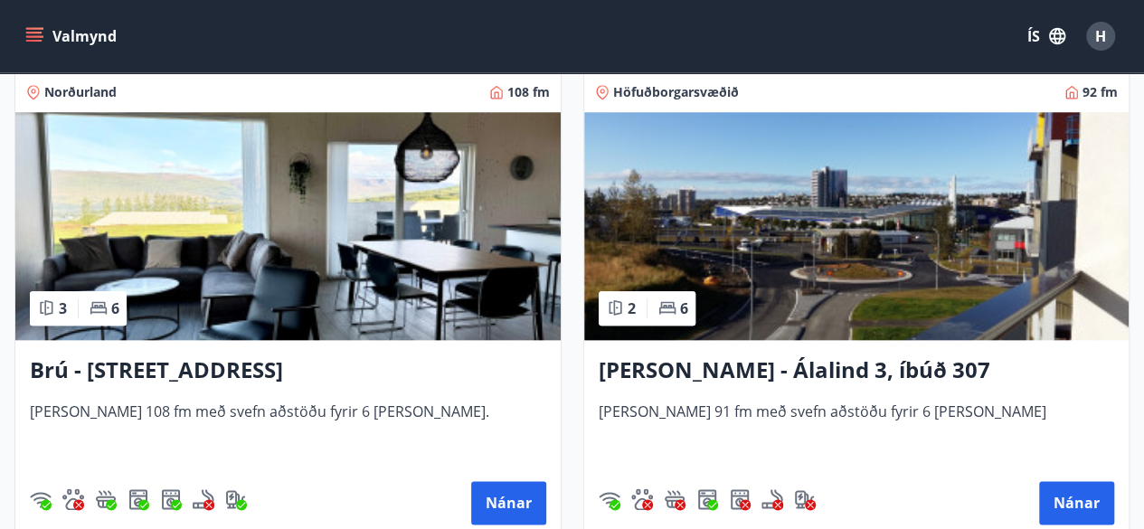
click at [416, 261] on img at bounding box center [287, 226] width 545 height 228
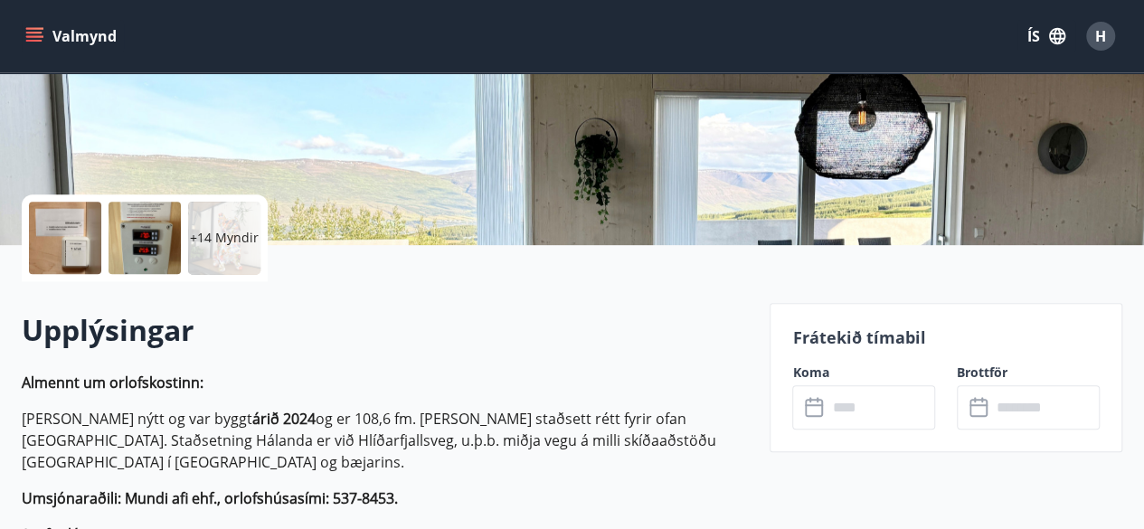
scroll to position [306, 0]
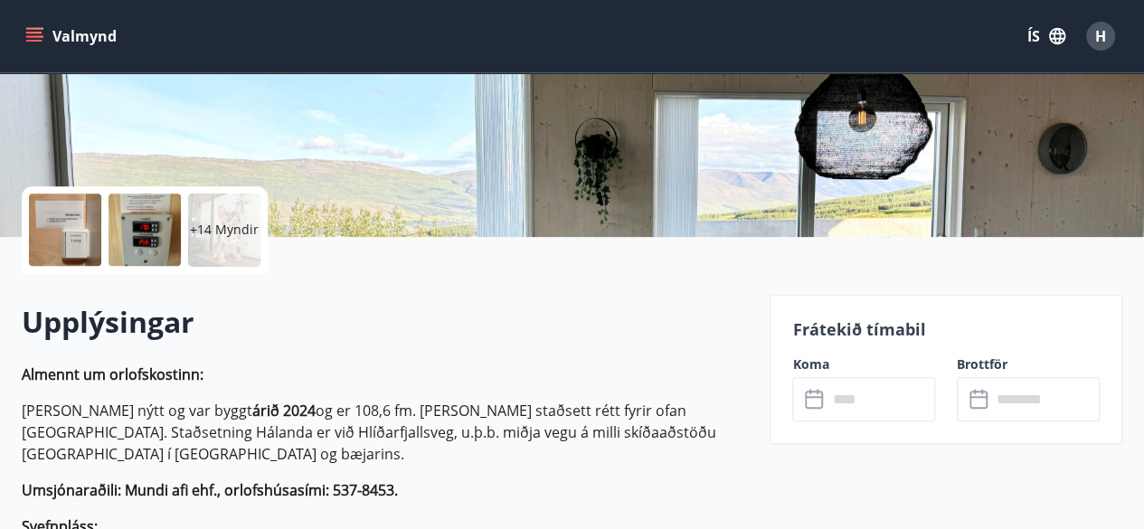
click at [872, 399] on input "text" at bounding box center [880, 399] width 108 height 44
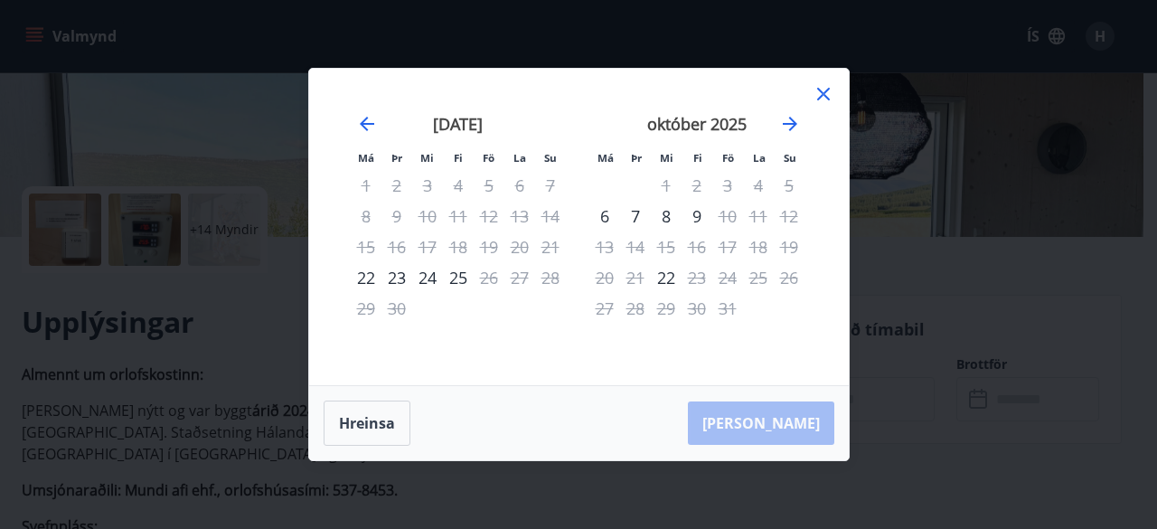
click at [825, 86] on icon at bounding box center [824, 94] width 22 height 22
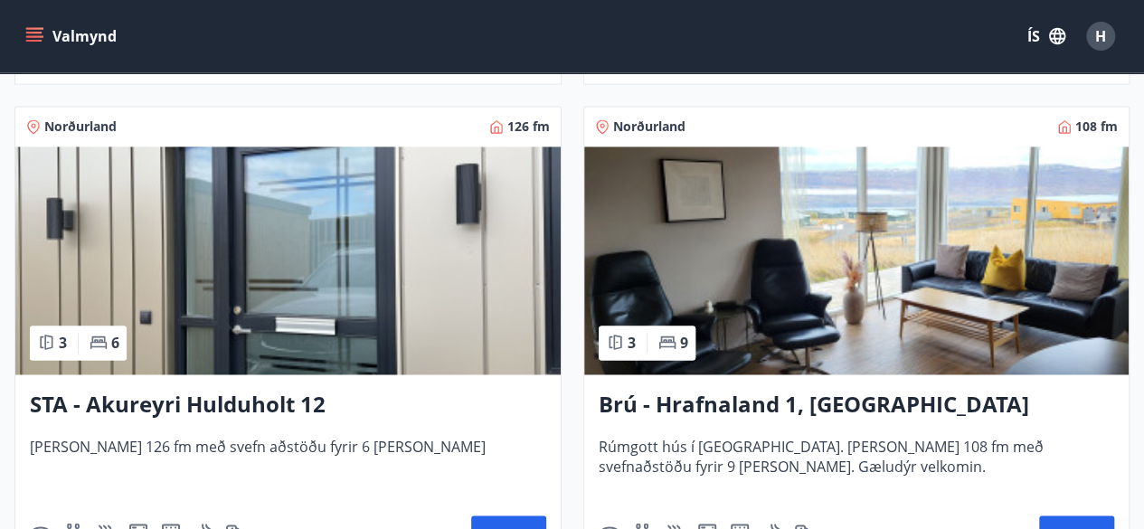
scroll to position [1278, 0]
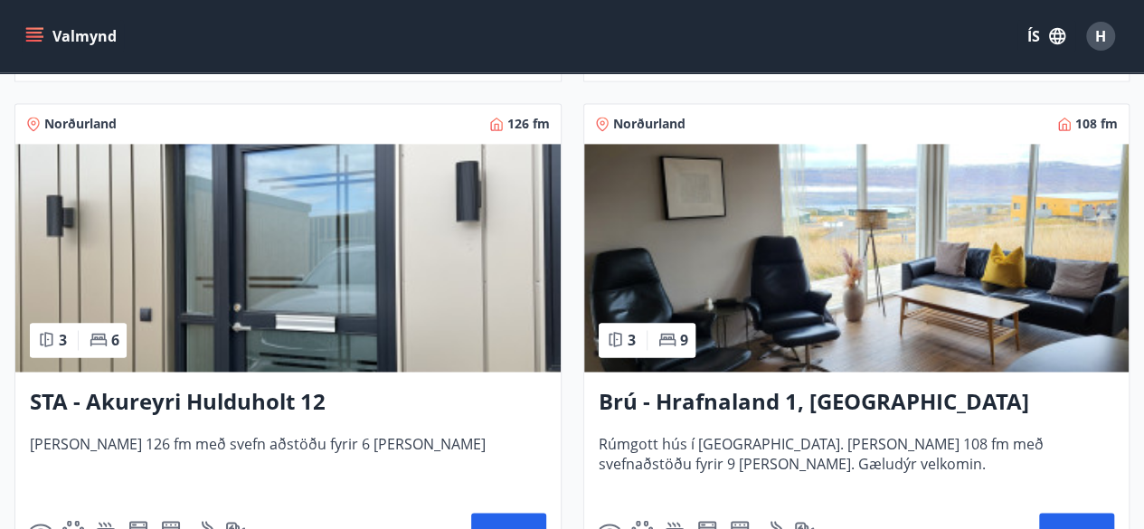
click at [747, 397] on h3 "Brú - Hrafnaland 1, [GEOGRAPHIC_DATA] (gæludýr velkomin)" at bounding box center [857, 402] width 516 height 33
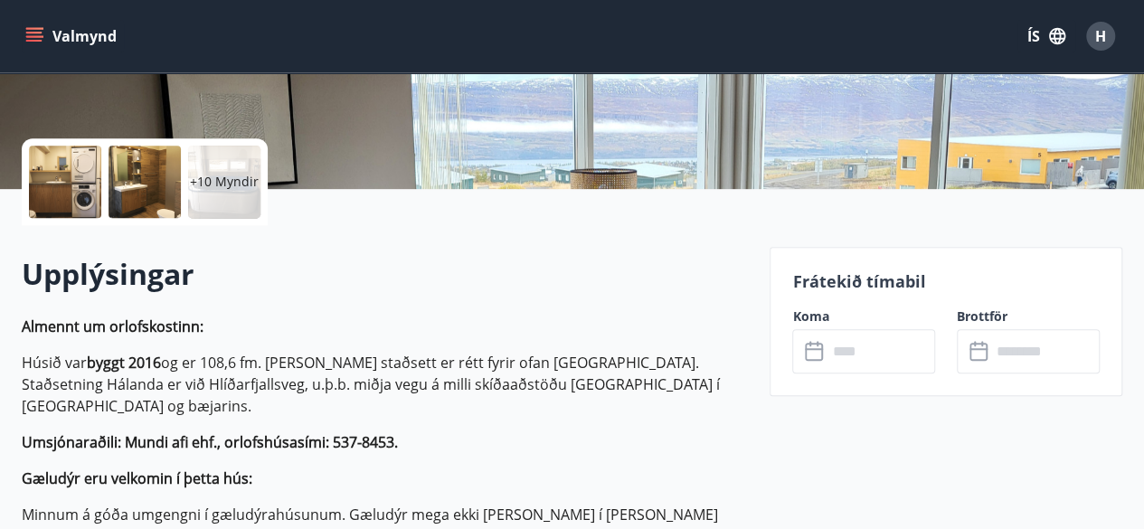
scroll to position [356, 0]
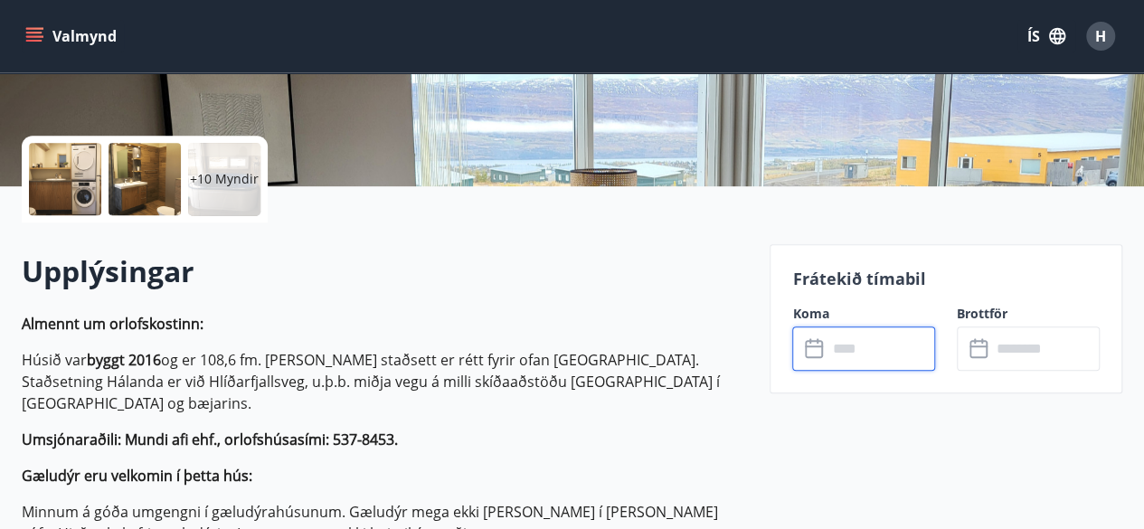
click at [839, 351] on input "text" at bounding box center [880, 348] width 108 height 44
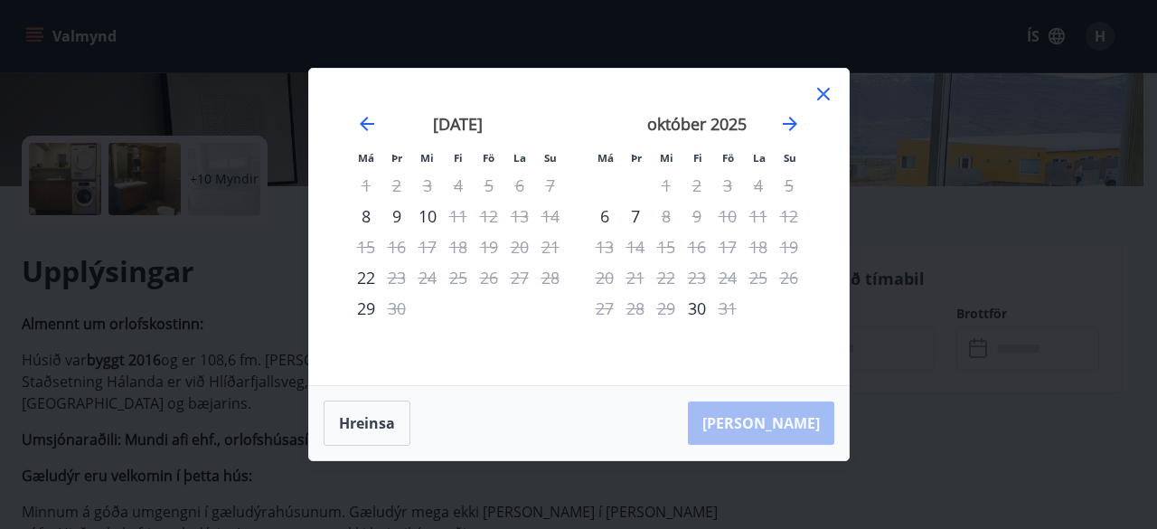
click at [825, 96] on icon at bounding box center [823, 94] width 13 height 13
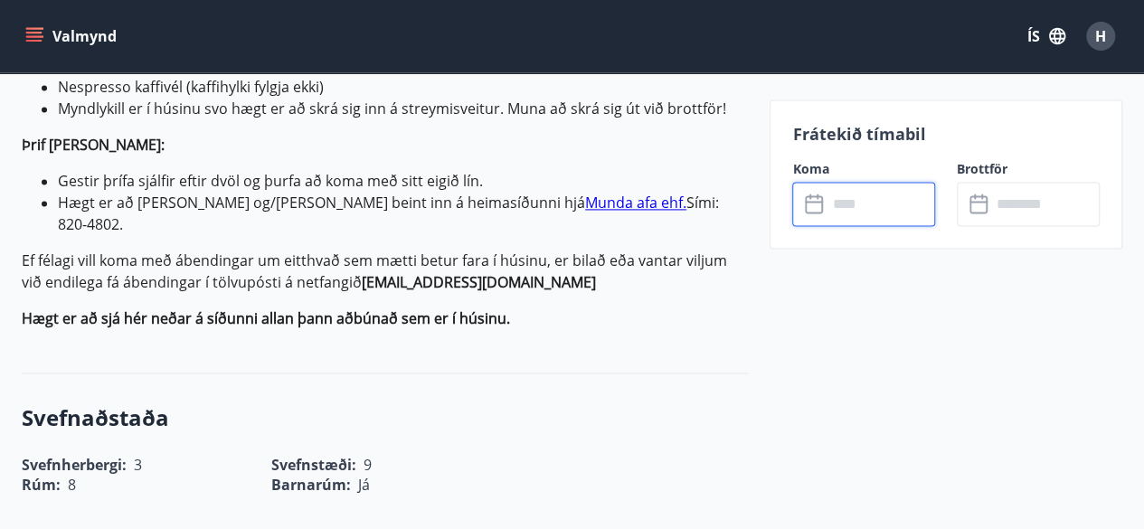
scroll to position [1207, 0]
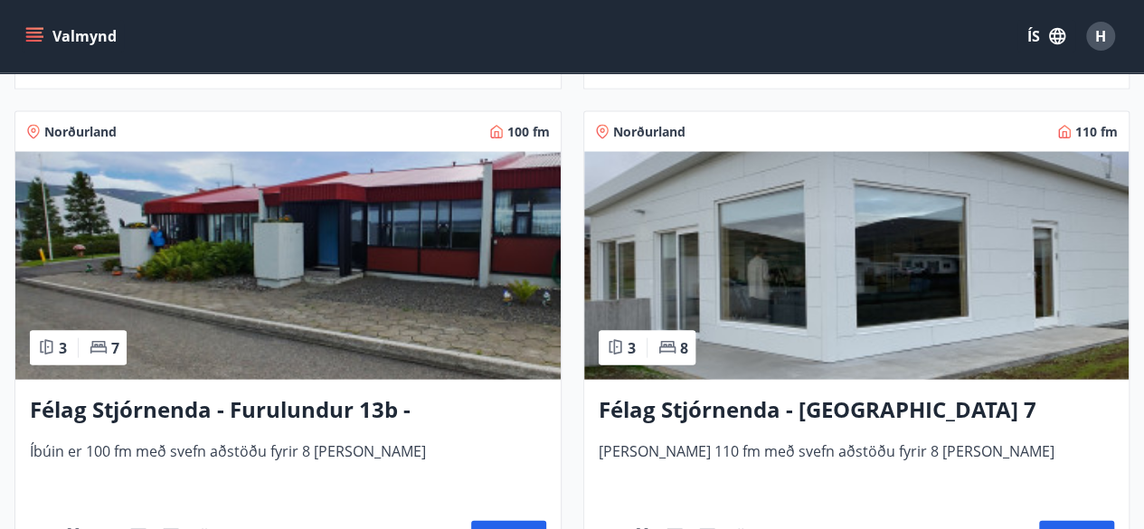
scroll to position [5194, 0]
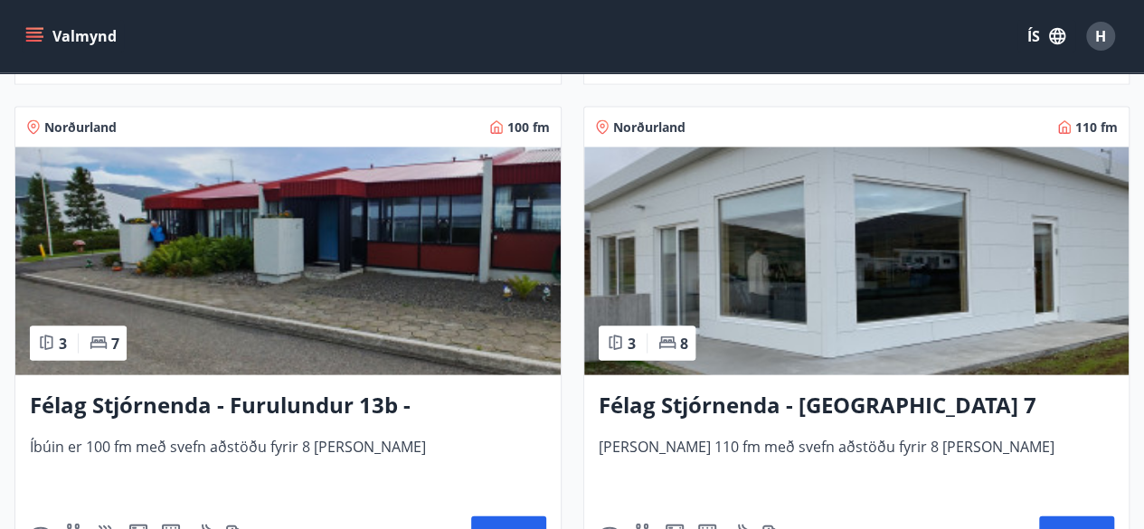
click at [779, 398] on h3 "Félag Stjórnenda - [GEOGRAPHIC_DATA] 7" at bounding box center [857, 406] width 516 height 33
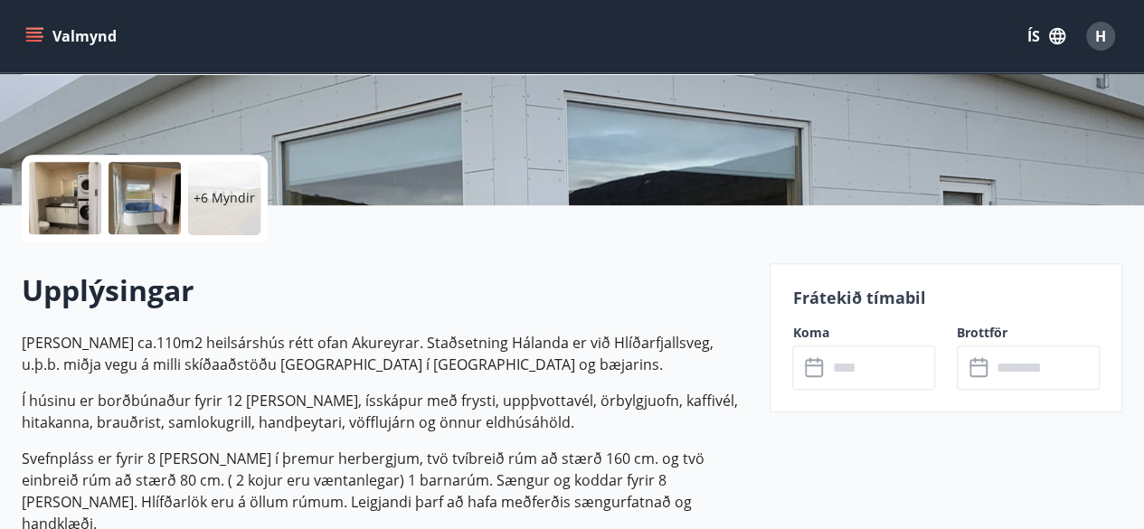
scroll to position [338, 0]
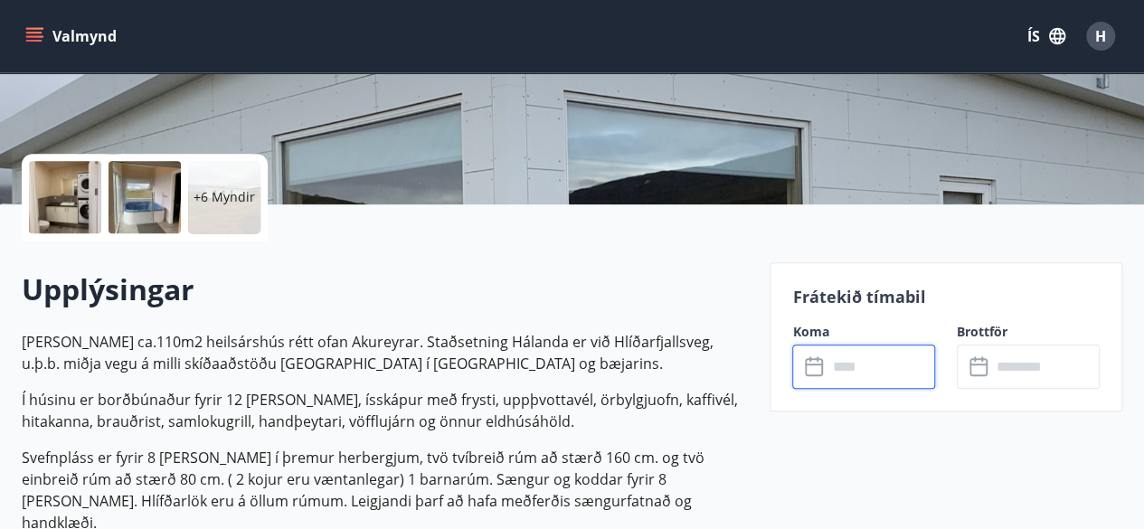
click at [882, 368] on input "text" at bounding box center [880, 366] width 108 height 44
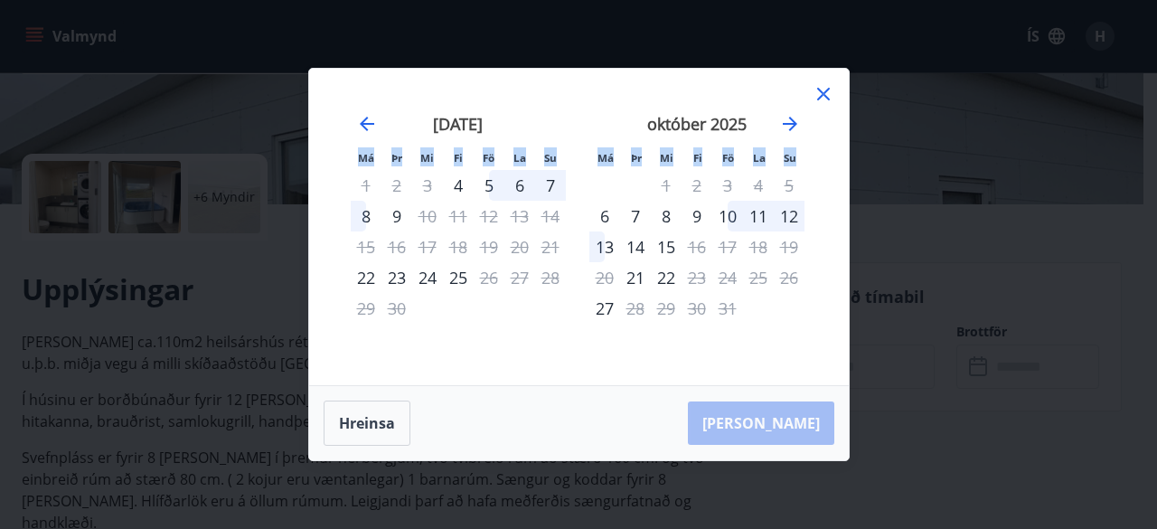
drag, startPoint x: 882, startPoint y: 368, endPoint x: 823, endPoint y: 92, distance: 282.1
click at [823, 92] on div "Má Þr Mi Fi Fö La Su Má Þr Mi Fi Fö La Su [DATE] 1 2 3 4 5 6 7 8 9 10 11 12 13 …" at bounding box center [578, 264] width 1157 height 529
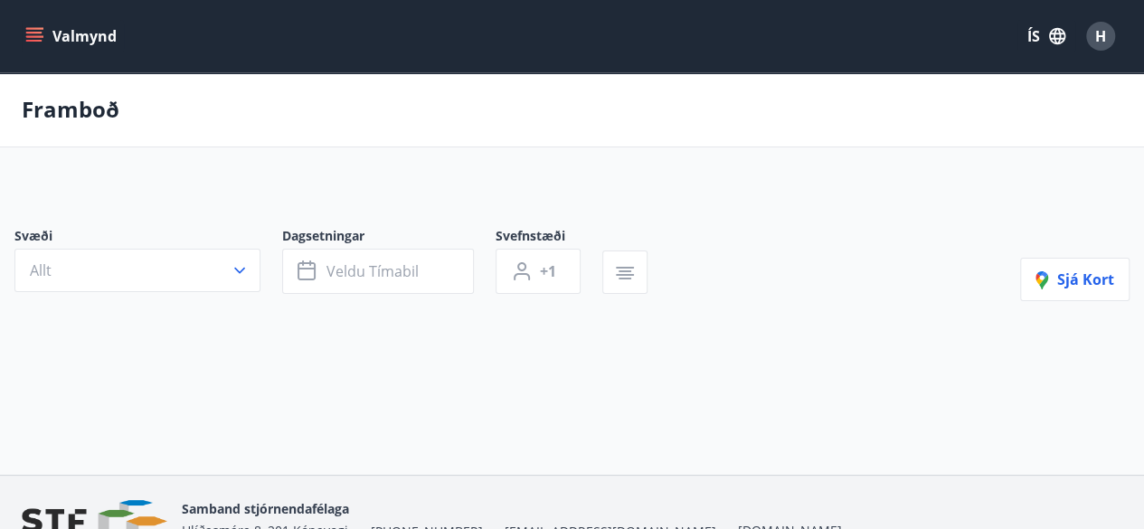
click at [653, 440] on div "Framboð Svæði Allt Dagsetningar Veldu tímabil Svefnstæði +1 Sjá kort" at bounding box center [572, 273] width 1144 height 402
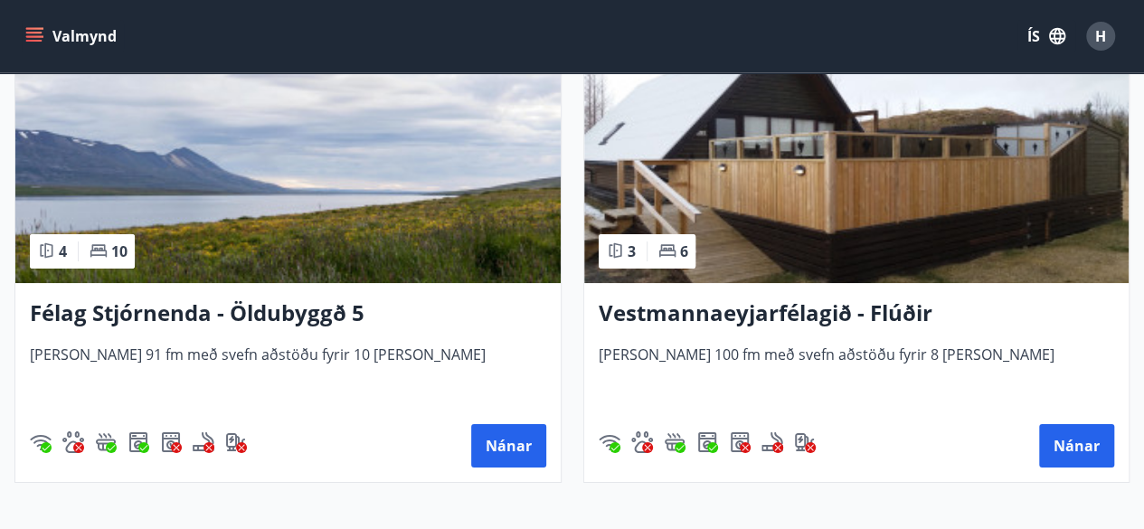
scroll to position [6947, 0]
